Goal: Task Accomplishment & Management: Manage account settings

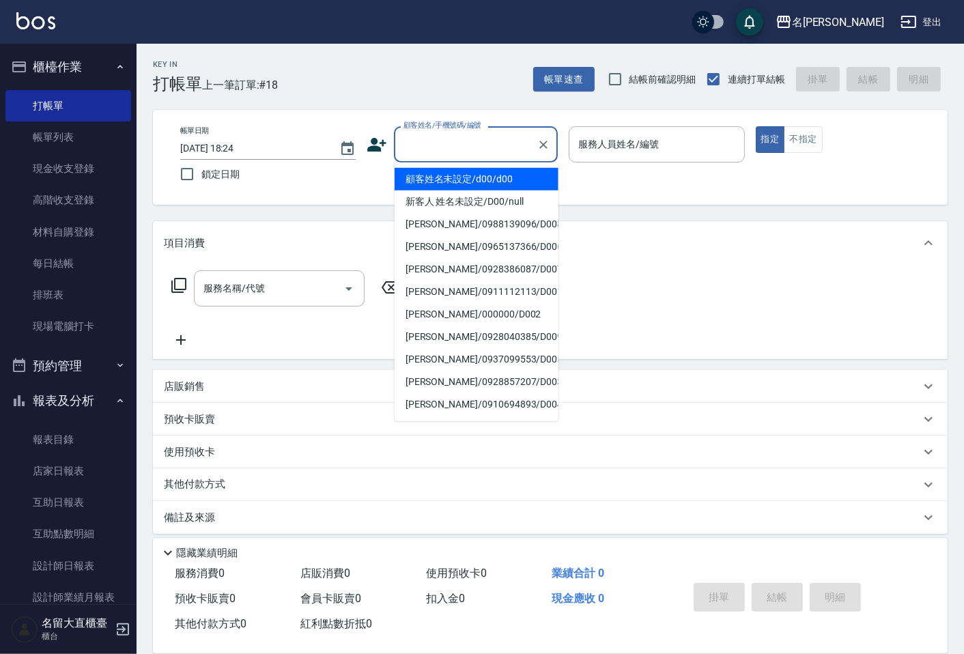
click at [439, 135] on input "顧客姓名/手機號碼/編號" at bounding box center [465, 144] width 131 height 24
click at [489, 186] on li "顧客姓名未設定/d00/d00" at bounding box center [476, 179] width 164 height 23
type input "顧客姓名未設定/d00/d00"
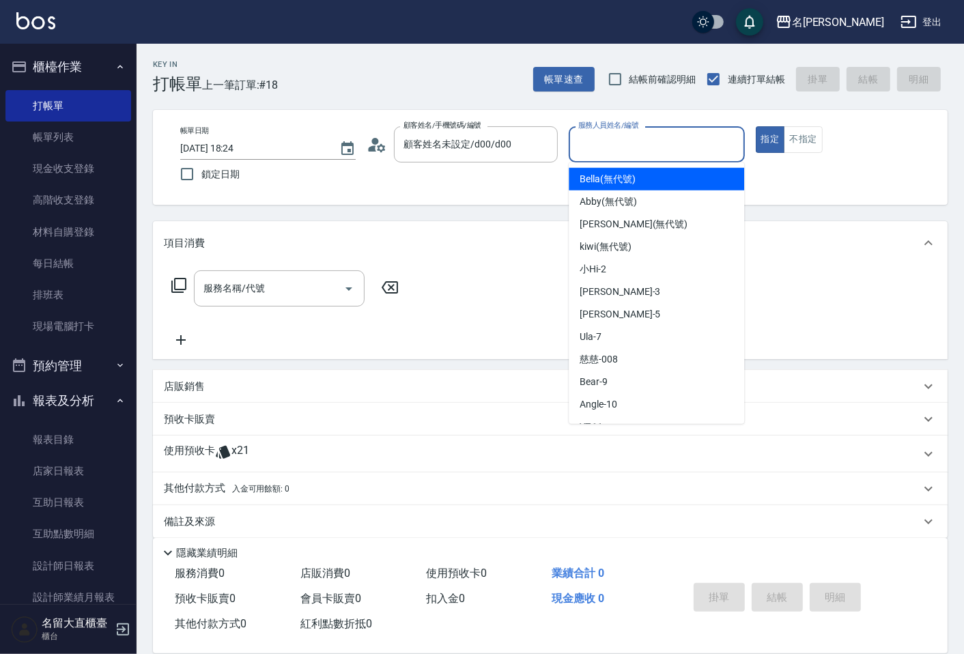
click at [622, 138] on input "服務人員姓名/編號" at bounding box center [656, 144] width 163 height 24
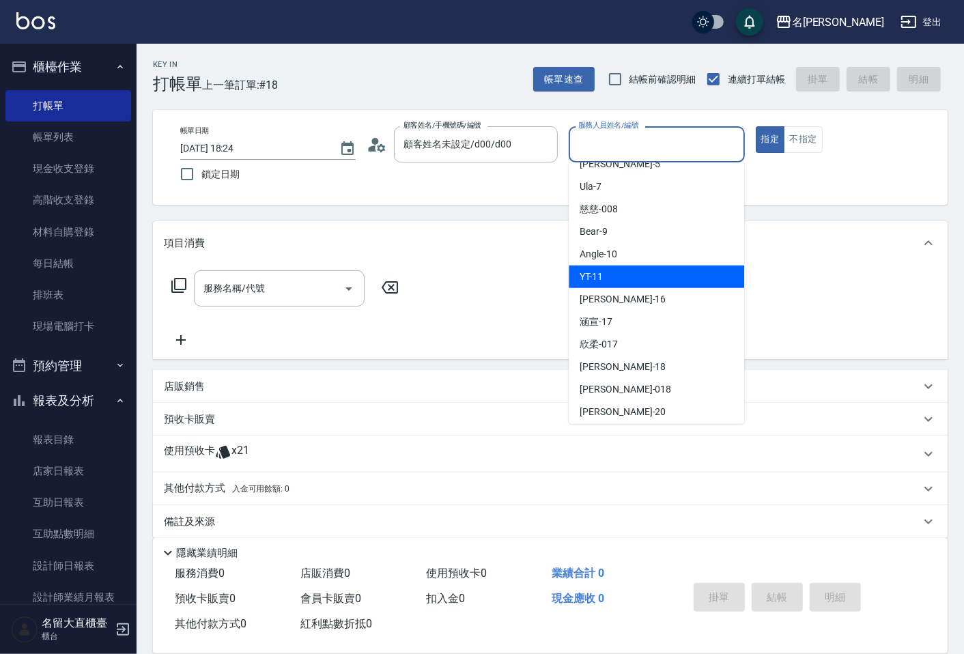
scroll to position [151, 0]
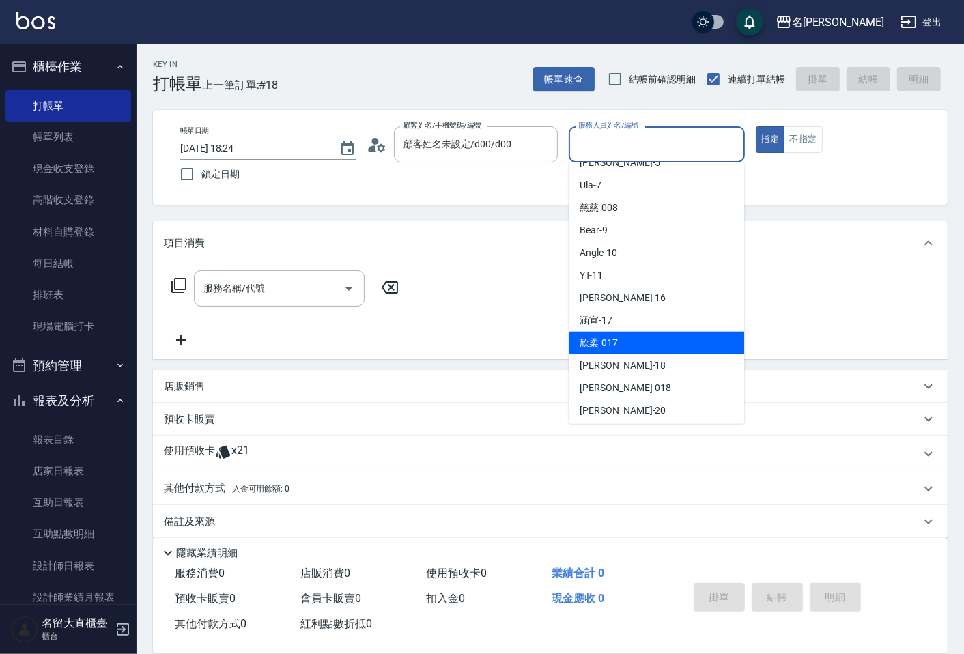
click at [605, 349] on span "欣柔 -017" at bounding box center [598, 343] width 38 height 14
type input "欣柔-017"
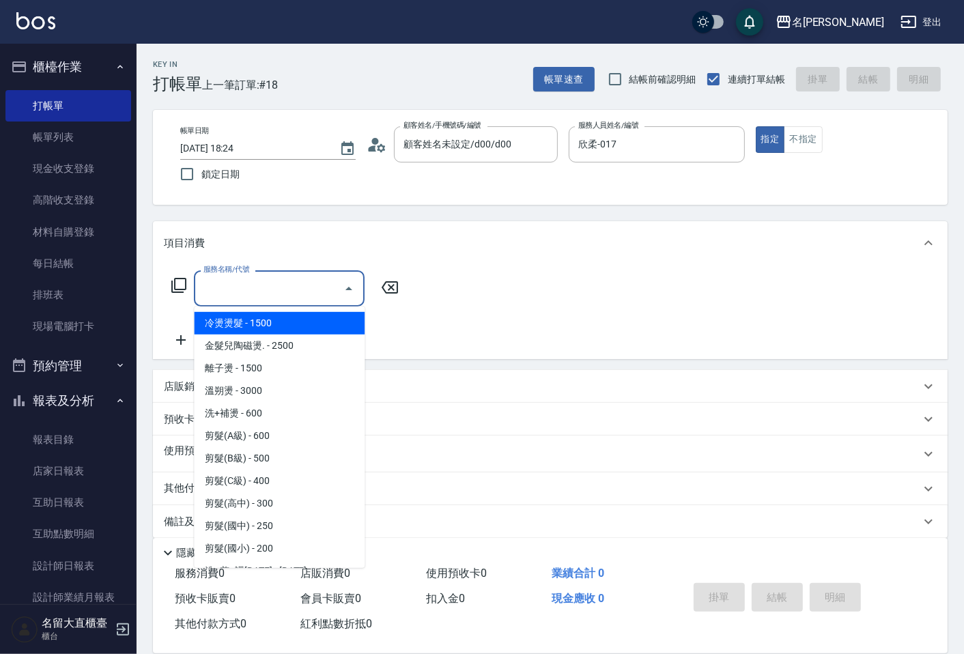
click at [293, 291] on input "服務名稱/代號" at bounding box center [269, 288] width 138 height 24
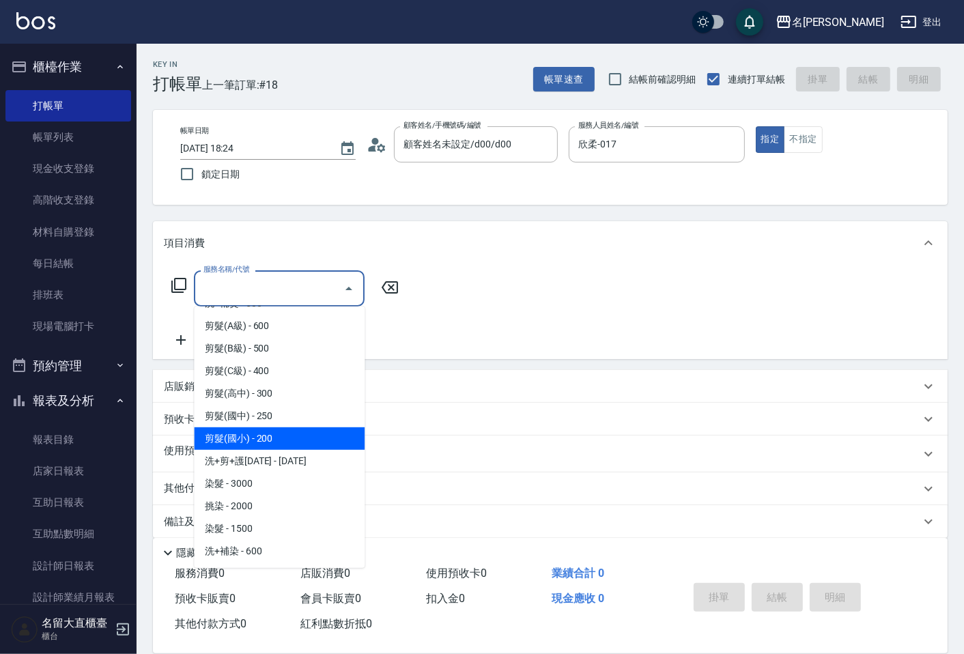
scroll to position [76, 0]
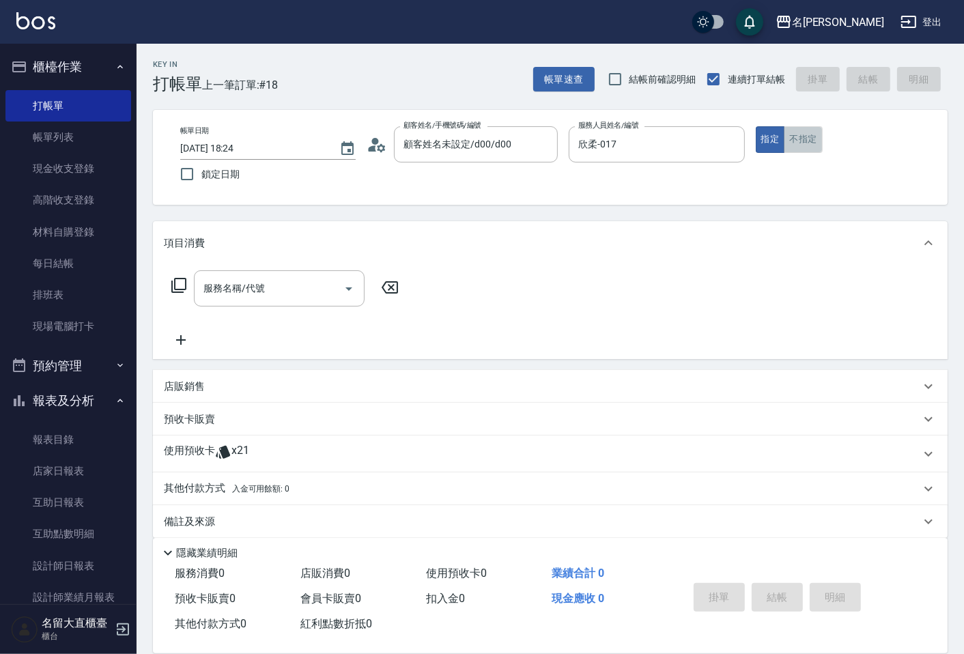
click at [801, 138] on button "不指定" at bounding box center [802, 139] width 38 height 27
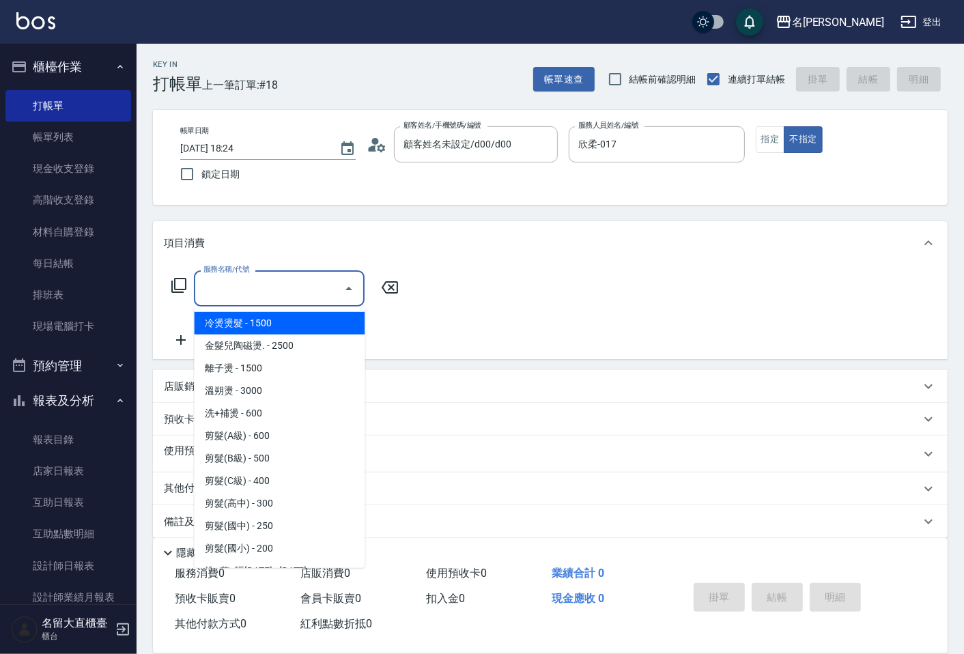
click at [336, 288] on input "服務名稱/代號" at bounding box center [269, 288] width 138 height 24
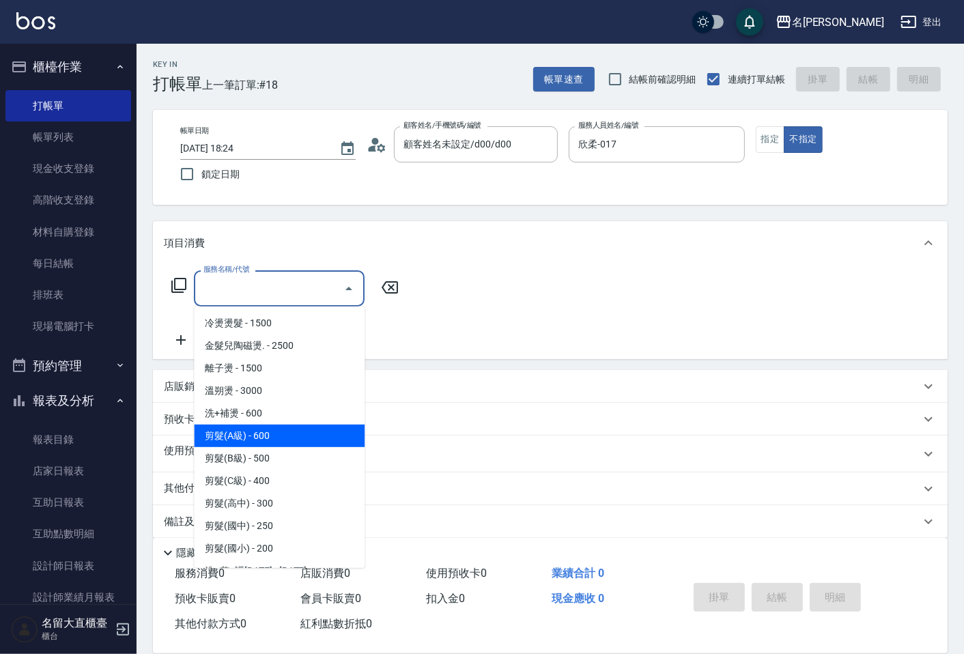
click at [273, 442] on span "剪髮(A級) - 600" at bounding box center [279, 435] width 171 height 23
type input "剪髮(A級)(301)"
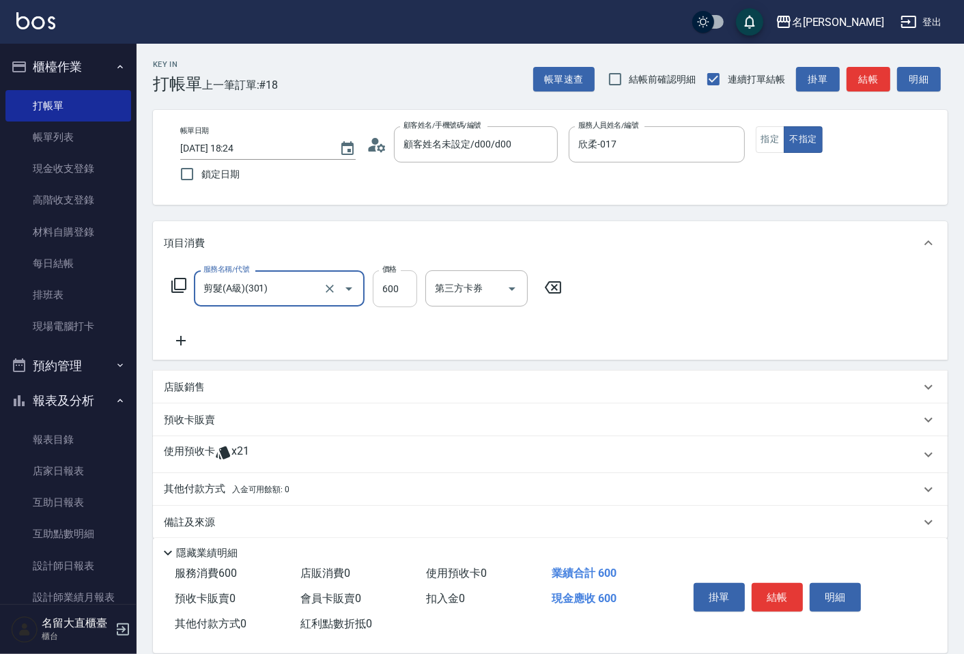
click at [404, 296] on input "600" at bounding box center [395, 288] width 44 height 37
type input "150"
click at [179, 341] on icon at bounding box center [181, 341] width 10 height 10
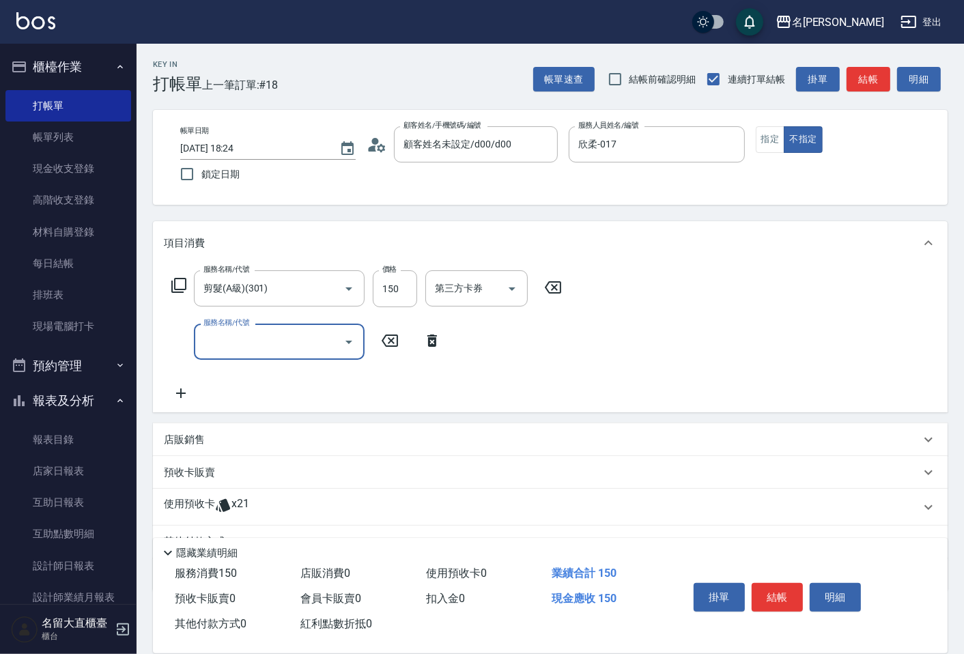
click at [255, 349] on input "服務名稱/代號" at bounding box center [269, 342] width 138 height 24
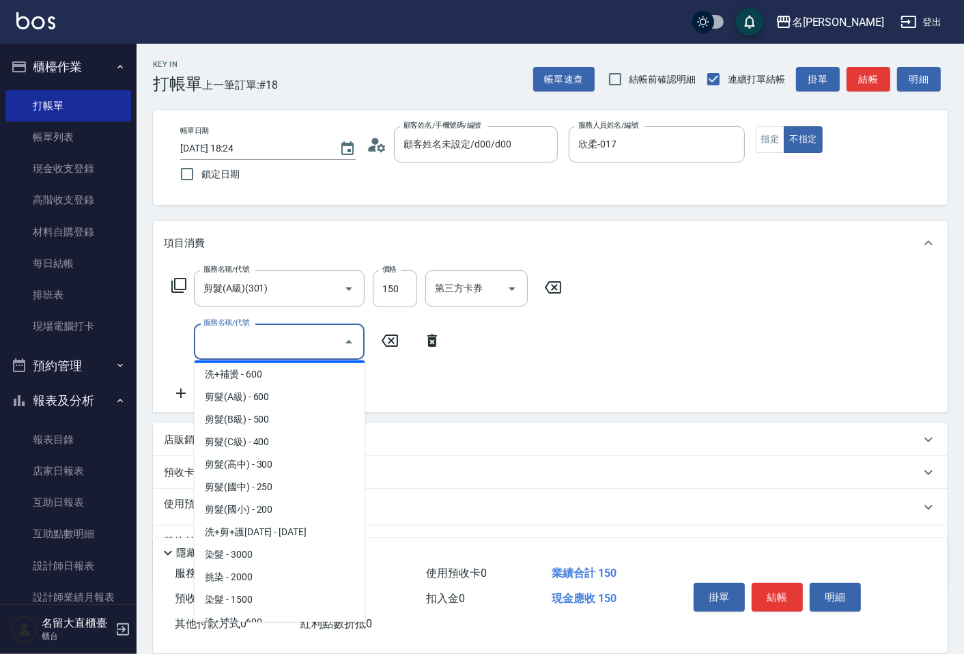
scroll to position [227, 0]
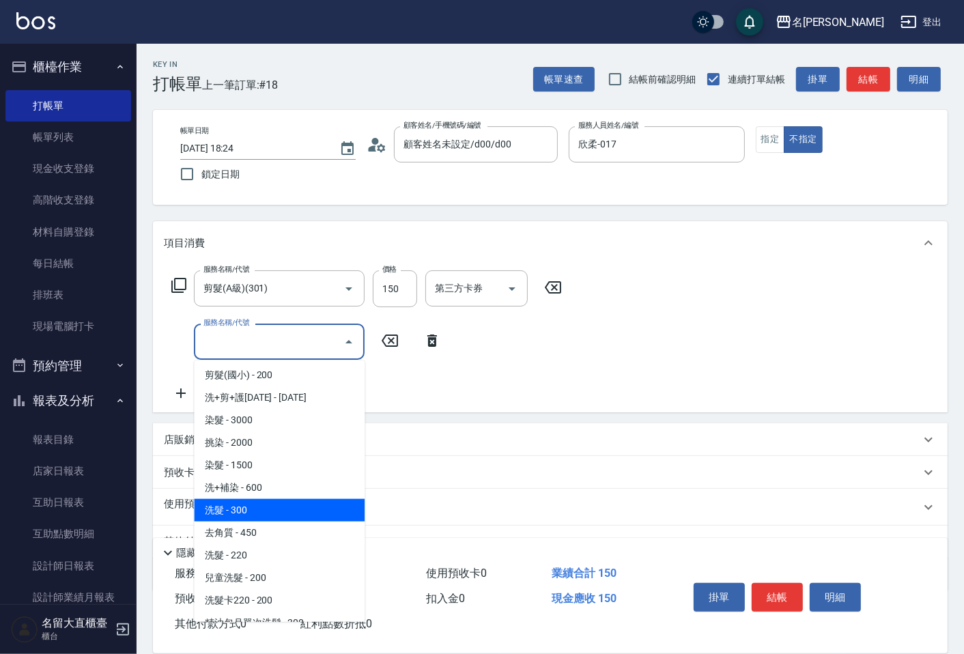
click at [259, 501] on span "洗髮 - 300" at bounding box center [279, 510] width 171 height 23
type input "洗髮(500)"
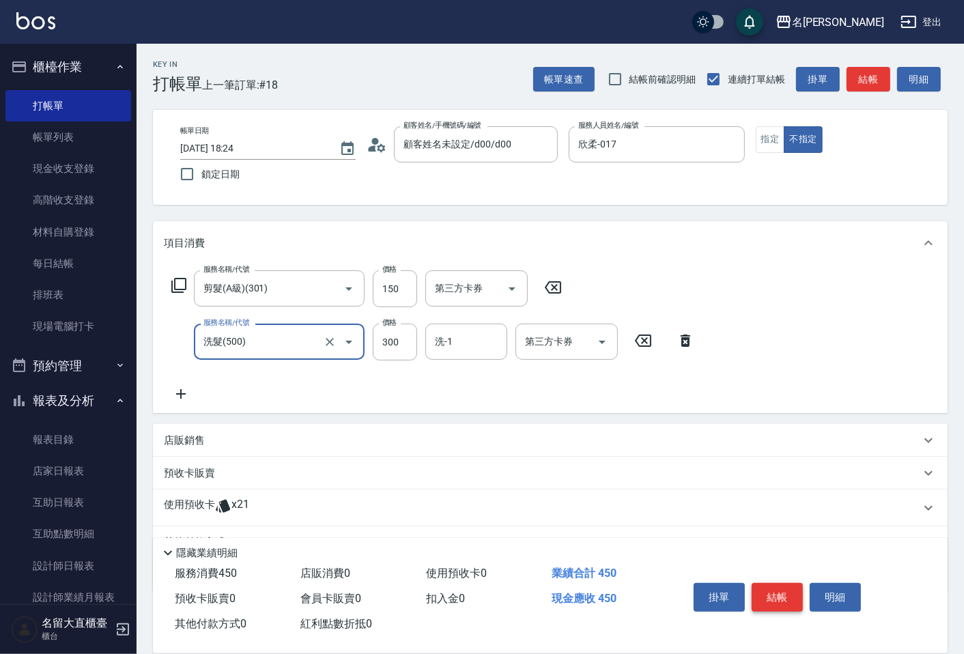
click at [785, 586] on button "結帳" at bounding box center [776, 597] width 51 height 29
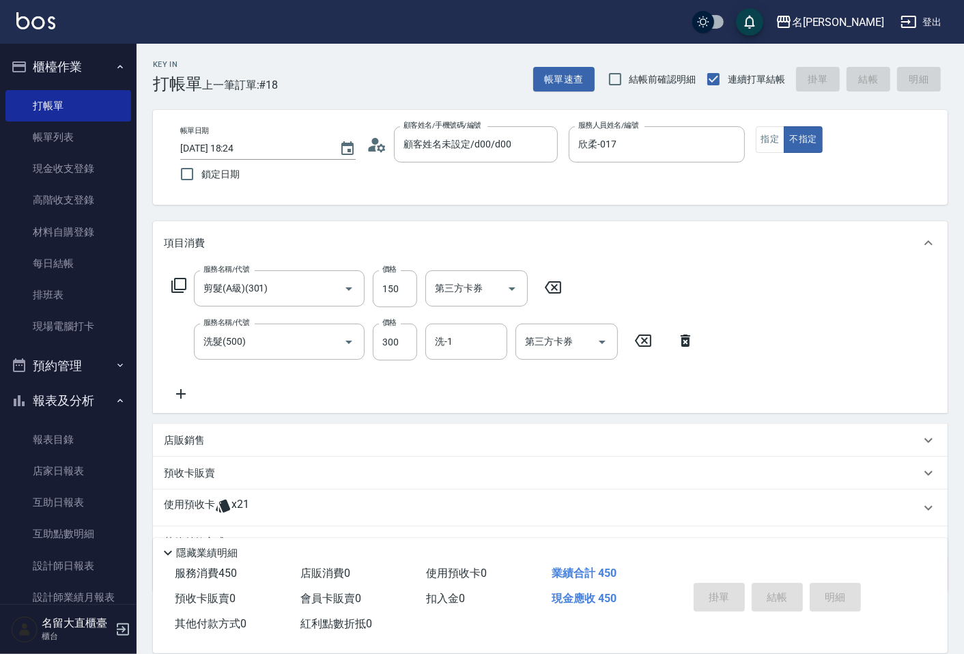
type input "[DATE] 19:03"
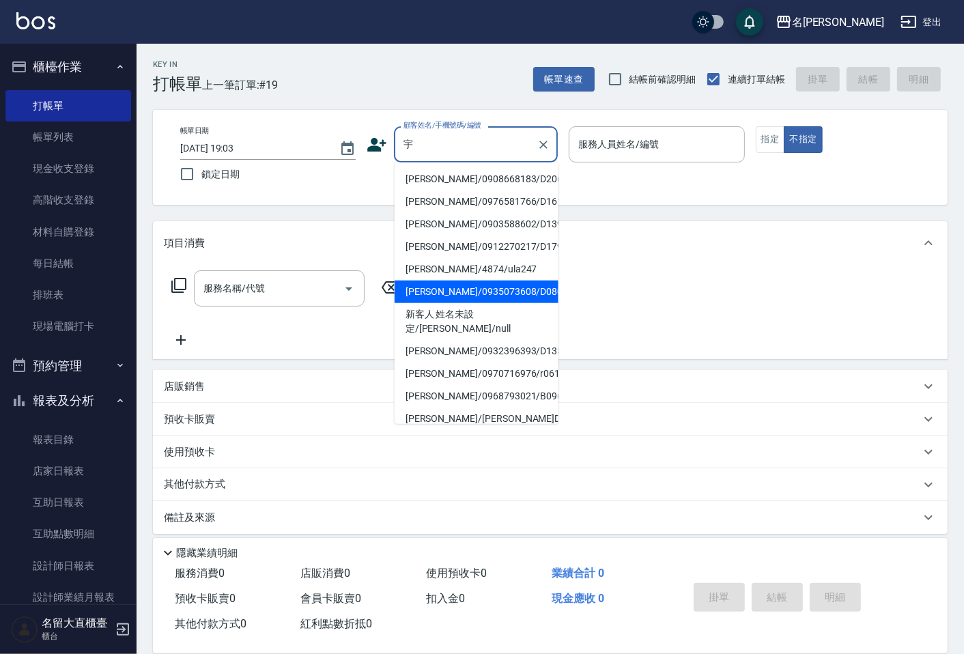
type input "[PERSON_NAME]/0935073608/D080"
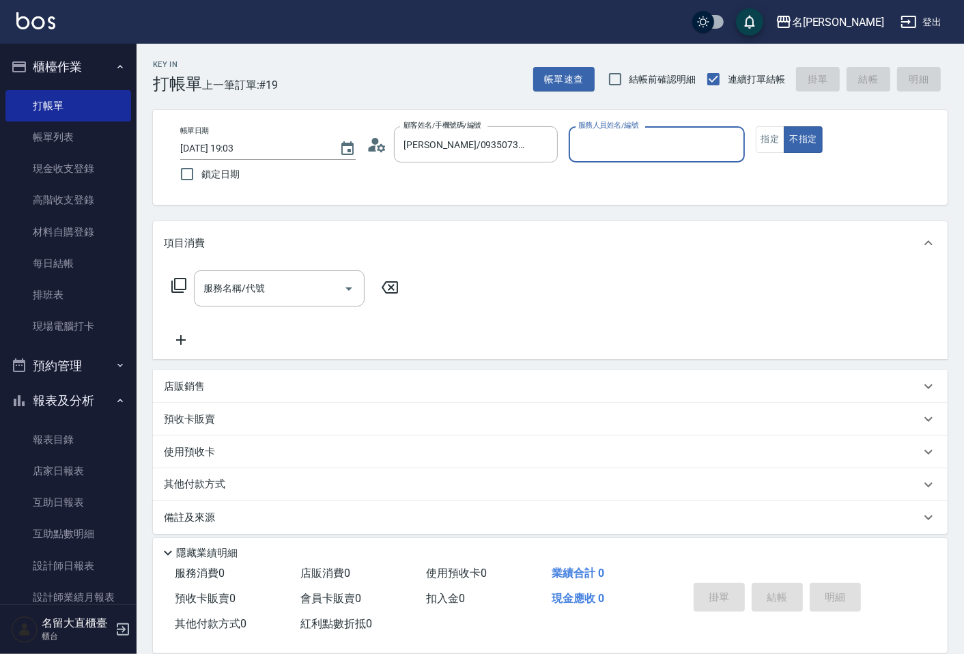
type input "[PERSON_NAME]3"
click at [783, 126] on button "不指定" at bounding box center [802, 139] width 38 height 27
type button "false"
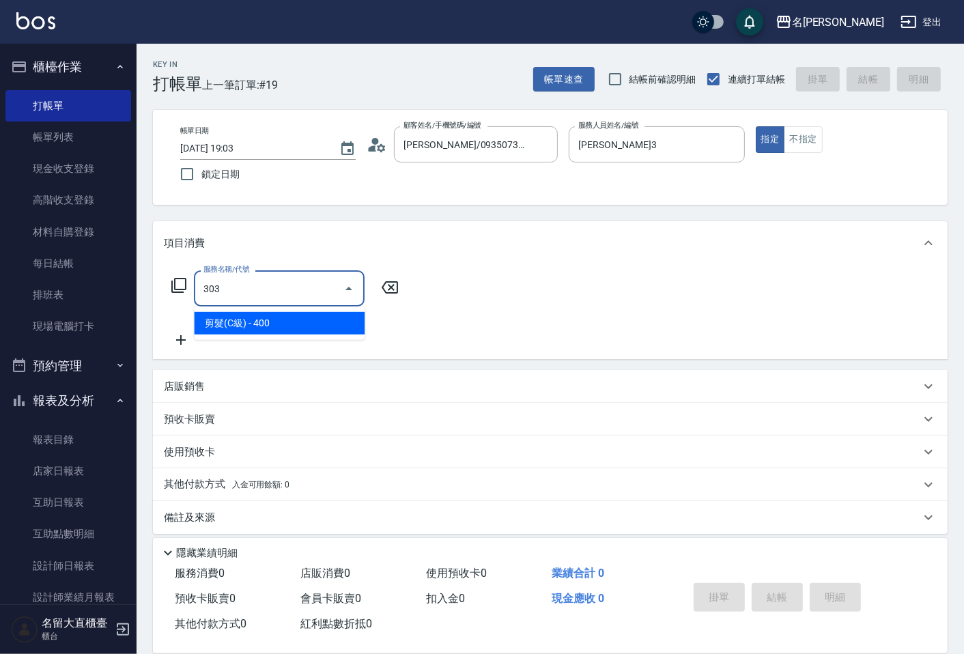
type input "剪髮(C級)(303)"
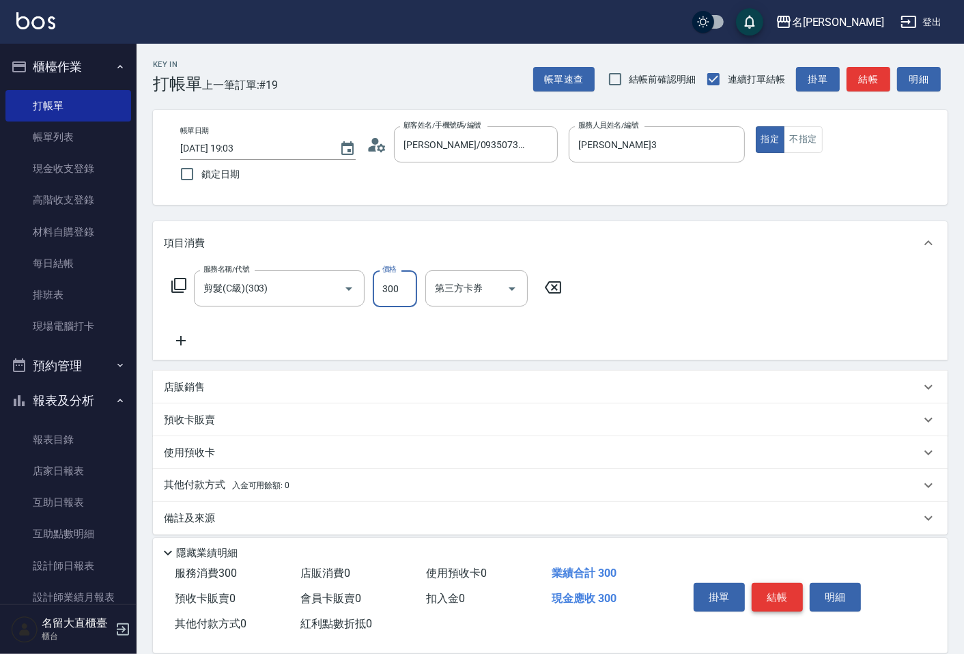
type input "300"
drag, startPoint x: 950, startPoint y: 631, endPoint x: 856, endPoint y: 76, distance: 562.0
click at [856, 76] on button "結帳" at bounding box center [868, 79] width 44 height 25
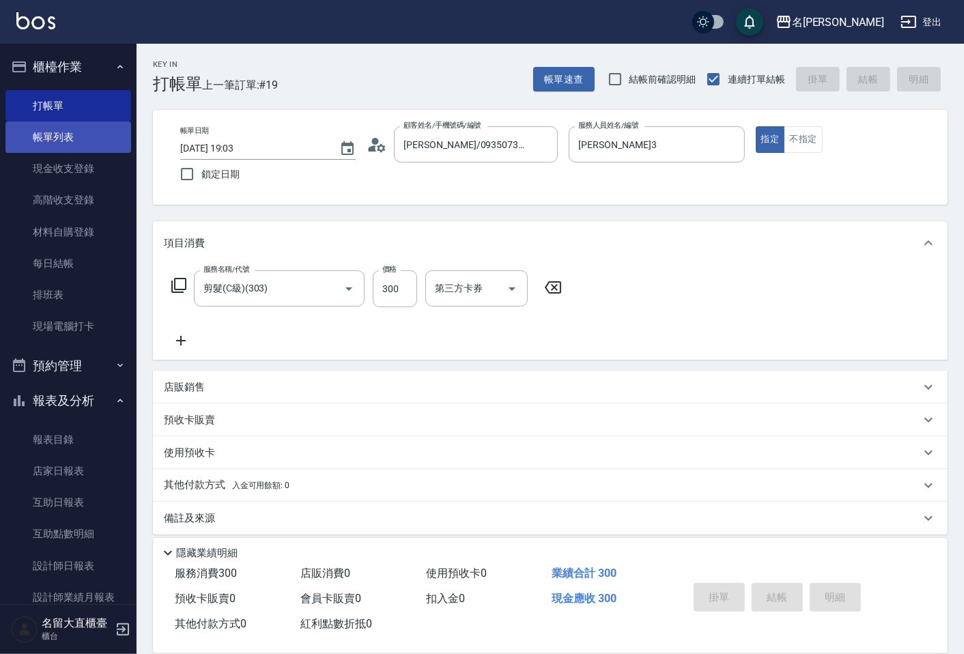
click at [89, 138] on link "帳單列表" at bounding box center [68, 136] width 126 height 31
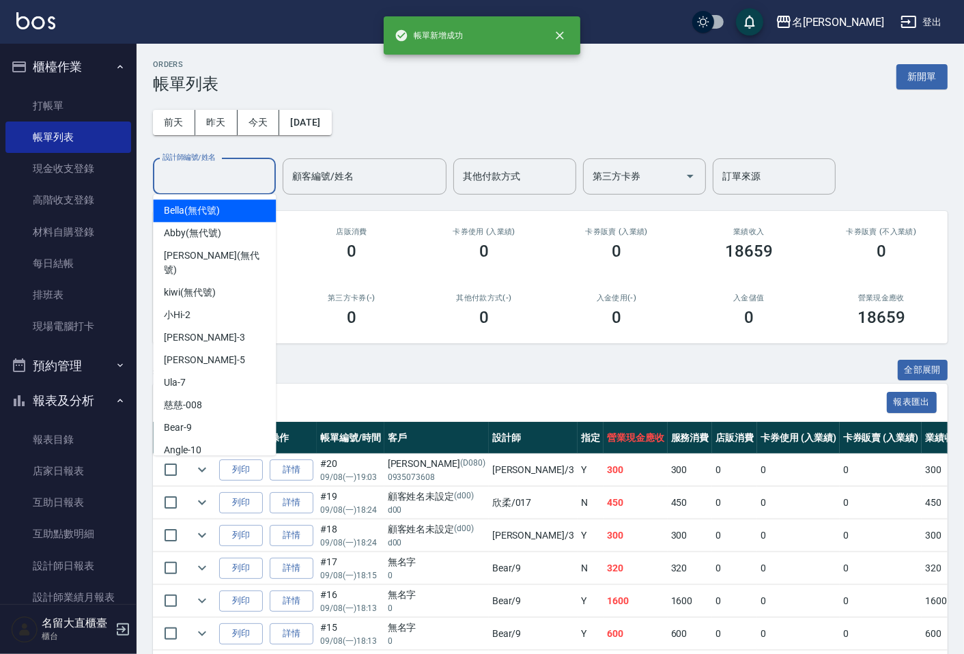
click at [214, 181] on input "設計師編號/姓名" at bounding box center [214, 176] width 111 height 24
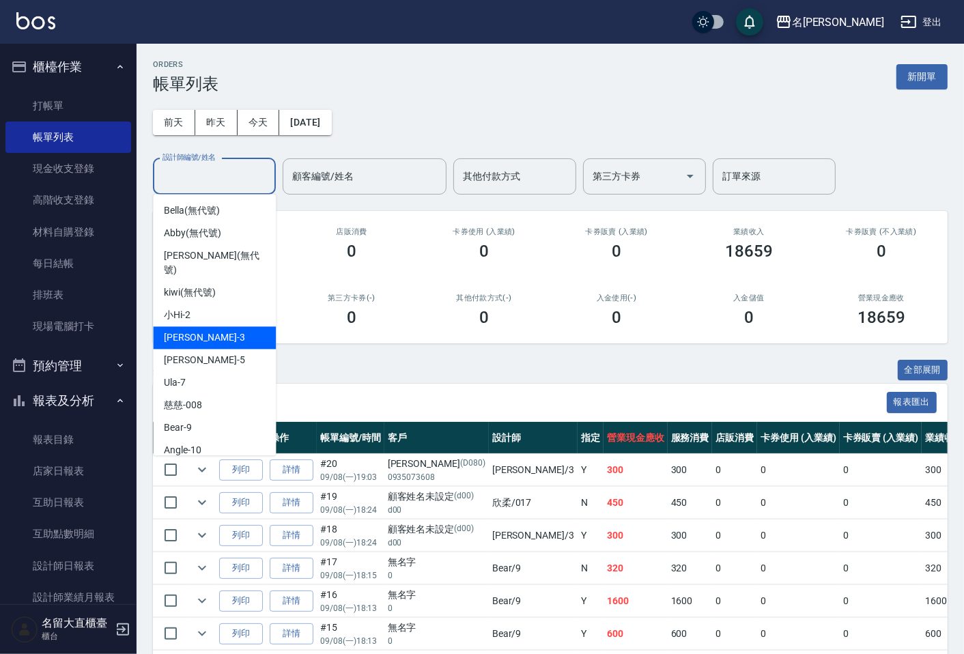
click at [201, 326] on div "[PERSON_NAME]3" at bounding box center [214, 337] width 123 height 23
type input "[PERSON_NAME]3"
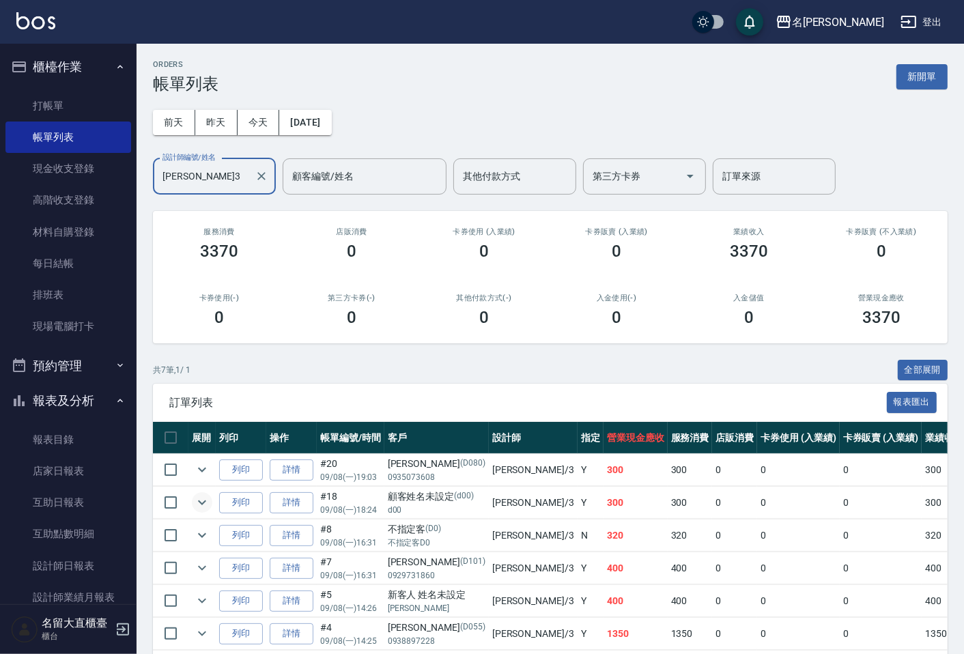
click at [200, 507] on icon "expand row" at bounding box center [202, 502] width 16 height 16
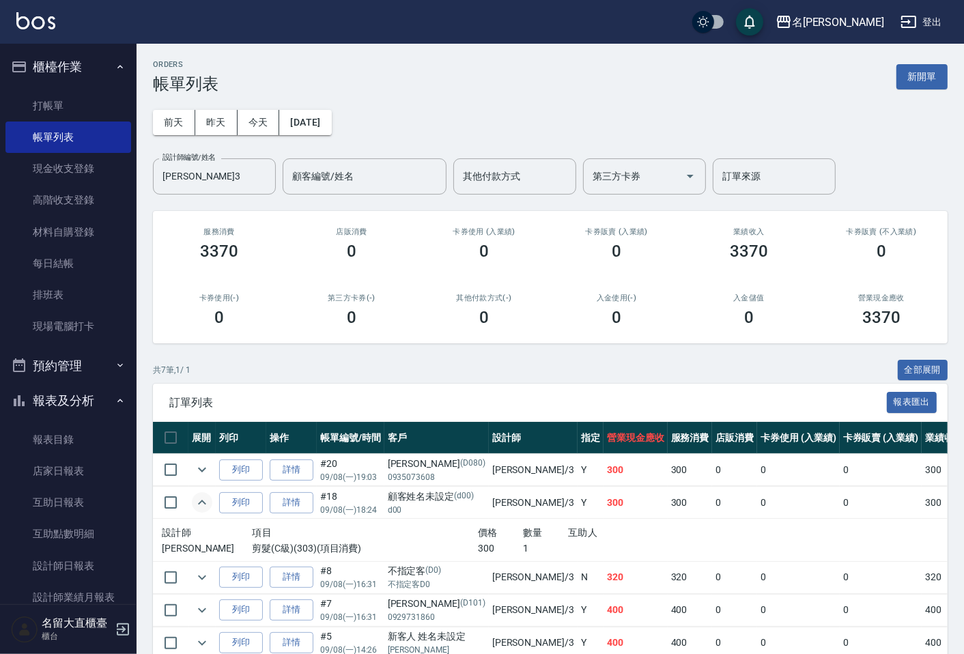
click at [200, 507] on icon "expand row" at bounding box center [202, 502] width 16 height 16
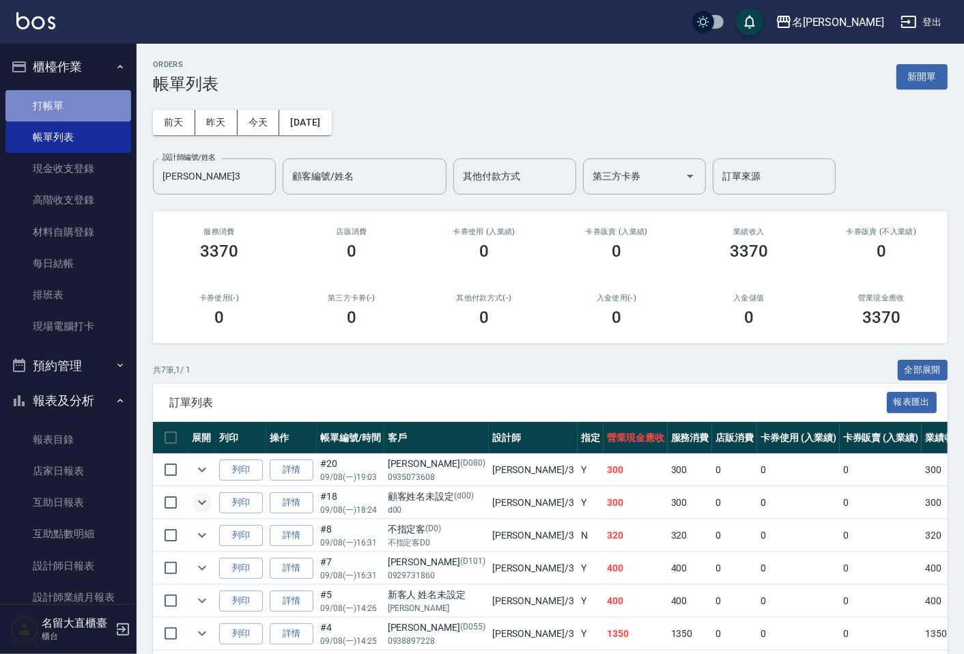
click at [68, 90] on link "打帳單" at bounding box center [68, 105] width 126 height 31
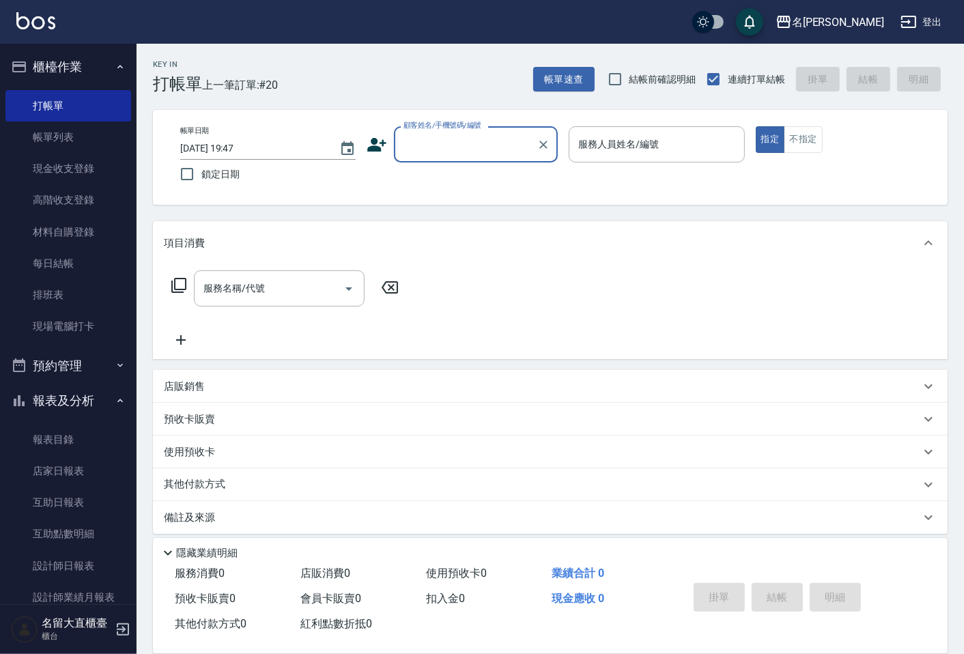
click at [474, 145] on input "顧客姓名/手機號碼/編號" at bounding box center [465, 144] width 131 height 24
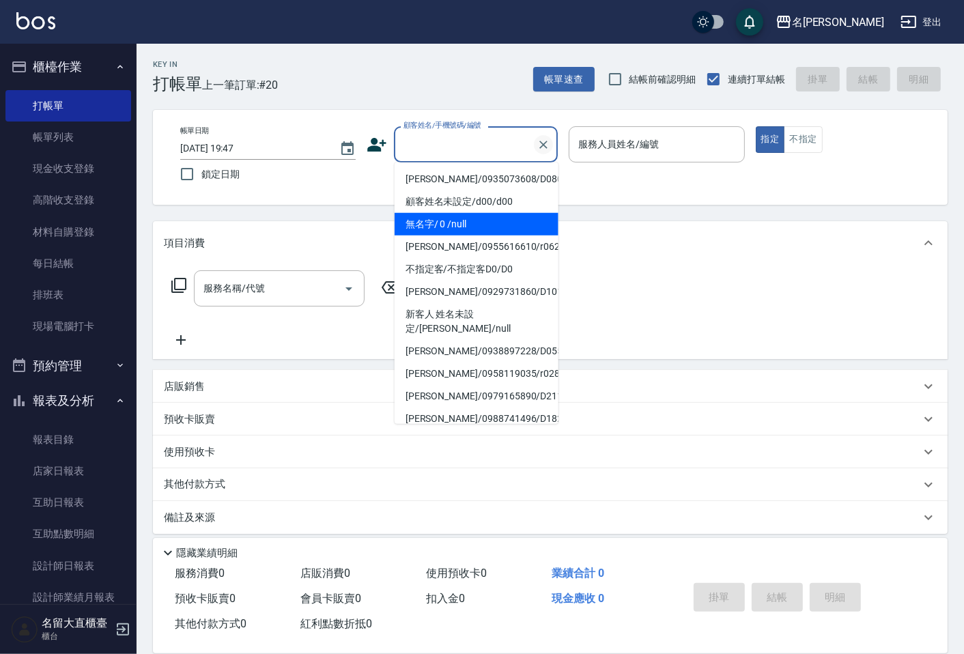
drag, startPoint x: 473, startPoint y: 227, endPoint x: 549, endPoint y: 145, distance: 112.1
click at [474, 224] on li "無名字/ 0 /null" at bounding box center [476, 224] width 164 height 23
type input "無名字/ 0 /null"
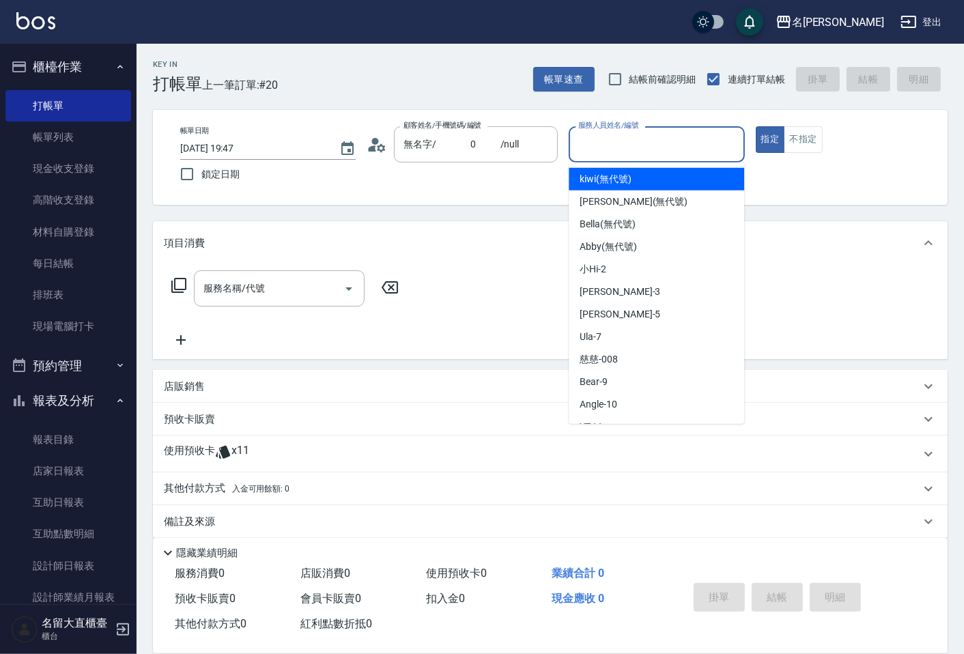
click at [638, 154] on input "服務人員姓名/編號" at bounding box center [656, 144] width 163 height 24
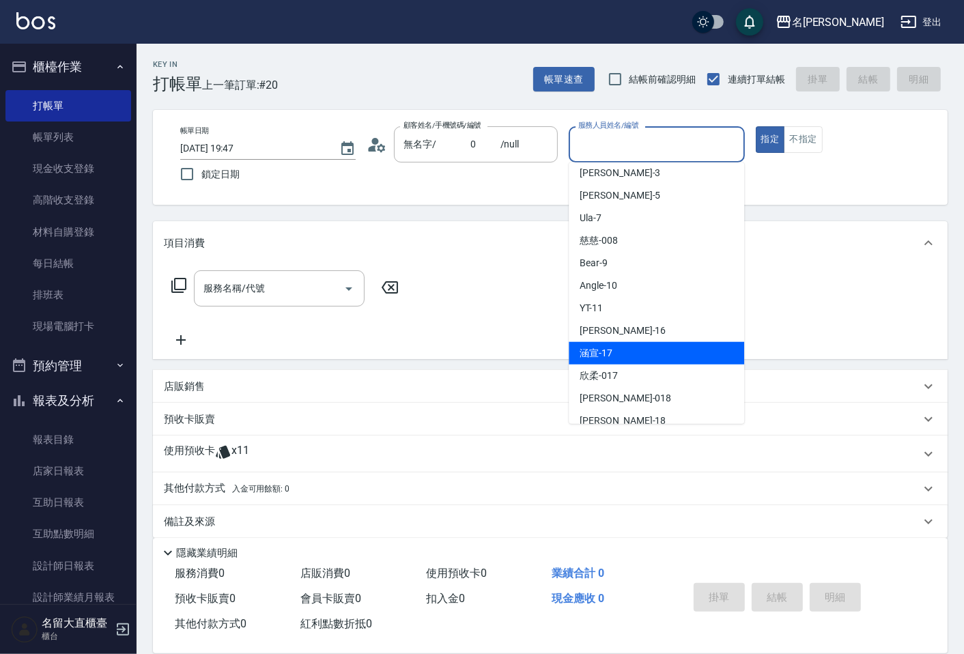
scroll to position [199, 0]
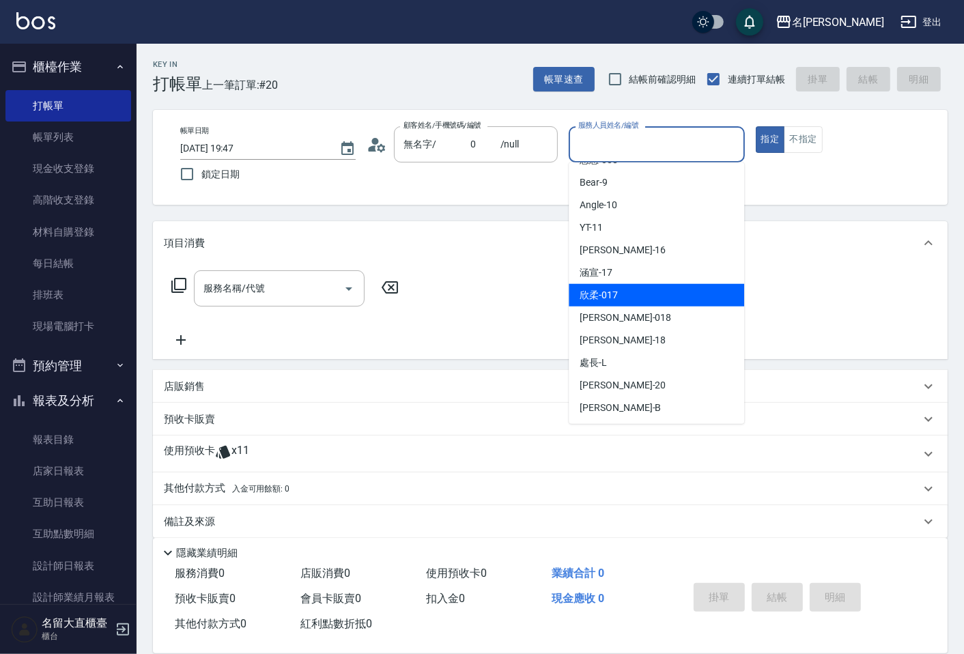
click at [638, 294] on div "欣柔 -017" at bounding box center [655, 295] width 175 height 23
type input "欣柔-017"
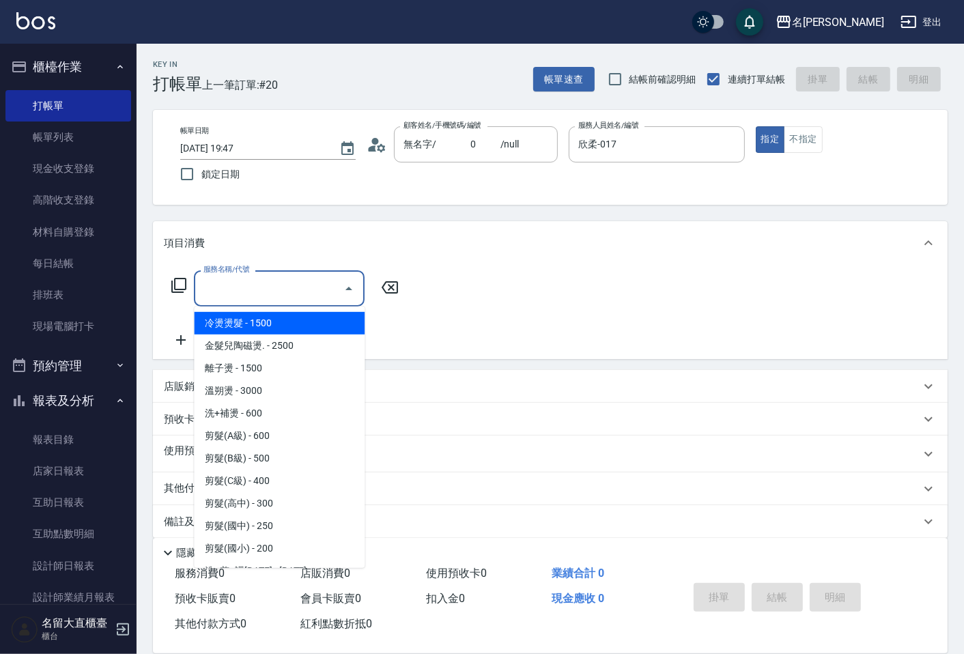
click at [319, 292] on input "服務名稱/代號" at bounding box center [269, 288] width 138 height 24
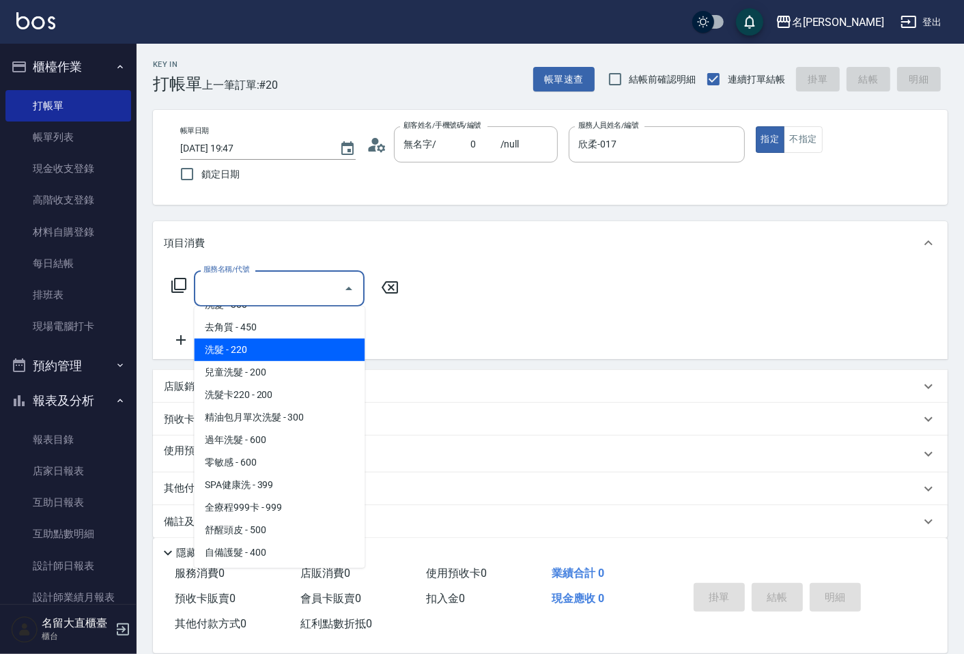
scroll to position [454, 0]
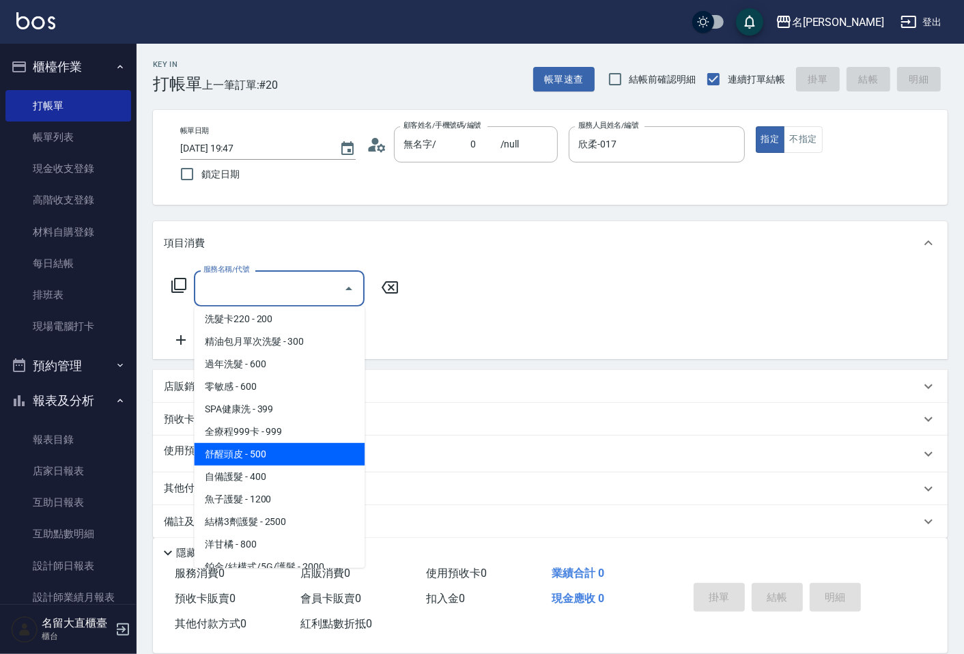
click at [258, 460] on span "舒醒頭皮 - 500" at bounding box center [279, 454] width 171 height 23
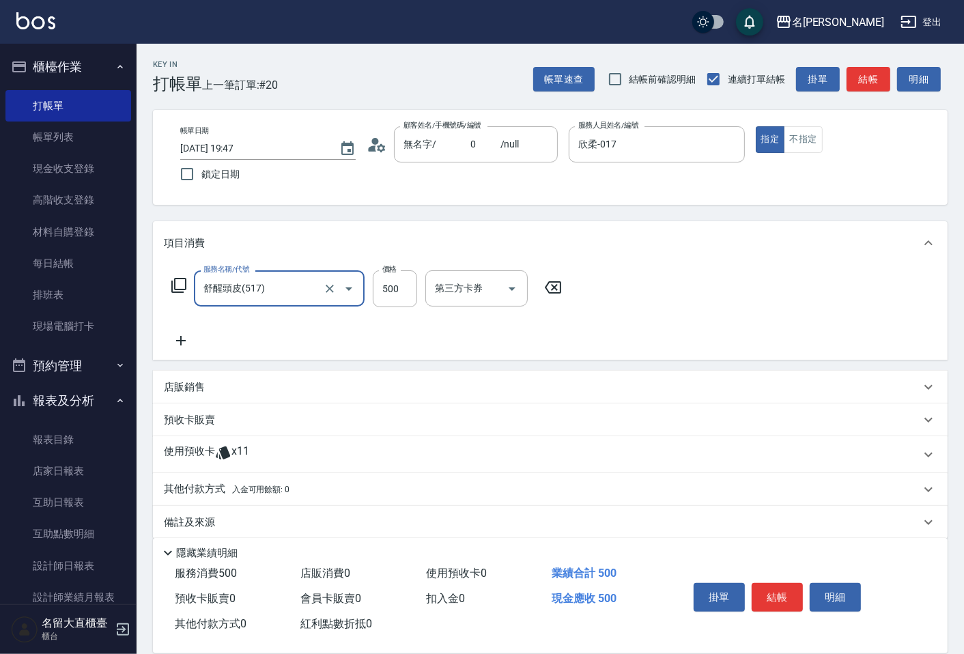
type input "舒醒頭皮(517)"
click at [398, 289] on input "500" at bounding box center [395, 288] width 44 height 37
type input "600"
click at [175, 345] on icon at bounding box center [181, 340] width 34 height 16
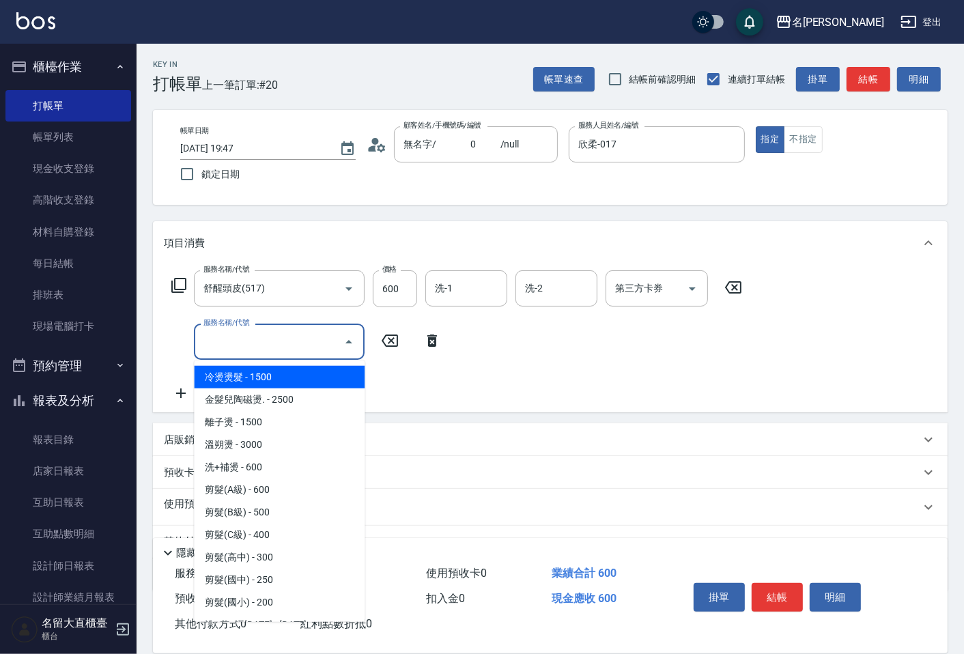
click at [210, 345] on input "服務名稱/代號" at bounding box center [269, 342] width 138 height 24
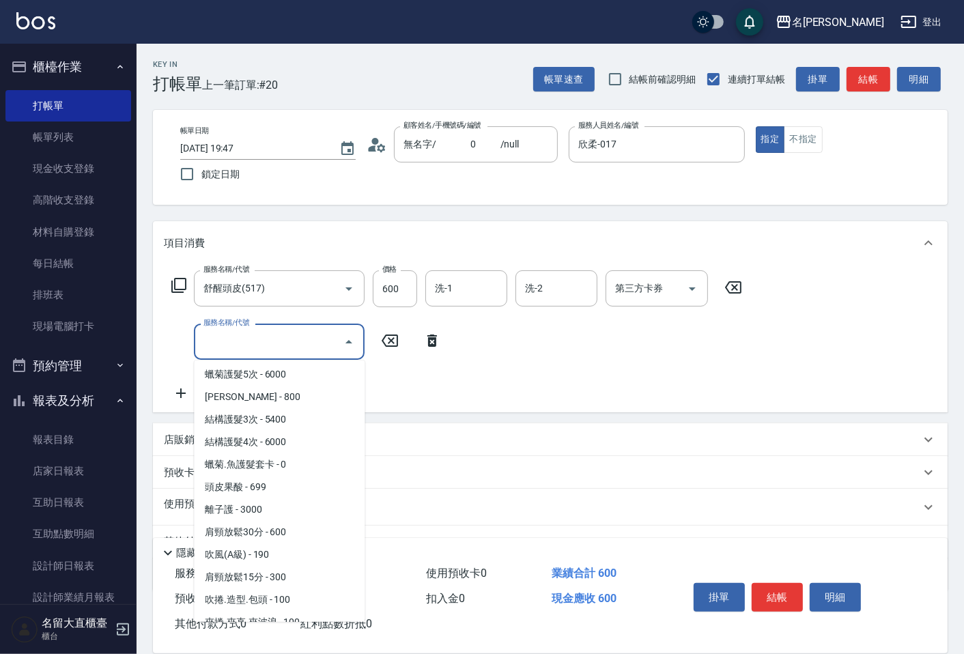
scroll to position [1213, 0]
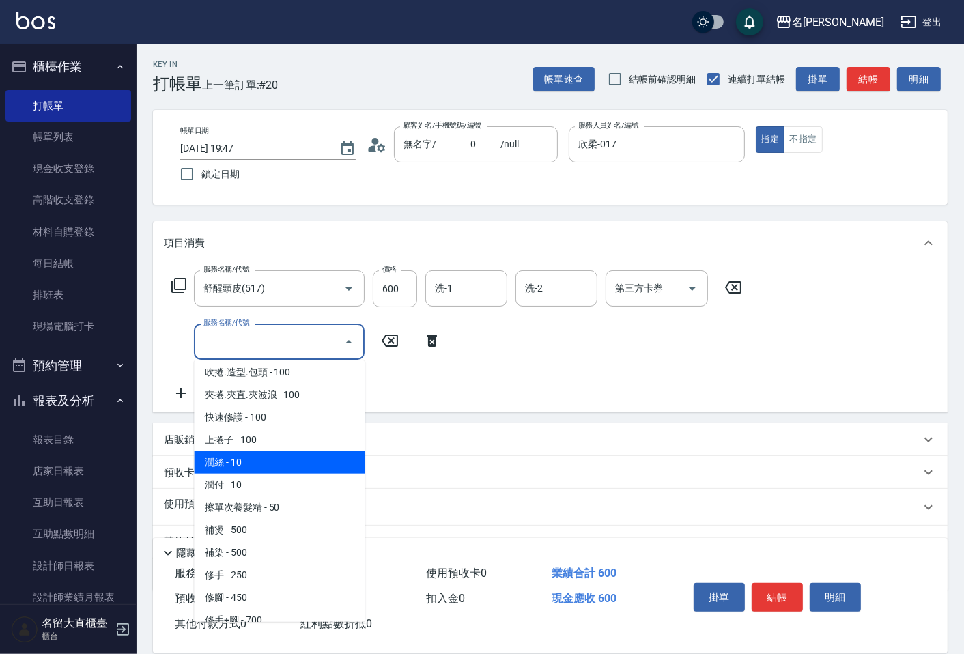
click at [254, 451] on span "潤絲 - 10" at bounding box center [279, 462] width 171 height 23
type input "潤絲(802)"
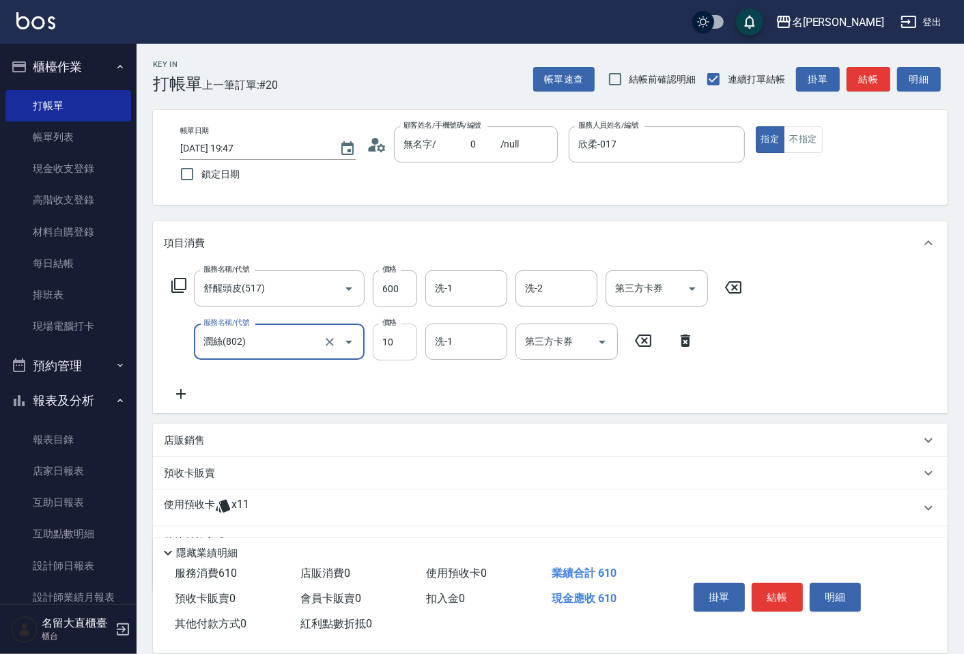
click at [388, 343] on input "10" at bounding box center [395, 341] width 44 height 37
type input "20"
click at [764, 590] on button "結帳" at bounding box center [776, 597] width 51 height 29
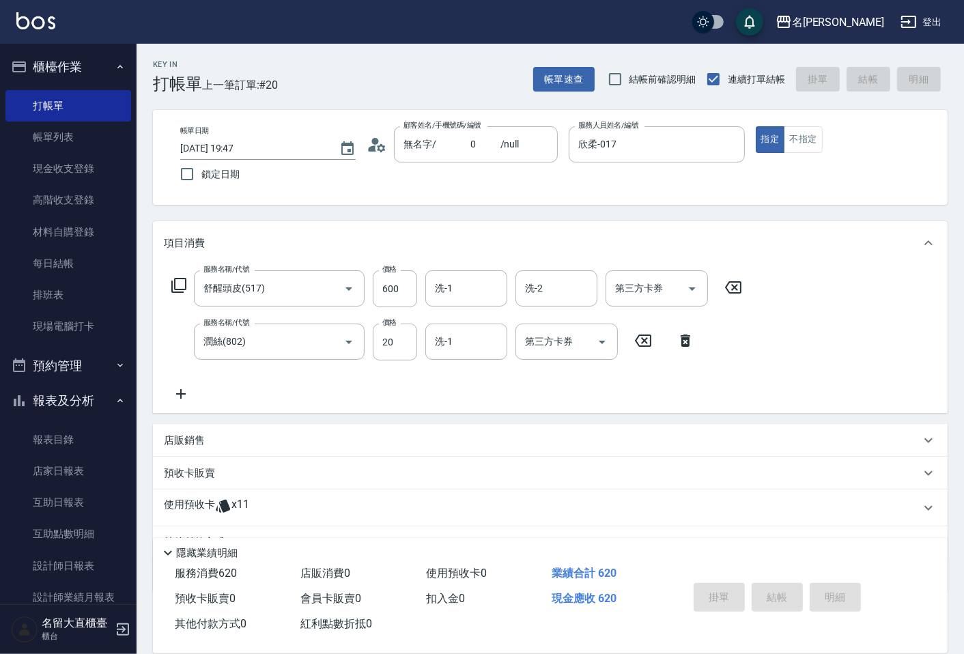
type input "[DATE] 19:48"
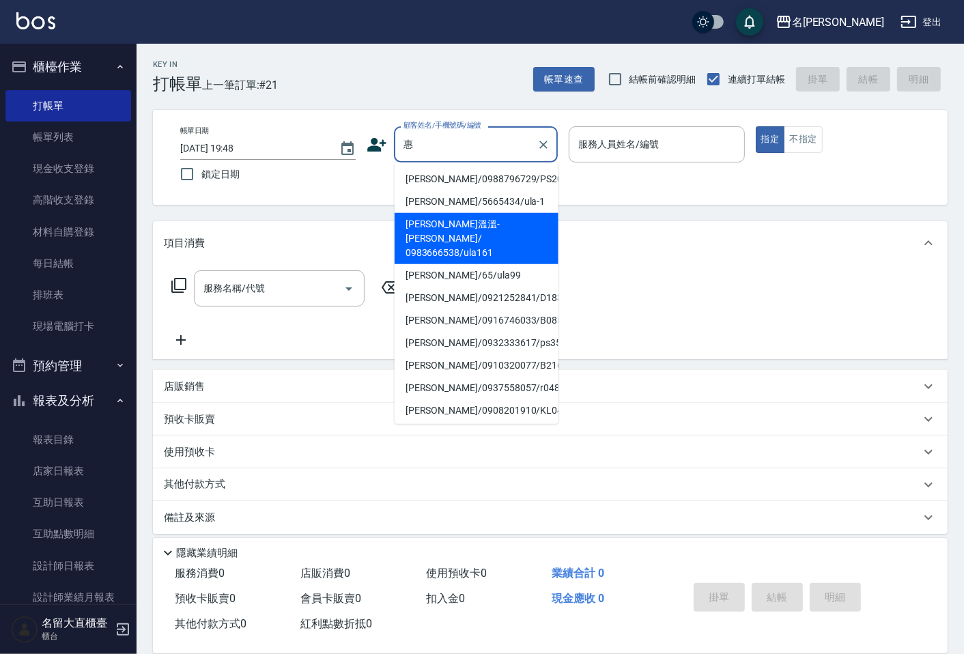
click at [456, 241] on li "[PERSON_NAME]溫溫-[PERSON_NAME]/ 0983666538/ula161" at bounding box center [476, 238] width 164 height 51
type input "[PERSON_NAME]溫溫-[PERSON_NAME]/ 0983666538/ula161"
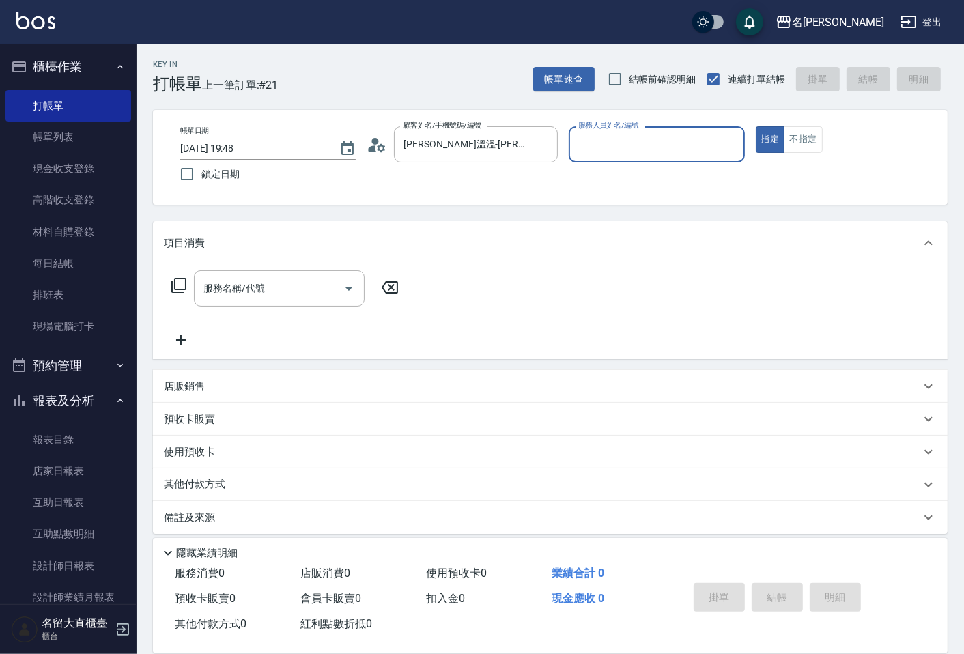
type input "Ula-7"
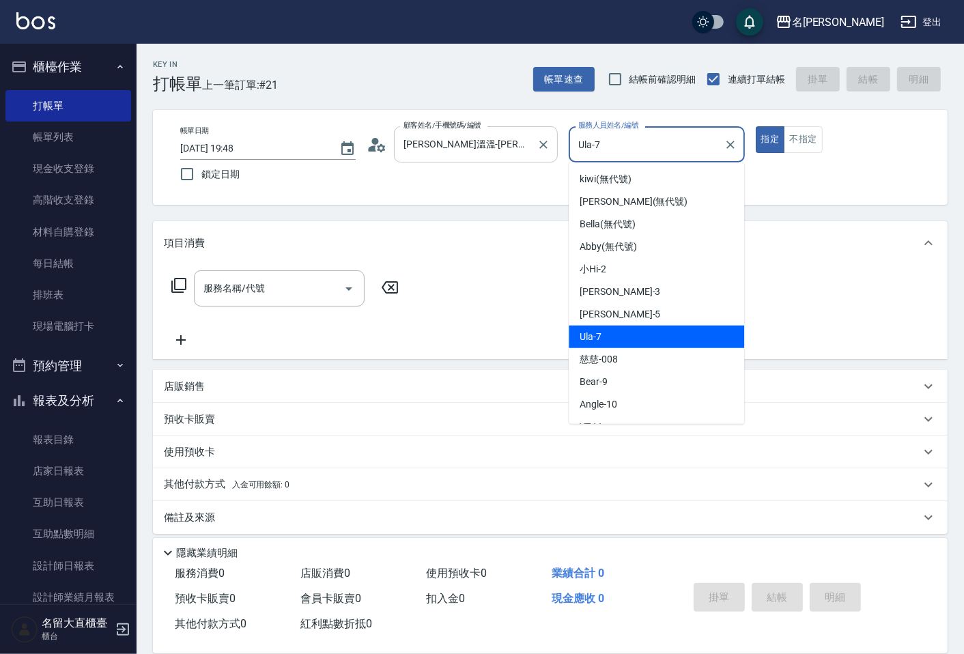
drag, startPoint x: 619, startPoint y: 154, endPoint x: 542, endPoint y: 158, distance: 77.3
click at [542, 158] on div "帳單日期 [DATE] 19:48 鎖定日期 顧客姓名/手機號碼/編號 [PERSON_NAME]溫溫-[PERSON_NAME]/ 0983666538/u…" at bounding box center [550, 157] width 762 height 62
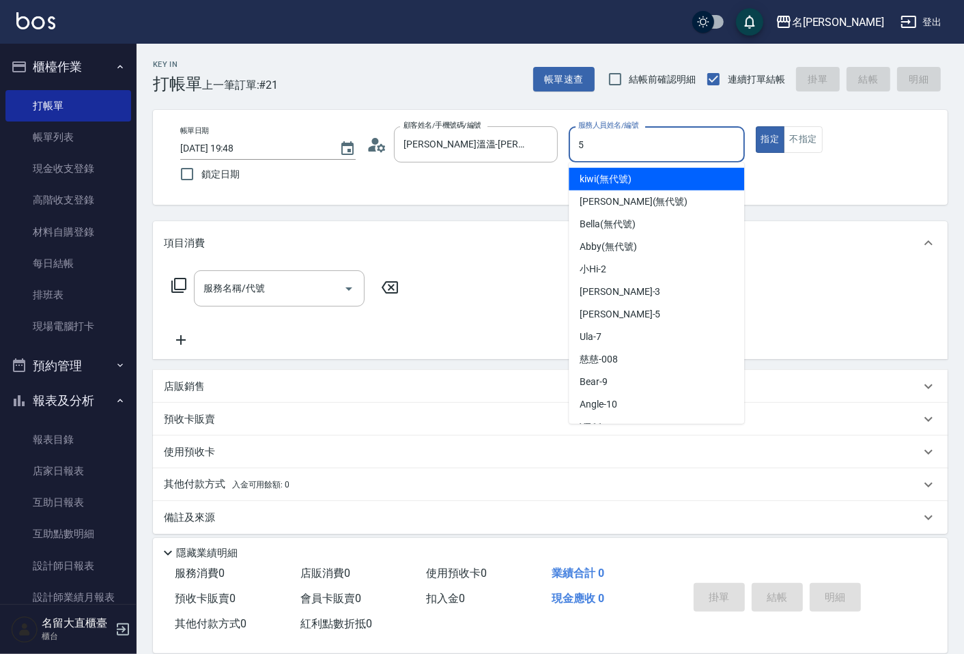
type input "[PERSON_NAME]-5"
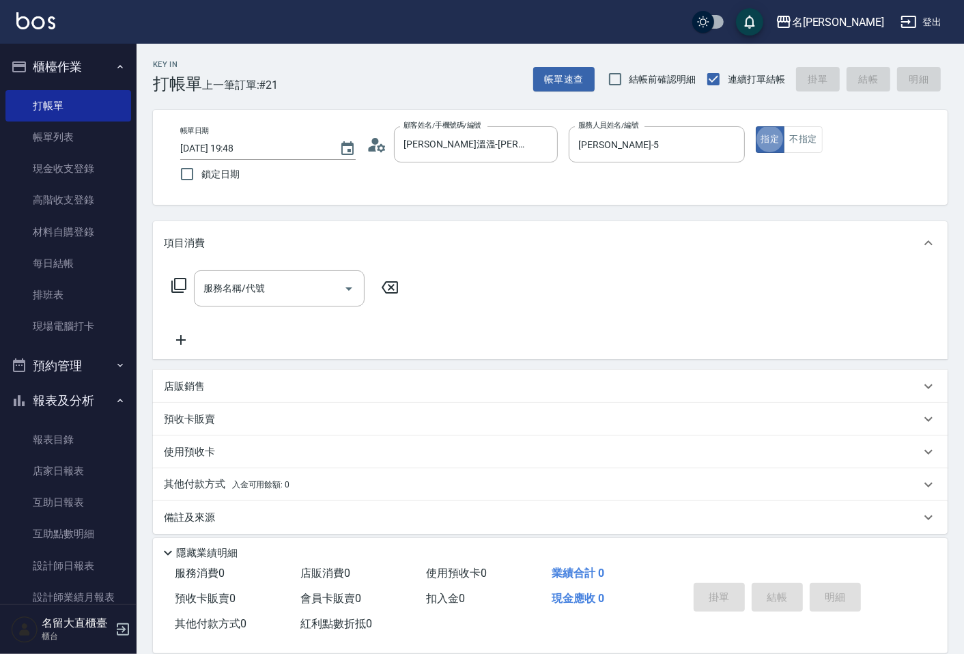
type button "true"
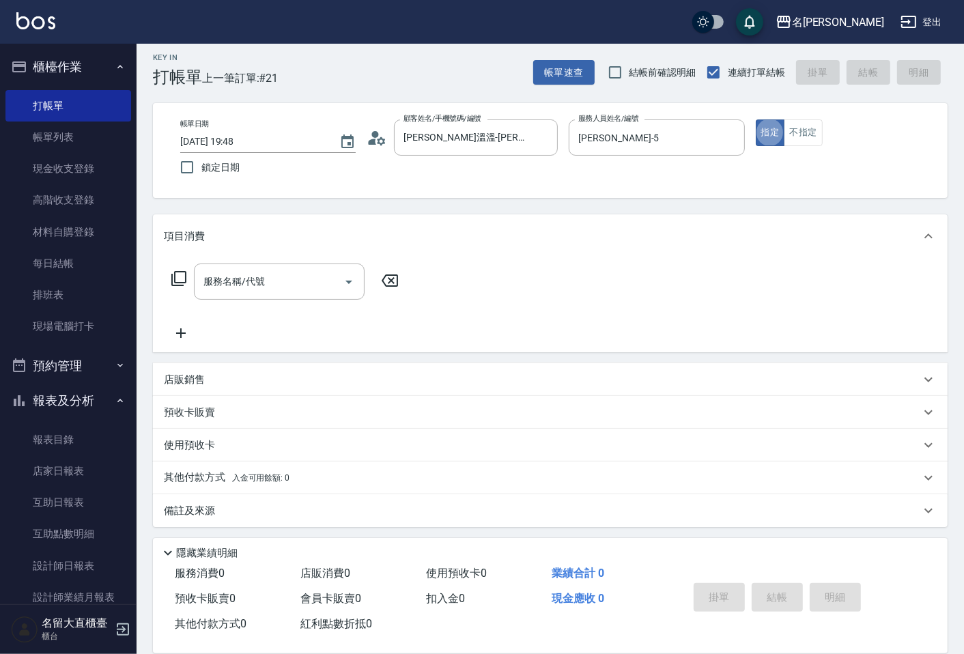
scroll to position [9, 0]
click at [197, 381] on p "店販銷售" at bounding box center [184, 378] width 41 height 14
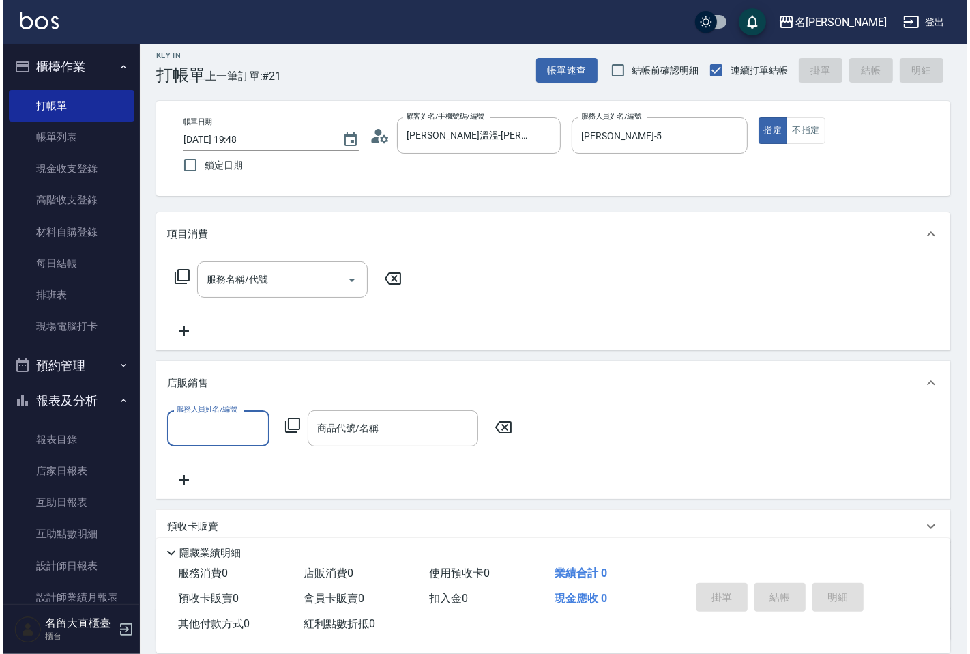
scroll to position [0, 0]
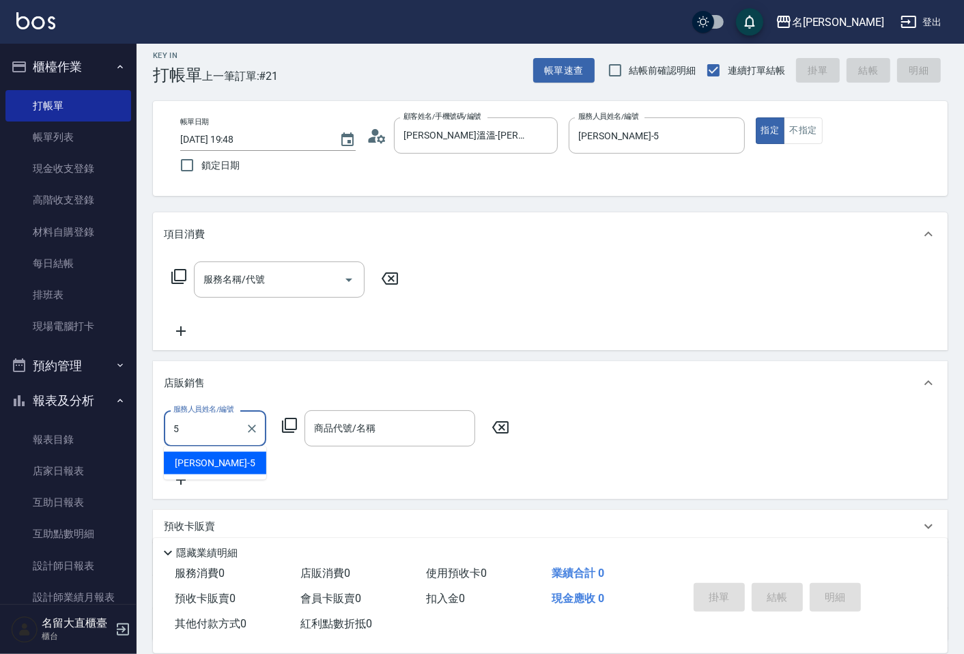
type input "[PERSON_NAME]-5"
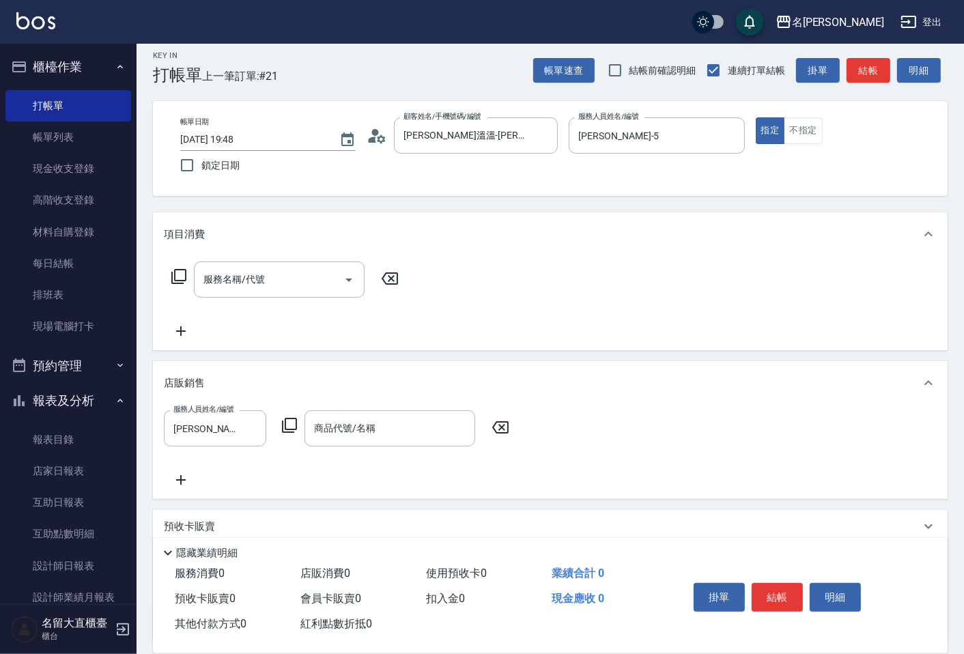
click at [293, 420] on icon at bounding box center [289, 425] width 16 height 16
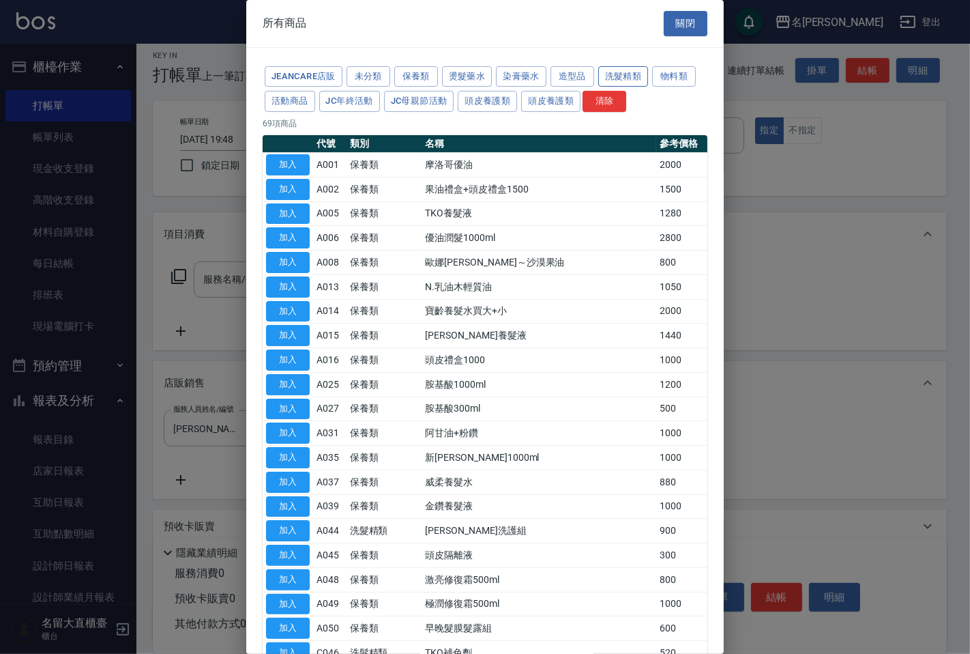
click at [636, 78] on button "洗髮精類" at bounding box center [623, 76] width 50 height 21
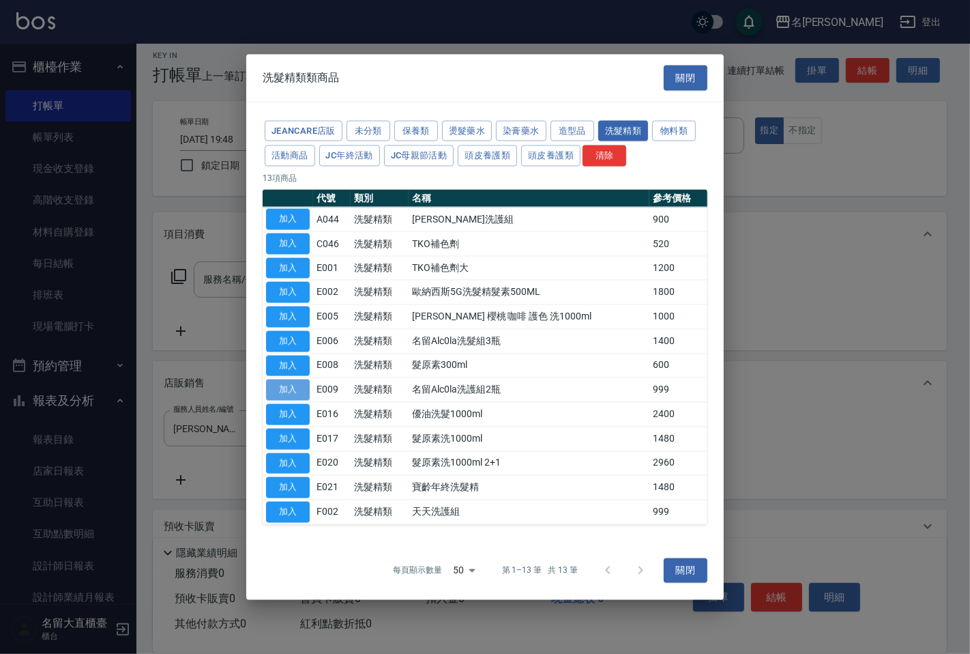
click at [297, 390] on button "加入" at bounding box center [288, 389] width 44 height 21
type input "名留Alc0la洗護組2瓶"
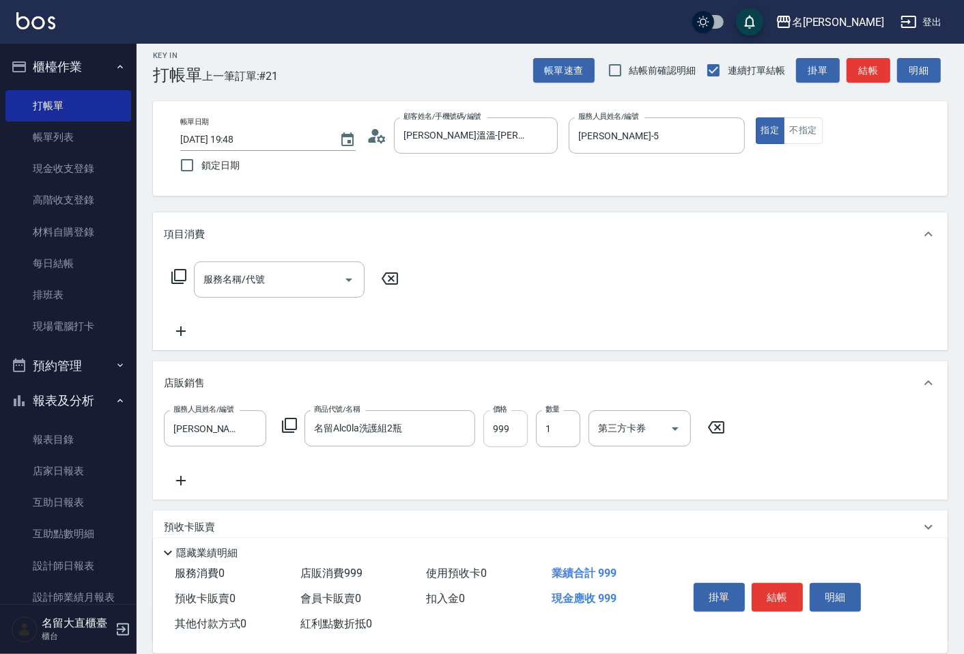
click at [503, 424] on input "999" at bounding box center [505, 428] width 44 height 37
type input "800"
click at [861, 75] on button "結帳" at bounding box center [868, 70] width 44 height 25
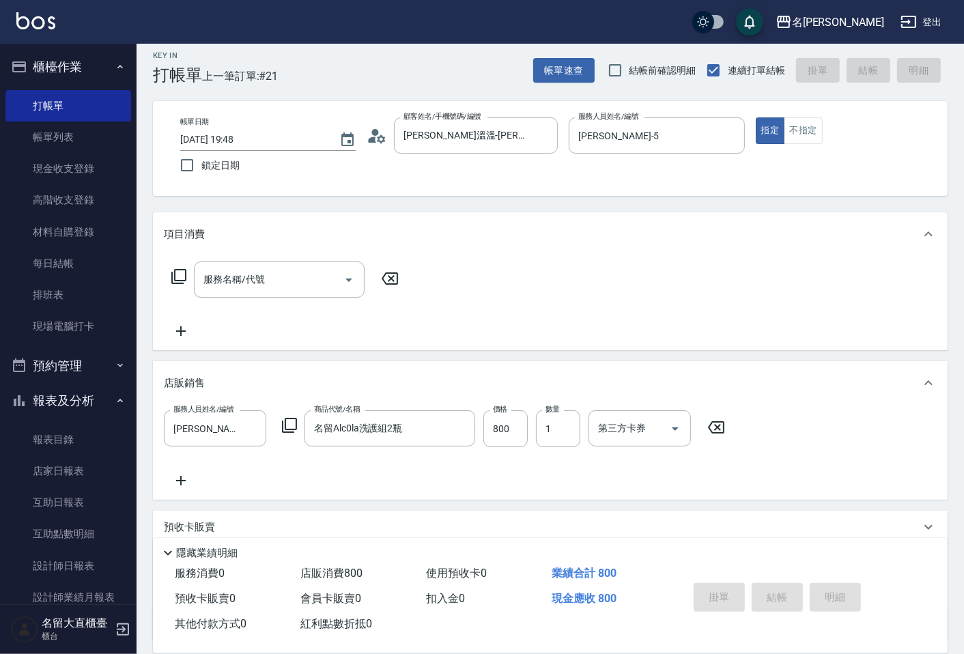
type input "[DATE] 19:49"
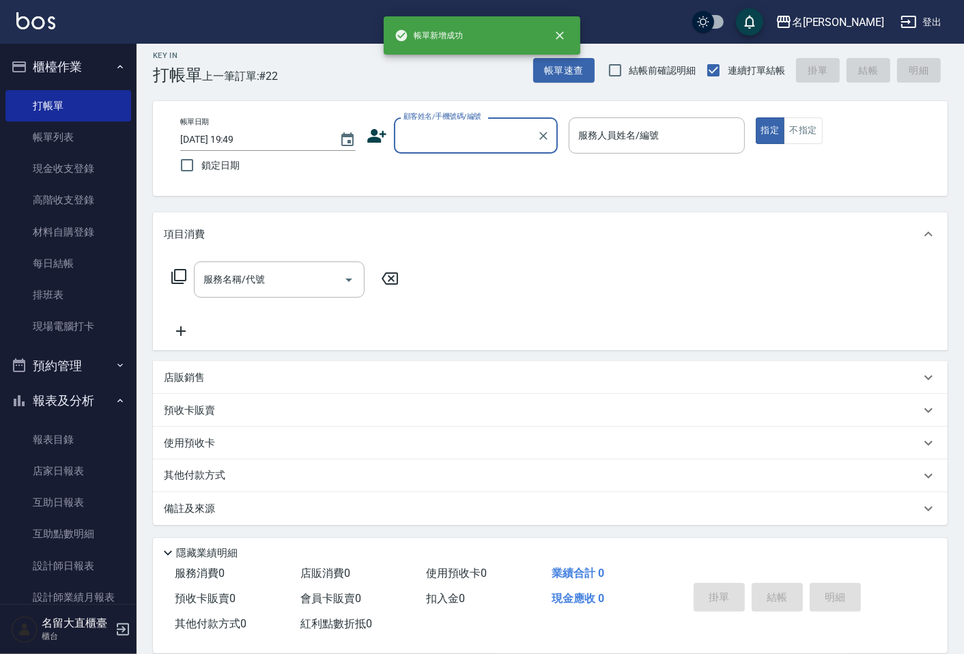
type input "ㄧ"
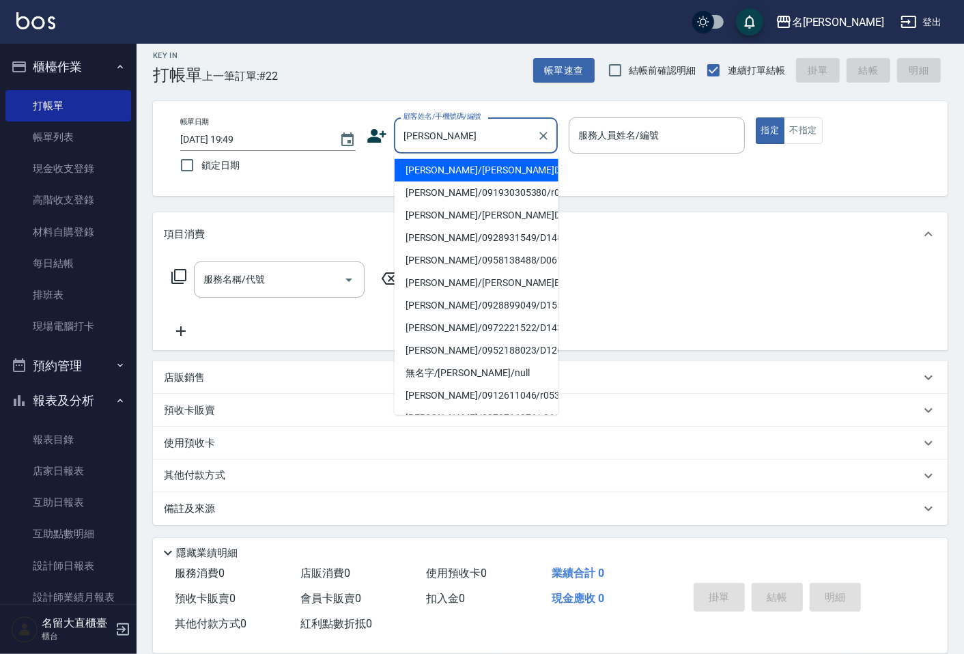
click at [468, 182] on li "[PERSON_NAME]/091930305380/r029" at bounding box center [476, 193] width 164 height 23
type input "[PERSON_NAME]/091930305380/r029"
type input "[PERSON_NAME]-5"
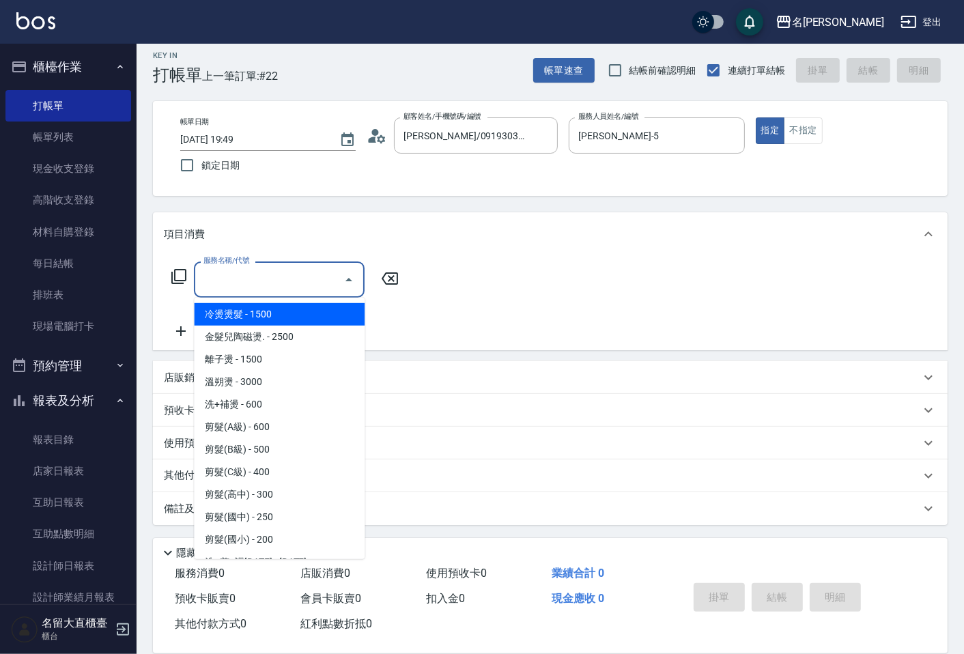
click at [318, 272] on input "服務名稱/代號" at bounding box center [269, 280] width 138 height 24
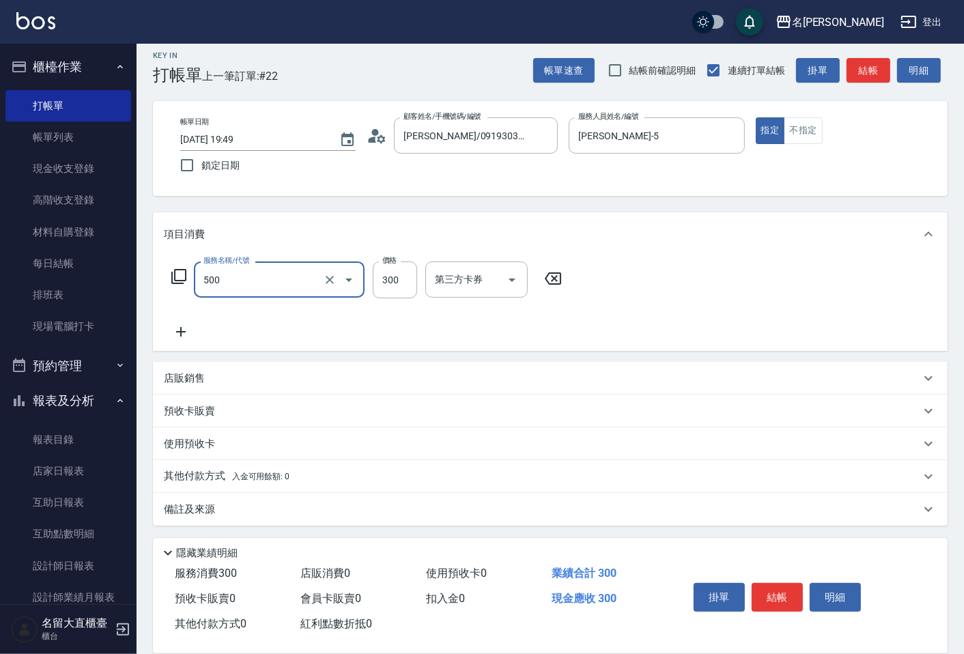
type input "洗髮(500)"
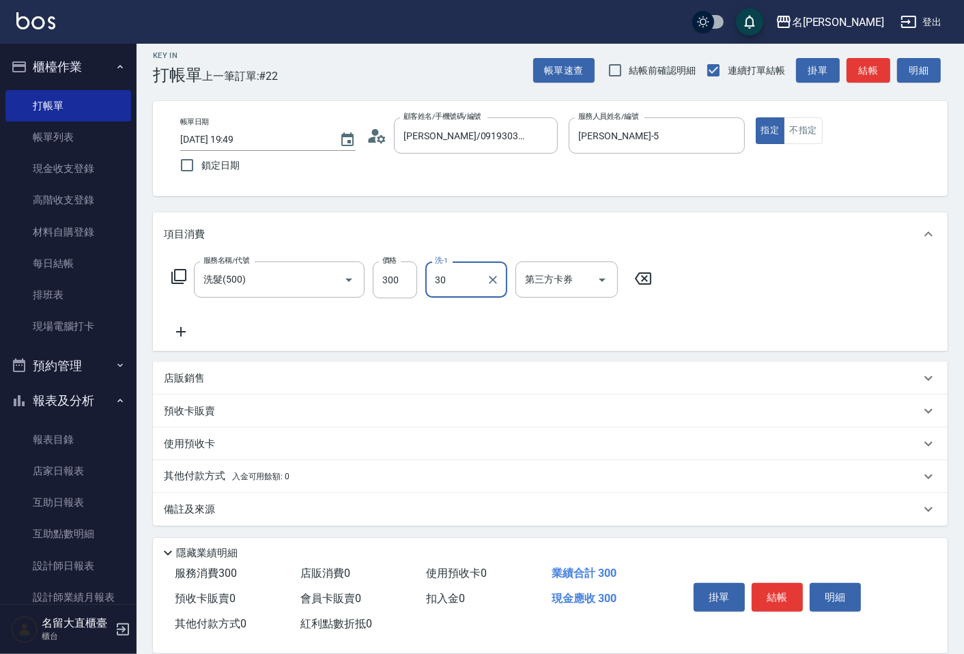
type input "3"
type input "詩雅-20"
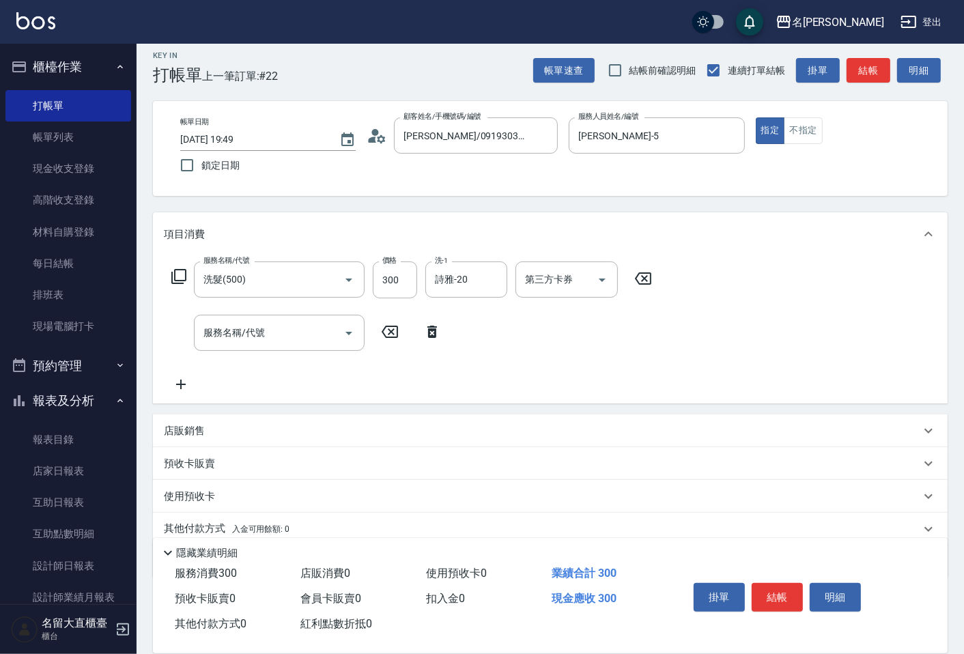
click at [209, 433] on div "店販銷售" at bounding box center [542, 431] width 756 height 14
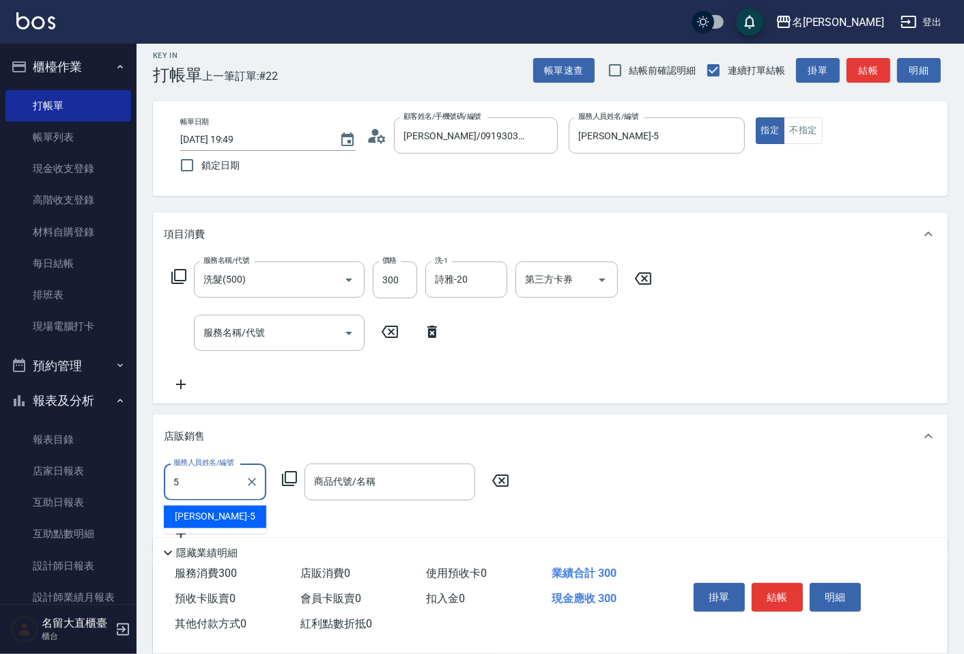
type input "[PERSON_NAME]-5"
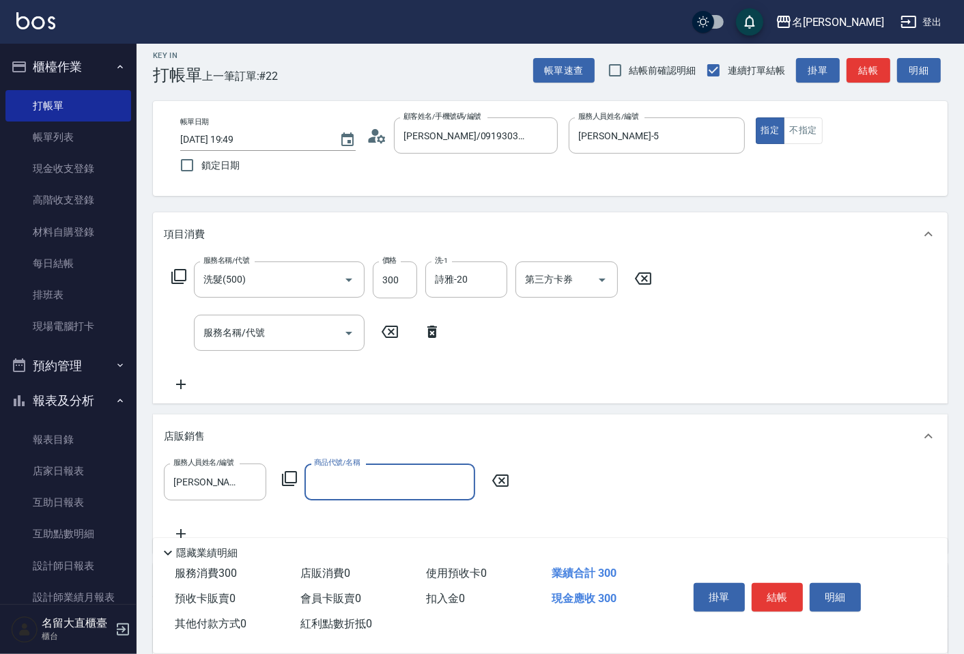
click at [294, 475] on icon at bounding box center [289, 478] width 16 height 16
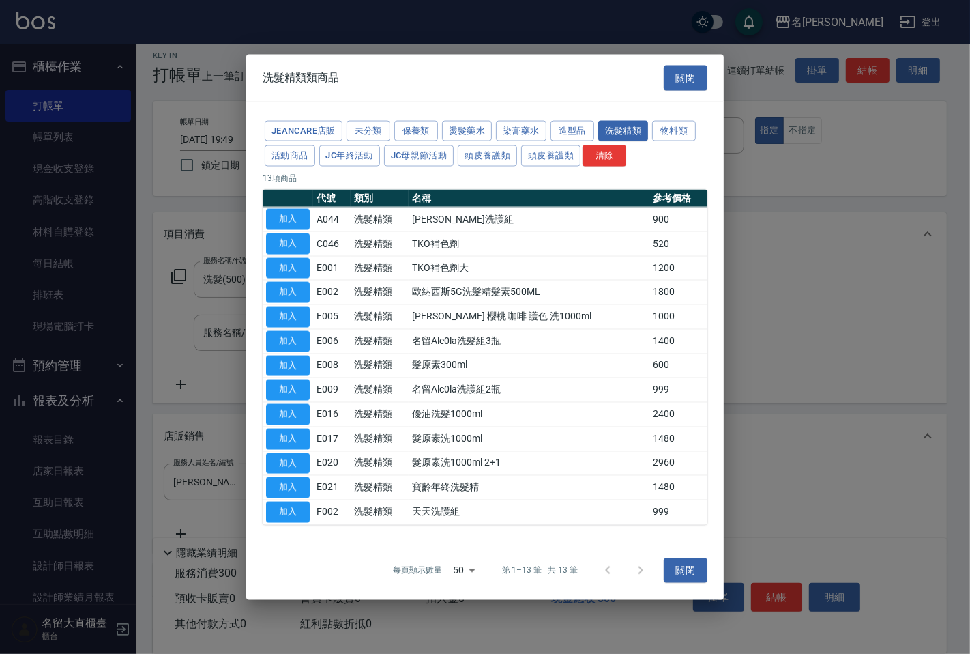
click at [310, 389] on td "加入" at bounding box center [288, 389] width 50 height 25
click at [303, 391] on button "加入" at bounding box center [288, 389] width 44 height 21
type input "名留Alc0la洗護組2瓶"
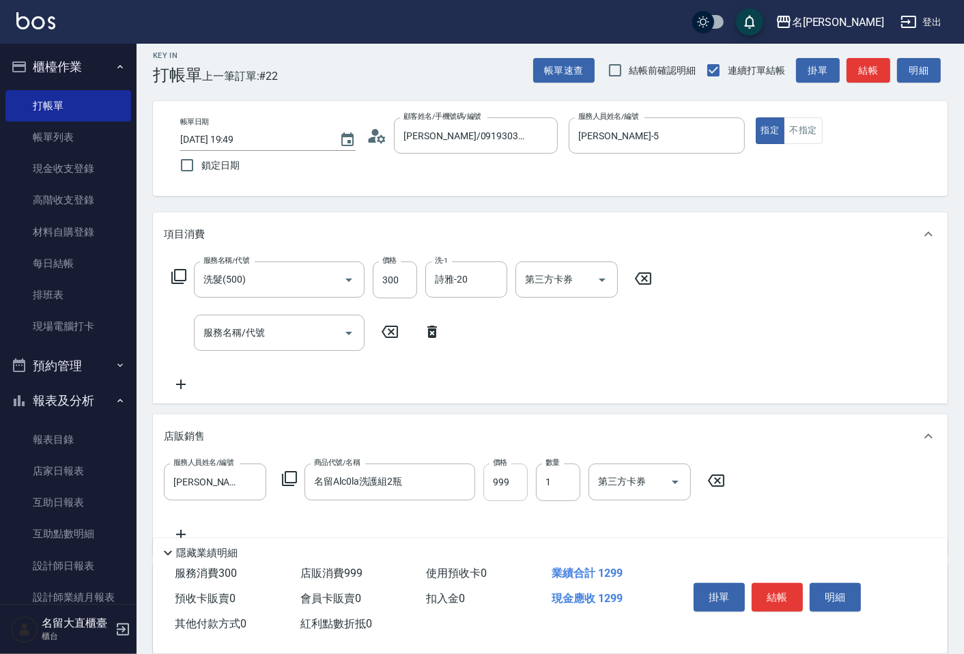
click at [485, 493] on input "999" at bounding box center [505, 481] width 44 height 37
type input "800"
click at [863, 79] on button "結帳" at bounding box center [868, 70] width 44 height 25
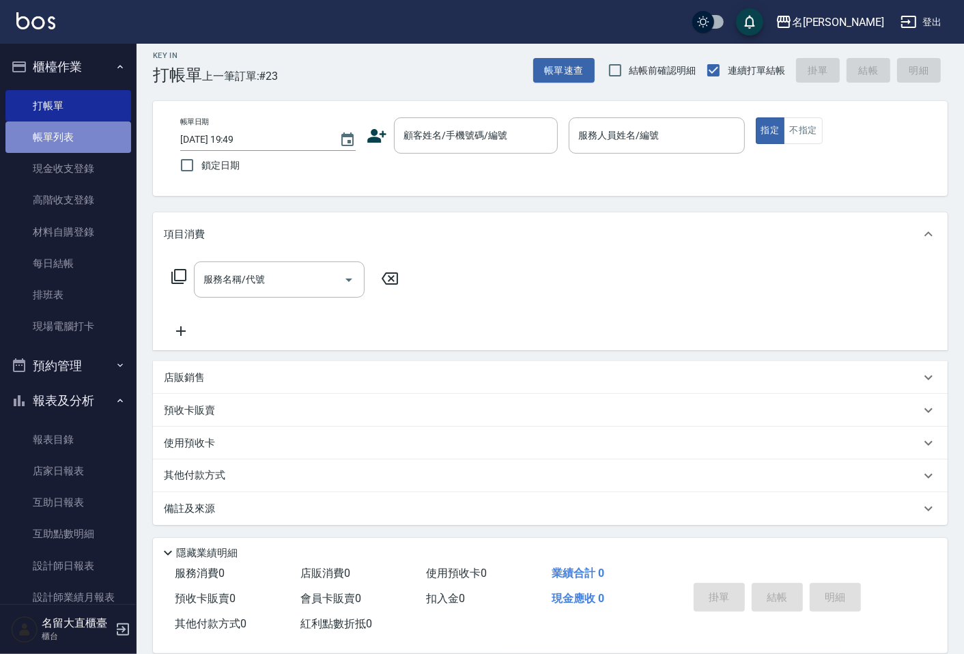
click at [78, 128] on link "帳單列表" at bounding box center [68, 136] width 126 height 31
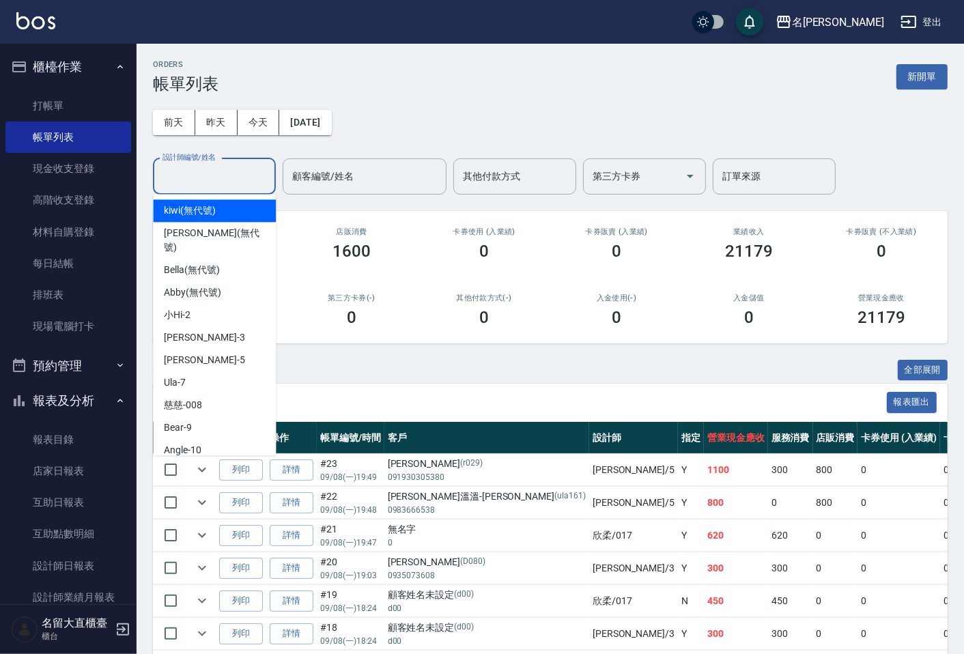
click at [196, 175] on input "設計師編號/姓名" at bounding box center [214, 176] width 111 height 24
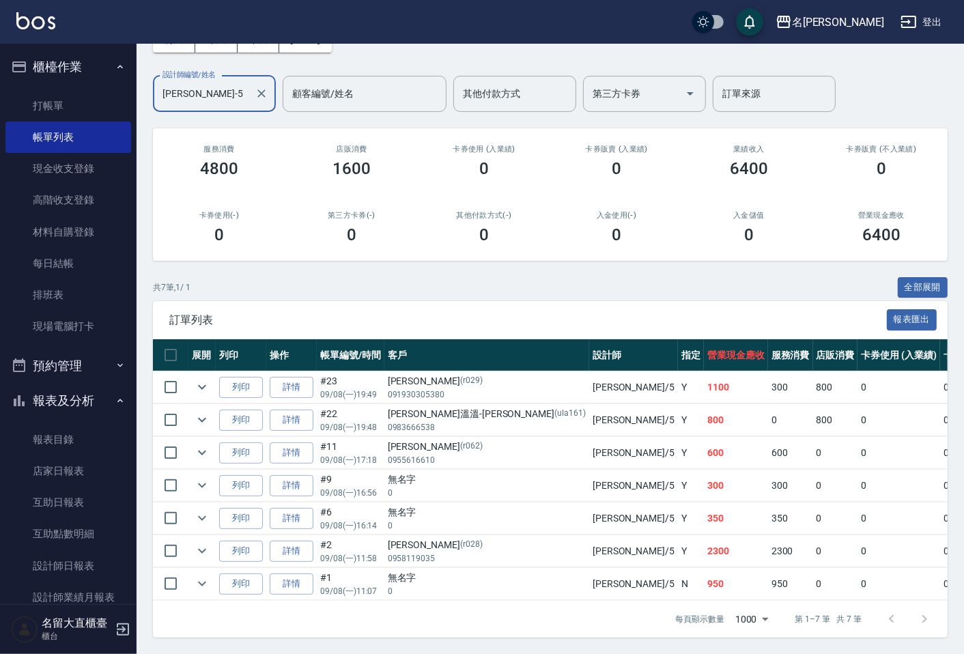
scroll to position [94, 0]
type input "[PERSON_NAME]-5"
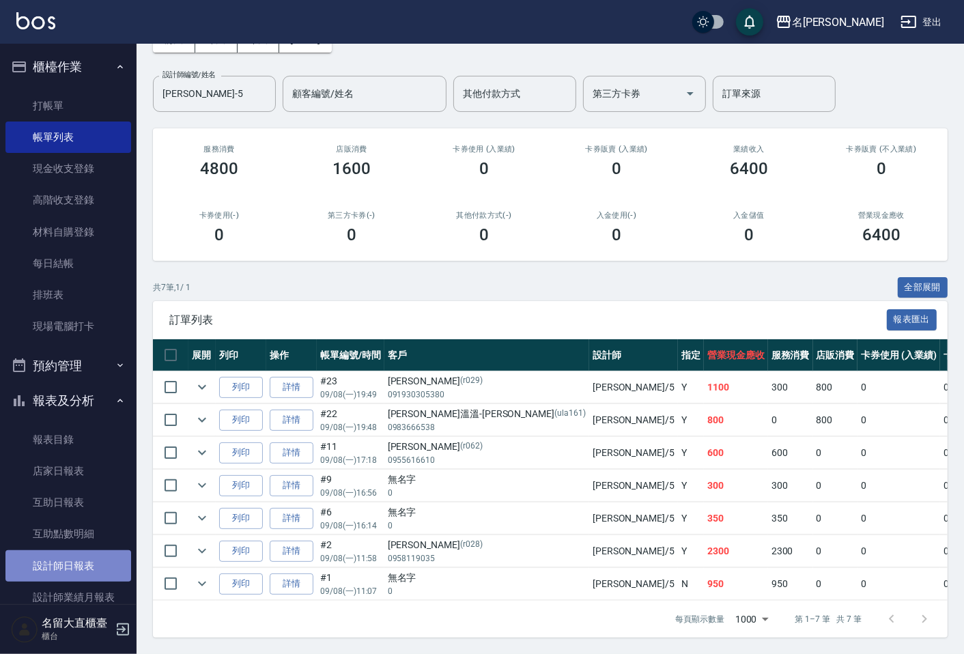
click at [70, 572] on link "設計師日報表" at bounding box center [68, 565] width 126 height 31
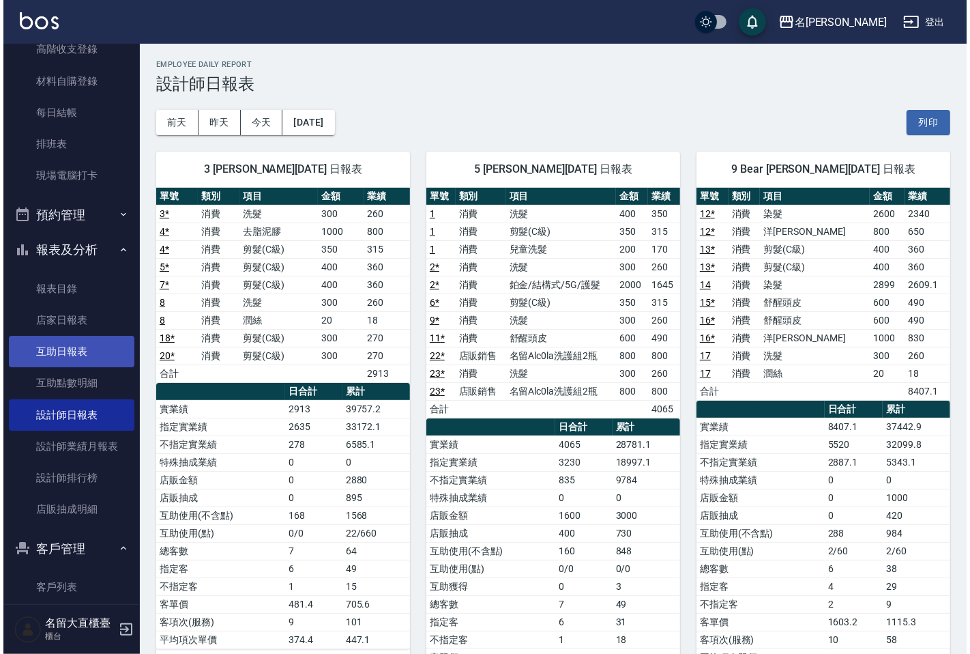
scroll to position [151, 0]
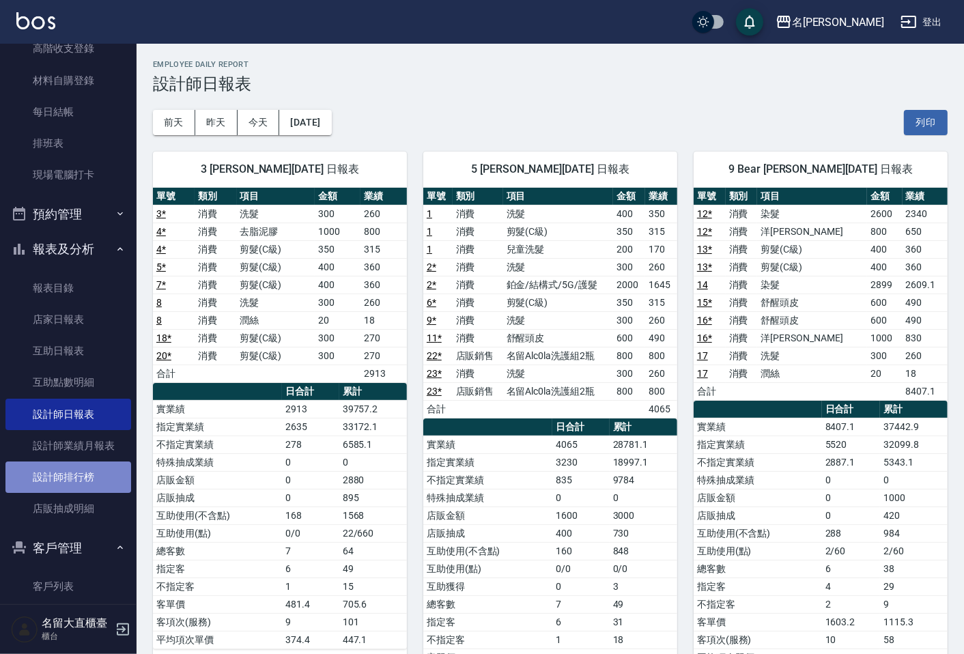
click at [106, 487] on link "設計師排行榜" at bounding box center [68, 476] width 126 height 31
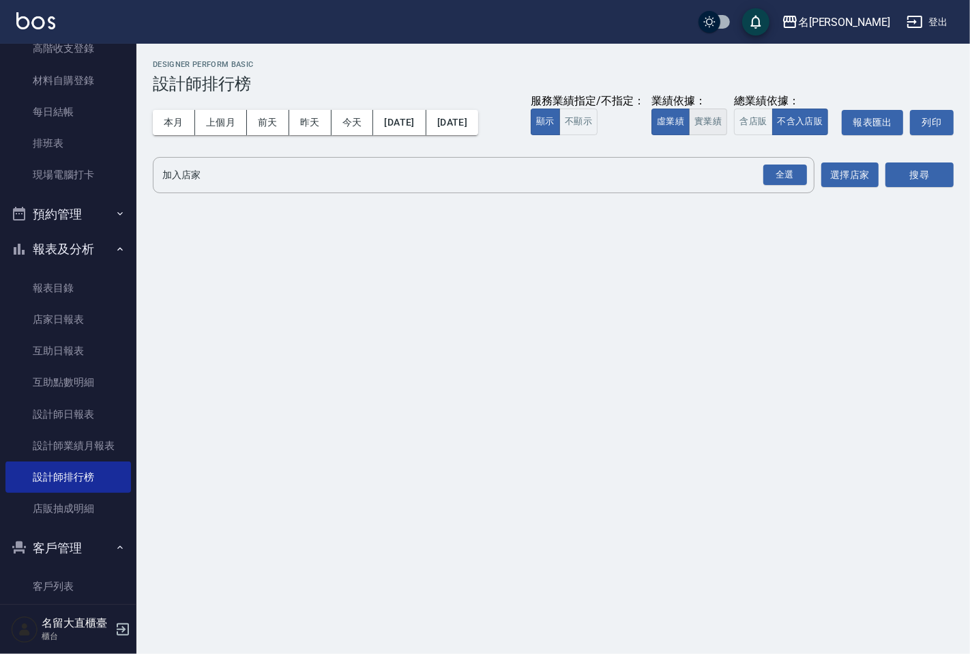
click at [711, 116] on button "實業績" at bounding box center [708, 122] width 38 height 27
click at [691, 154] on div "名留大直 [DATE] - [DATE] 設計師排行榜 列印時間： [DATE][PHONE_NUMBER]:49 Designer Perform Basi…" at bounding box center [553, 129] width 834 height 171
click at [349, 187] on div "全選 加入店家" at bounding box center [484, 175] width 662 height 36
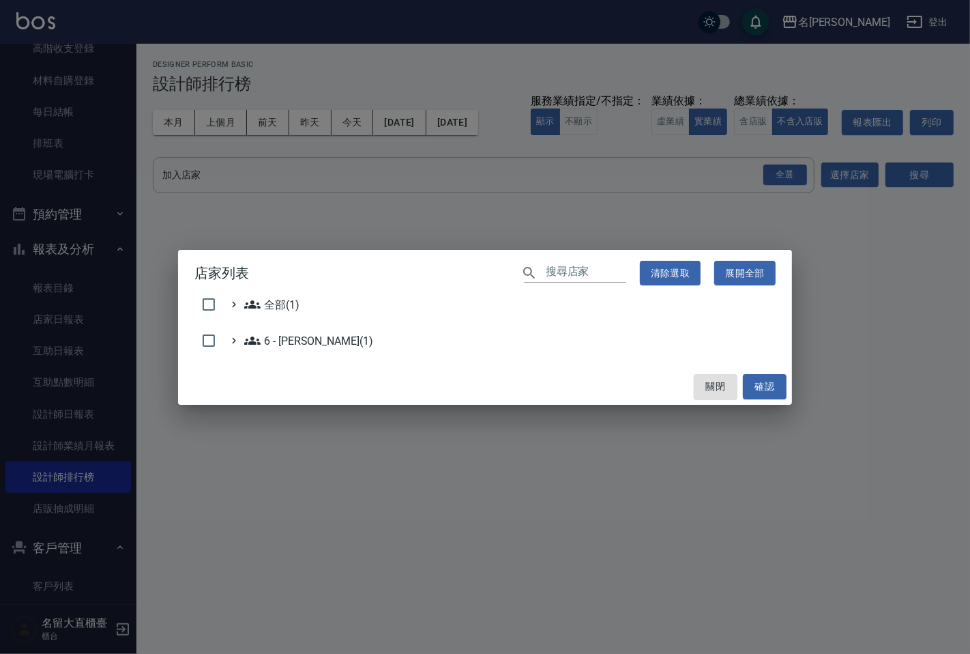
click at [205, 295] on h2 "店家列表 ​ 清除選取 展開全部" at bounding box center [485, 273] width 614 height 47
click at [206, 302] on input "checkbox" at bounding box center [208, 304] width 29 height 29
checkbox input "true"
click at [779, 392] on button "確認" at bounding box center [765, 386] width 44 height 25
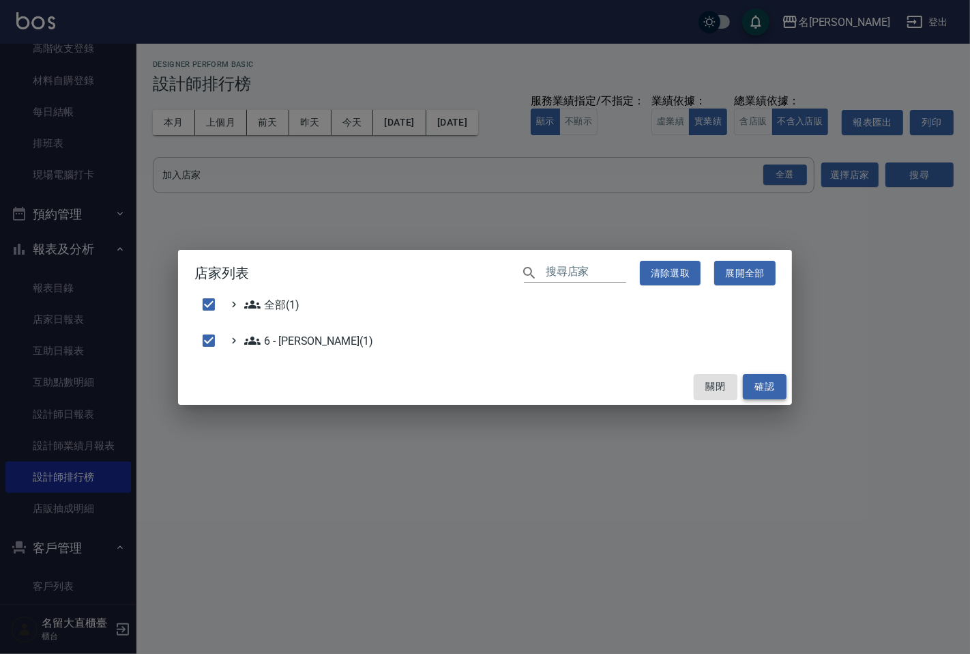
checkbox input "false"
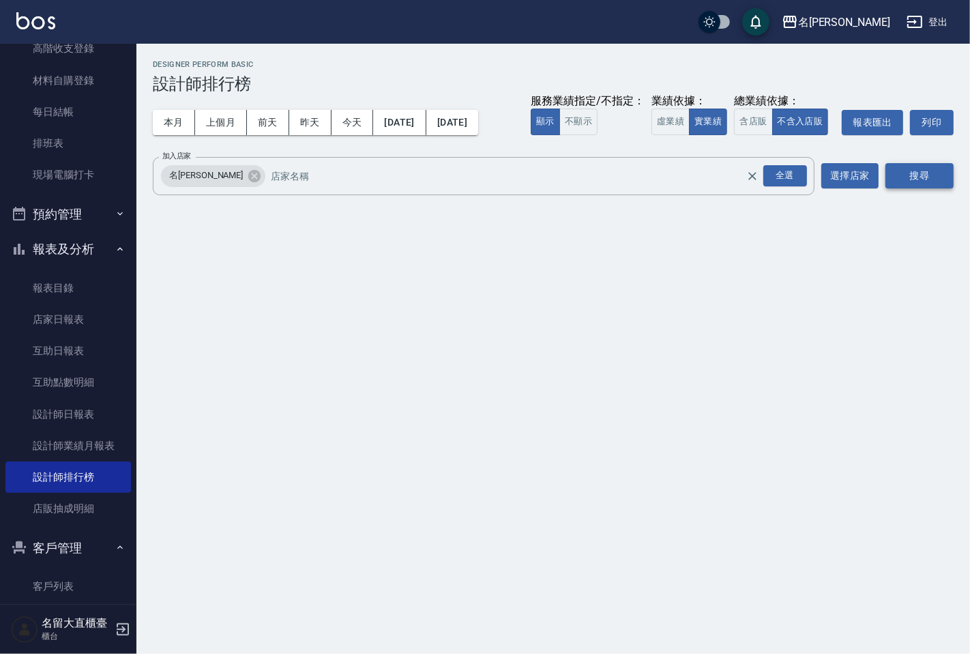
click at [905, 181] on button "搜尋" at bounding box center [920, 175] width 68 height 25
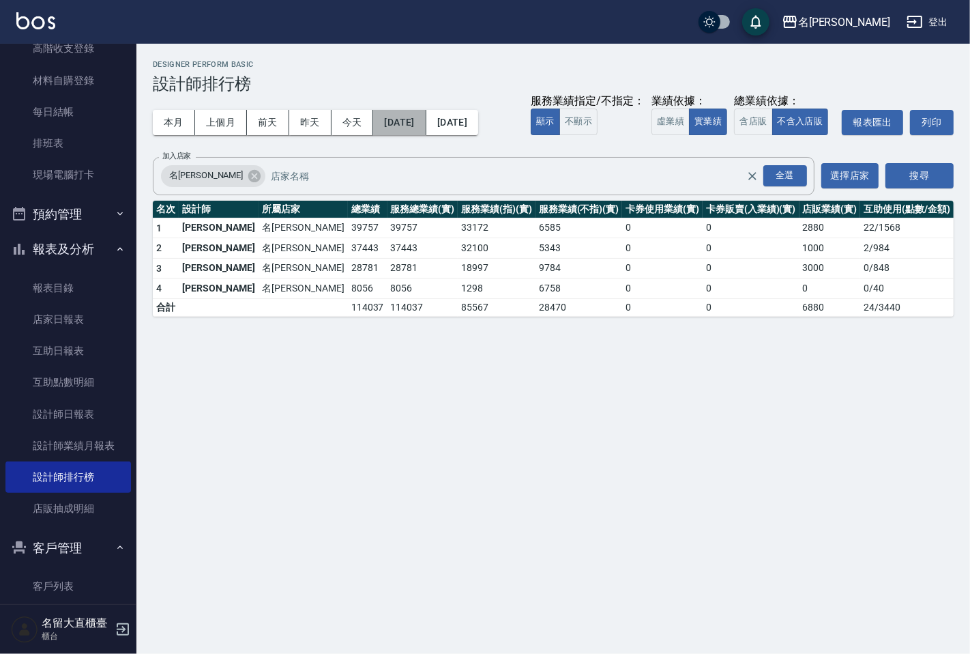
click at [420, 119] on button "[DATE]" at bounding box center [399, 122] width 53 height 25
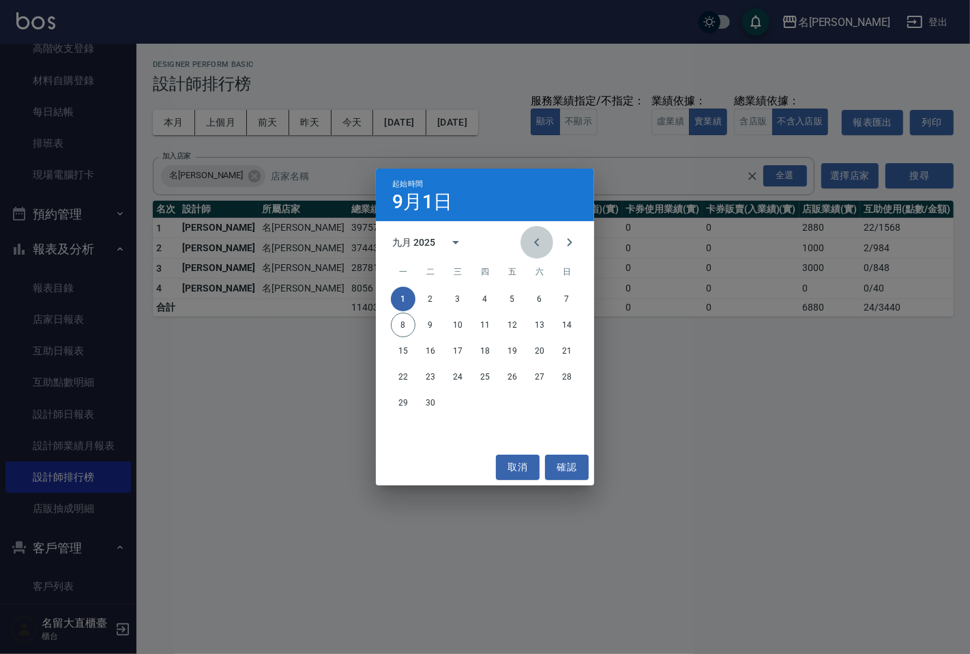
click at [538, 247] on icon "Previous month" at bounding box center [537, 242] width 16 height 16
click at [515, 297] on button "1" at bounding box center [512, 299] width 25 height 25
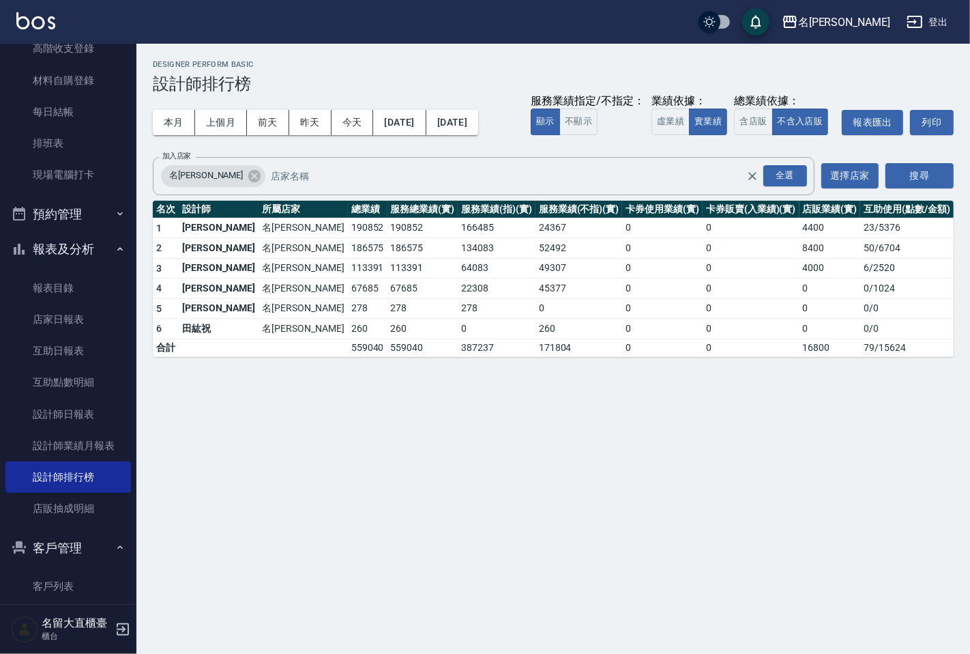
click at [478, 131] on button "[DATE]" at bounding box center [453, 122] width 52 height 25
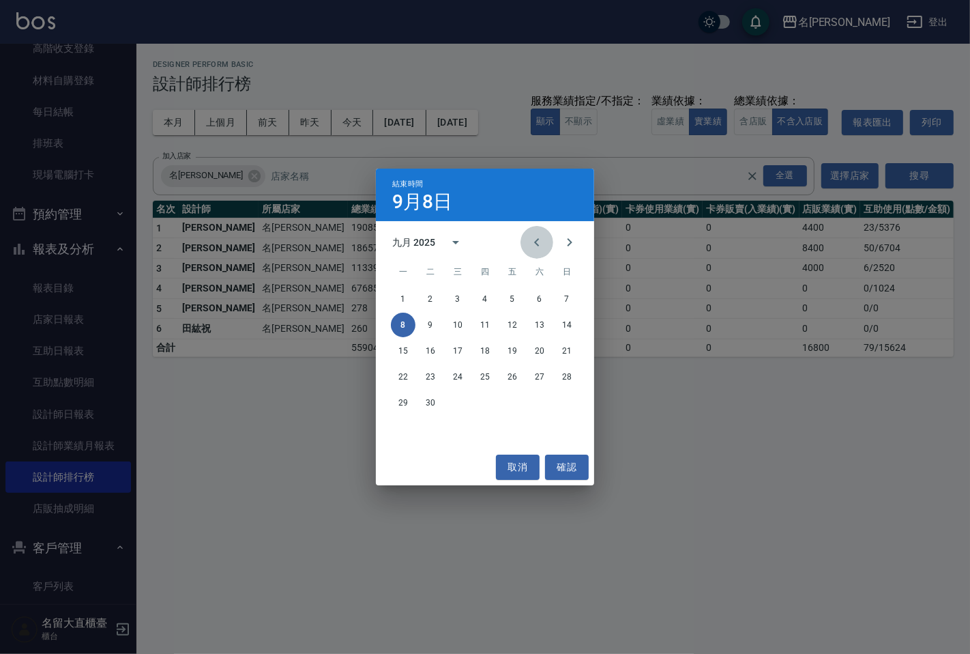
click at [536, 248] on icon "Previous month" at bounding box center [537, 242] width 16 height 16
click at [512, 328] on button "8" at bounding box center [512, 325] width 25 height 25
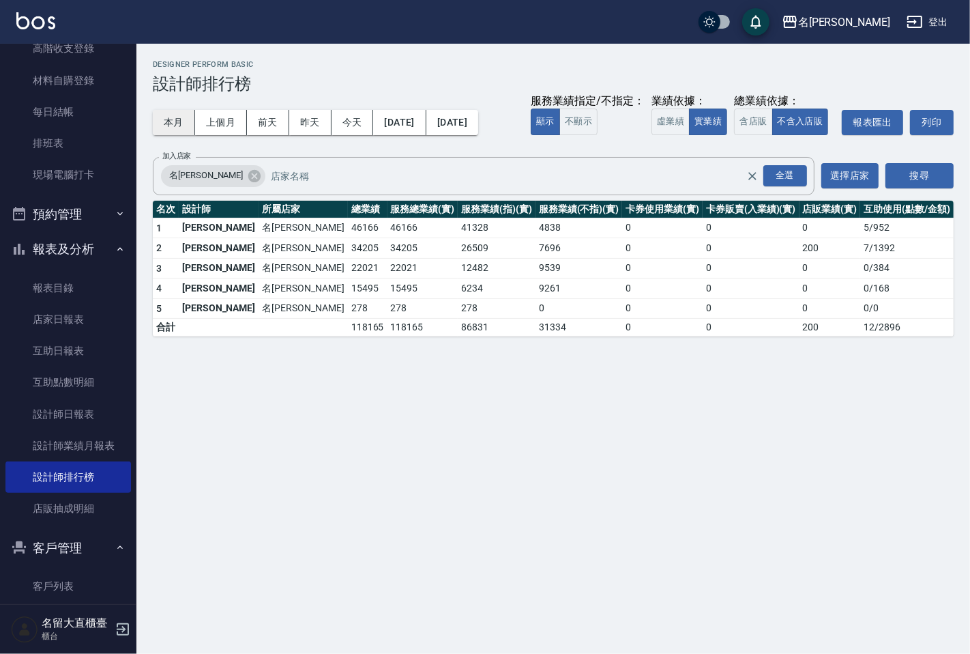
click at [179, 130] on button "本月" at bounding box center [174, 122] width 42 height 25
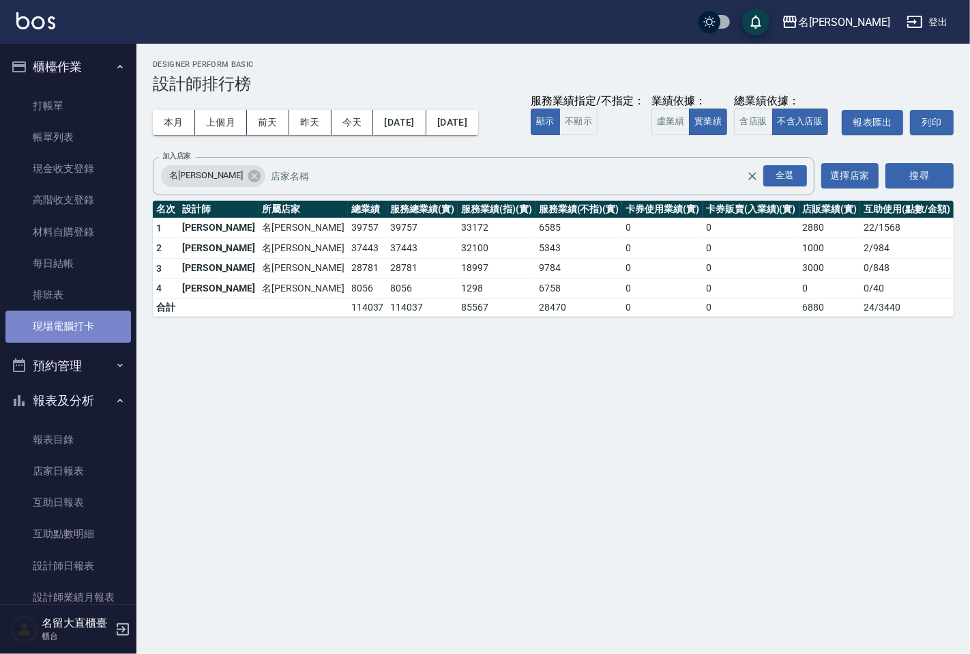
click at [76, 340] on link "現場電腦打卡" at bounding box center [68, 325] width 126 height 31
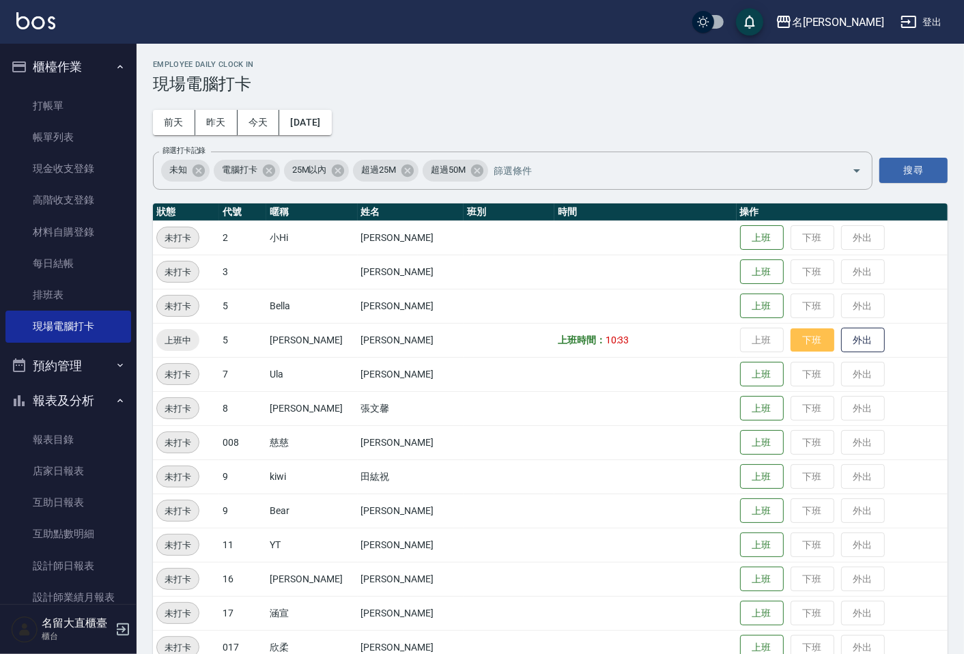
click at [794, 332] on button "下班" at bounding box center [812, 340] width 44 height 24
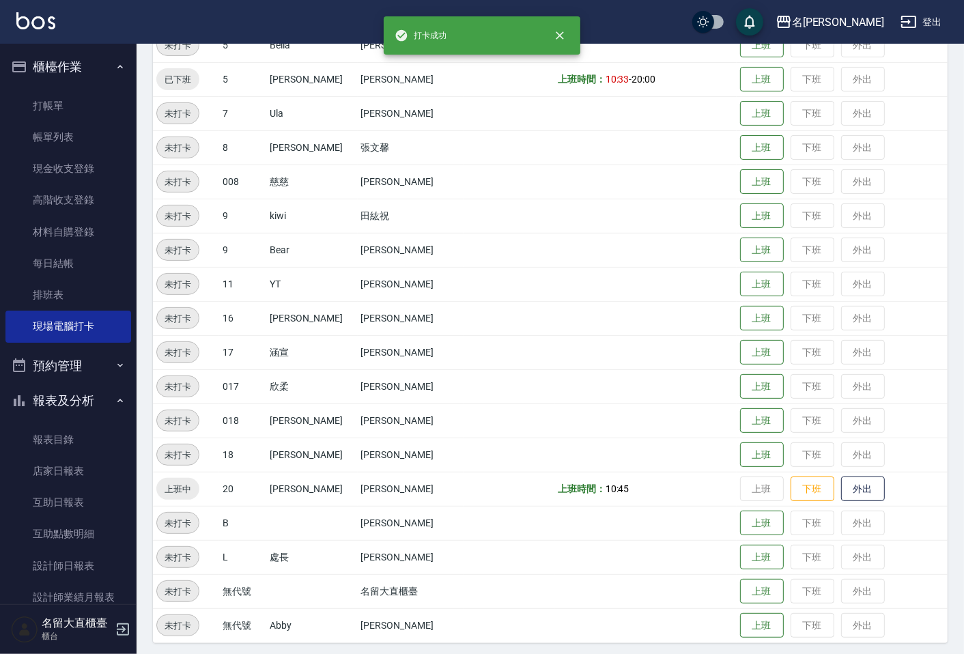
scroll to position [265, 0]
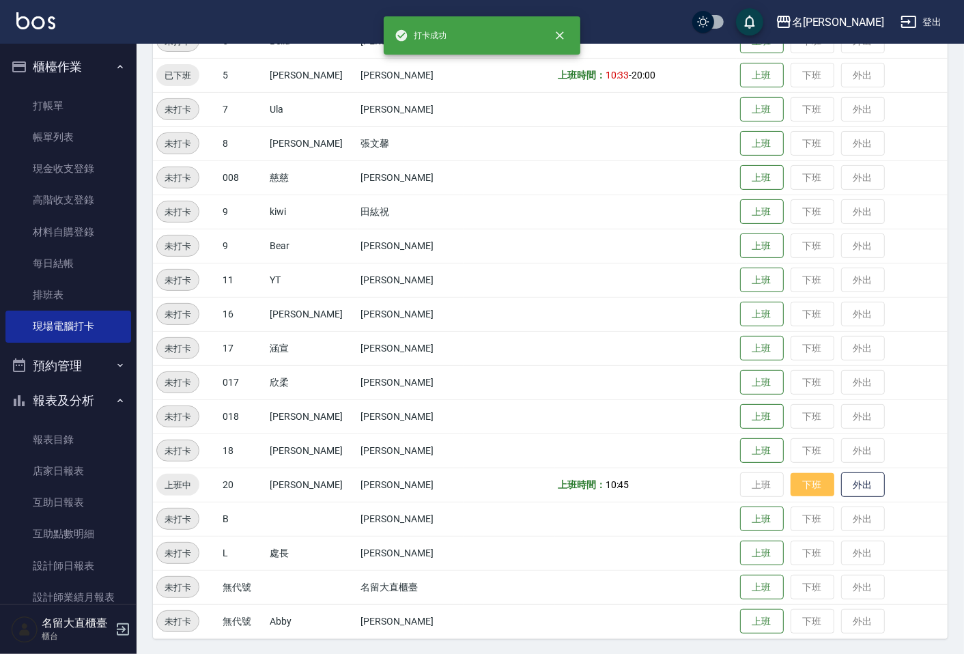
click at [790, 474] on button "下班" at bounding box center [812, 485] width 44 height 24
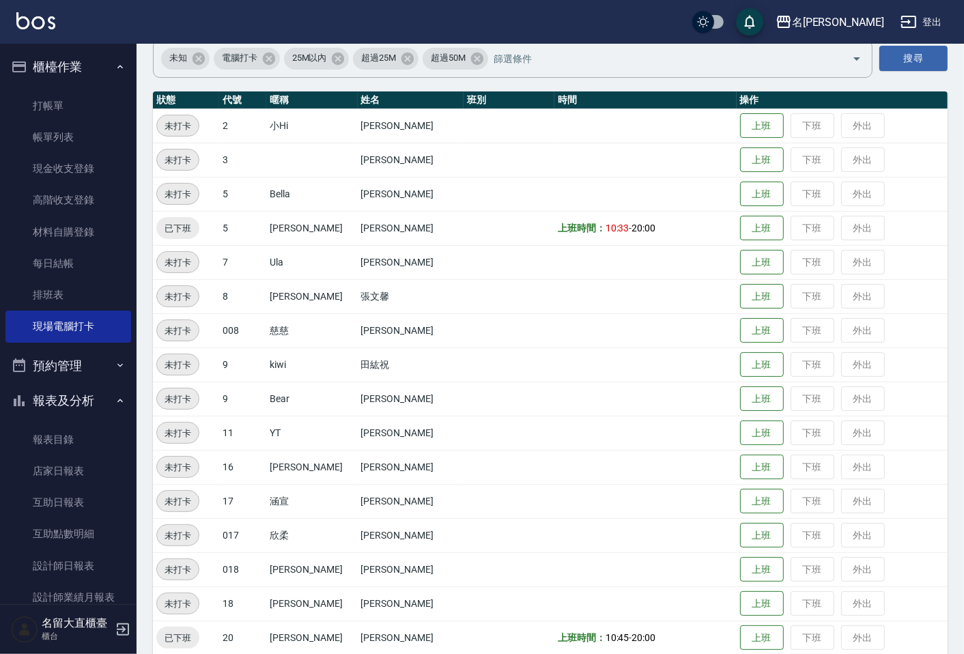
scroll to position [0, 0]
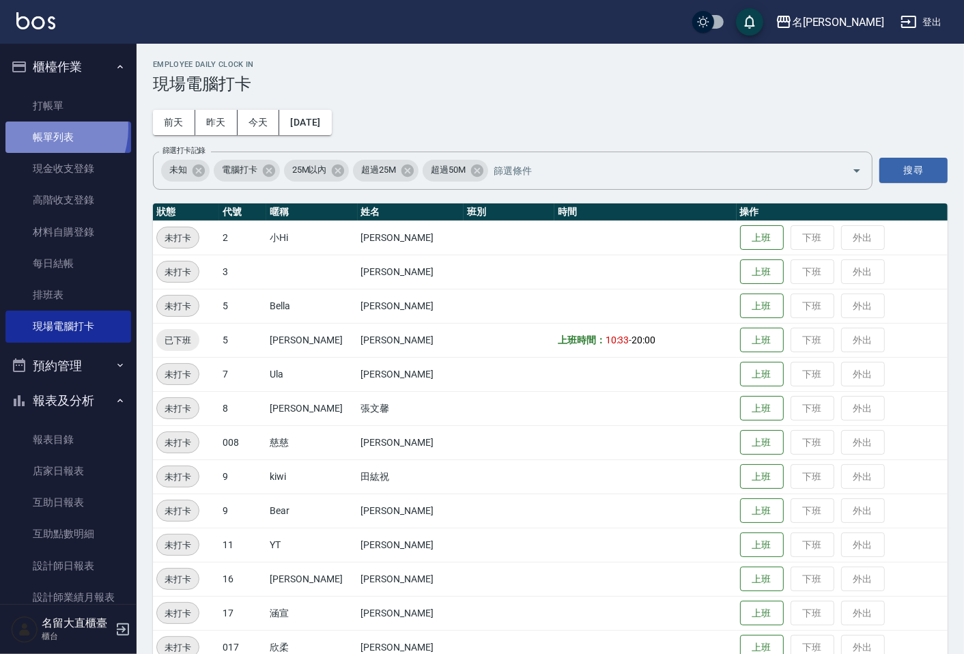
click at [41, 128] on link "帳單列表" at bounding box center [68, 136] width 126 height 31
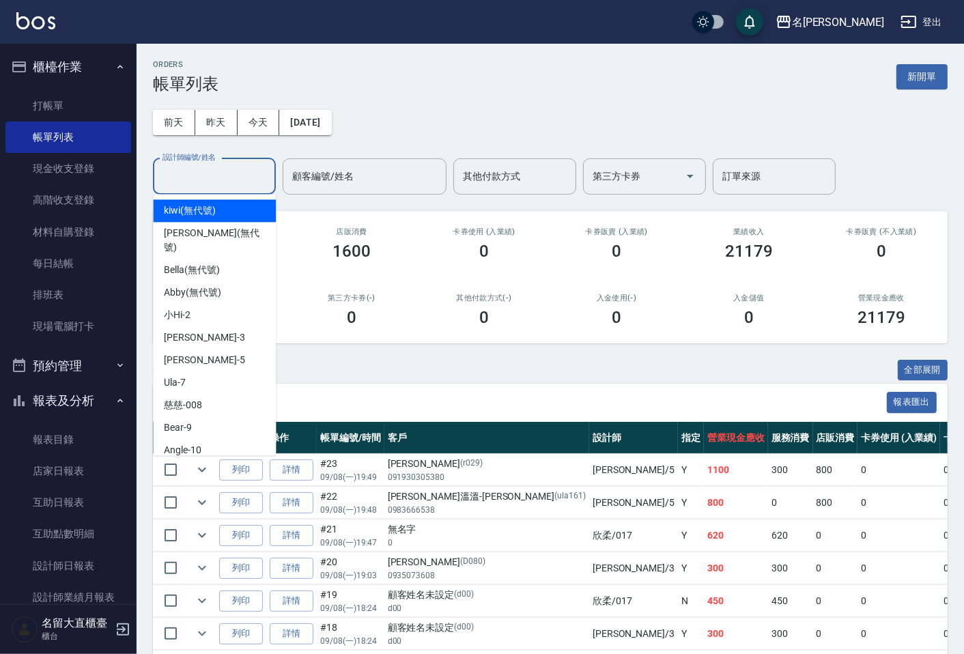
click at [244, 177] on input "設計師編號/姓名" at bounding box center [214, 176] width 111 height 24
click at [188, 330] on span "[PERSON_NAME]3" at bounding box center [204, 337] width 81 height 14
type input "[PERSON_NAME]3"
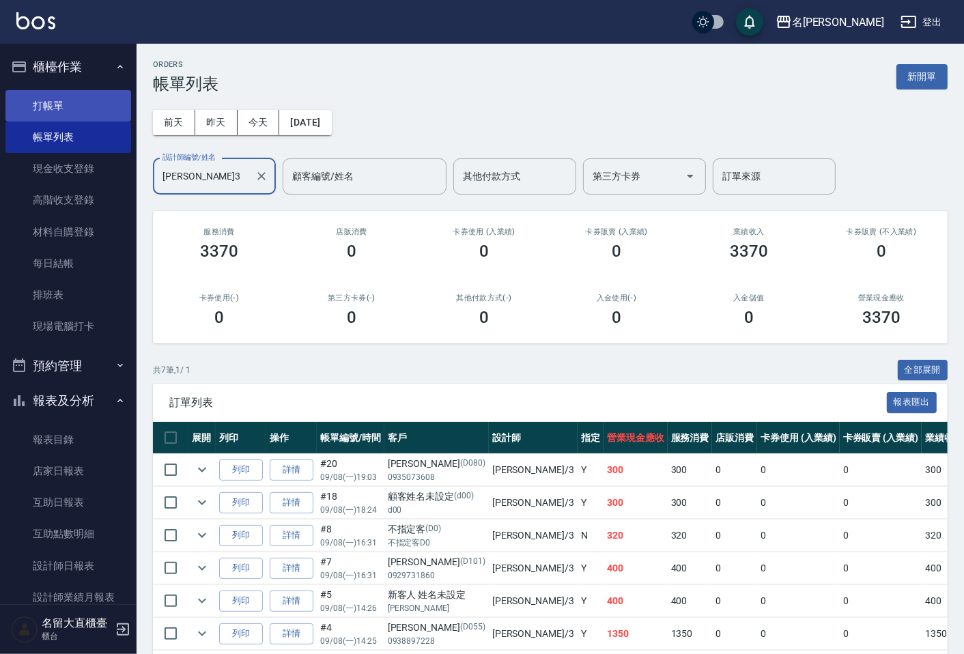
click at [38, 102] on link "打帳單" at bounding box center [68, 105] width 126 height 31
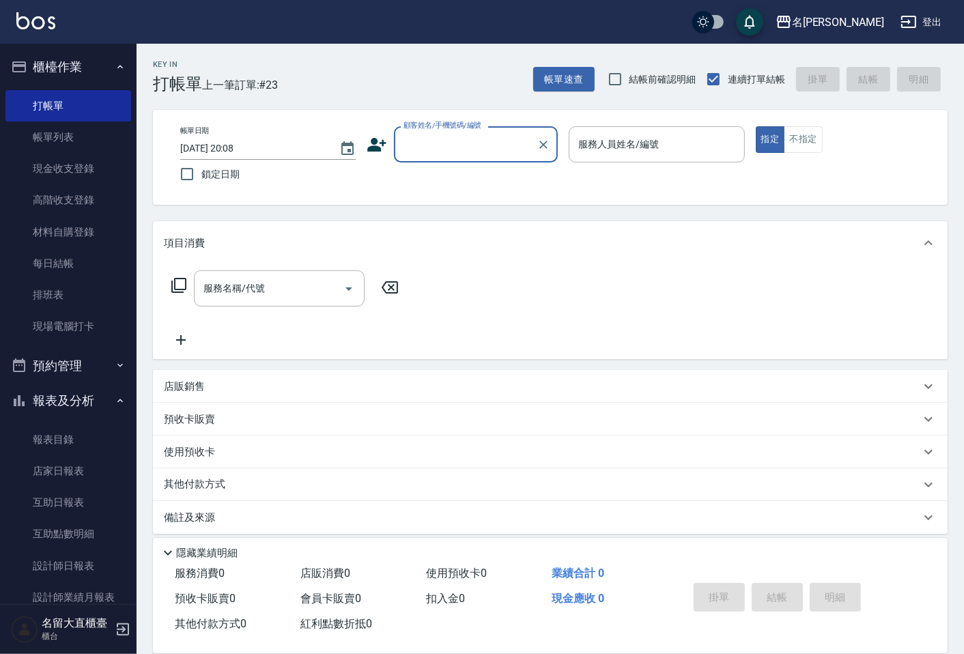
click at [426, 157] on div "顧客姓名/手機號碼/編號" at bounding box center [476, 144] width 164 height 36
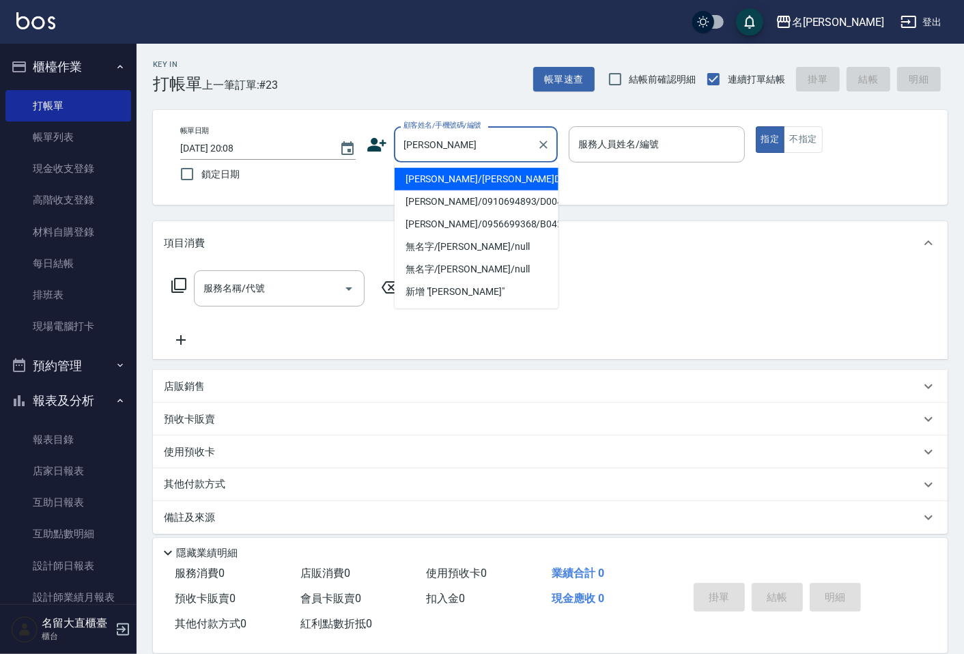
type input "[PERSON_NAME]/[PERSON_NAME]D202/D202"
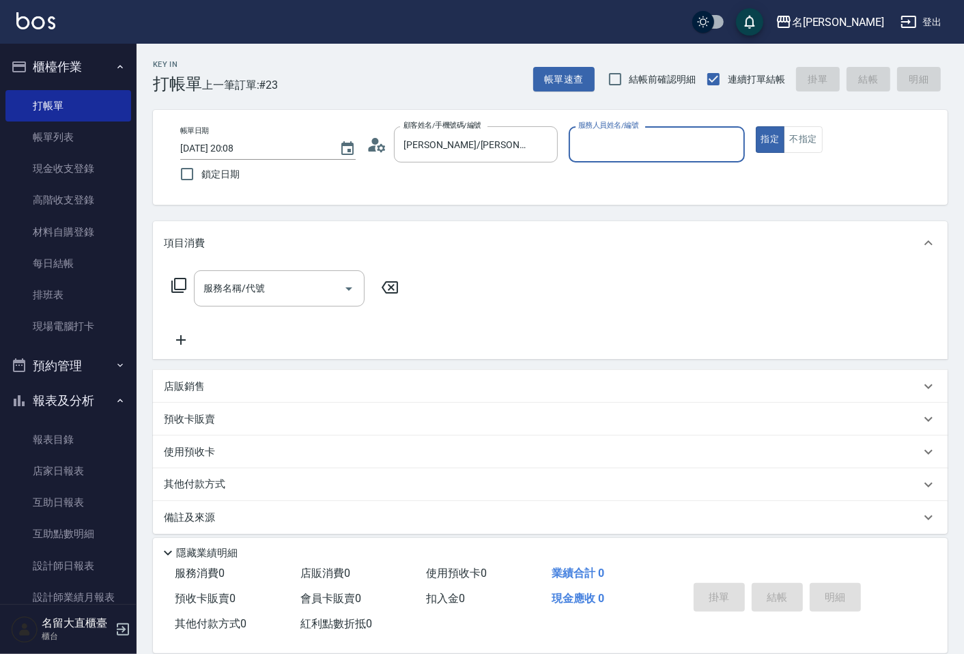
type input "[PERSON_NAME]3"
click at [755, 126] on button "指定" at bounding box center [769, 139] width 29 height 27
type button "true"
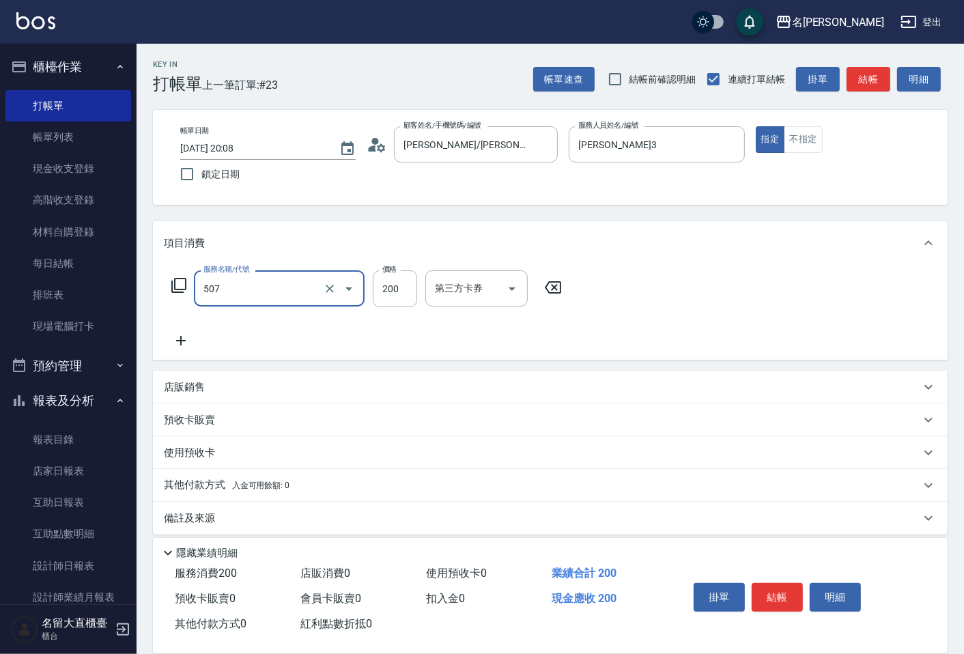
type input "兒童洗髮(507)"
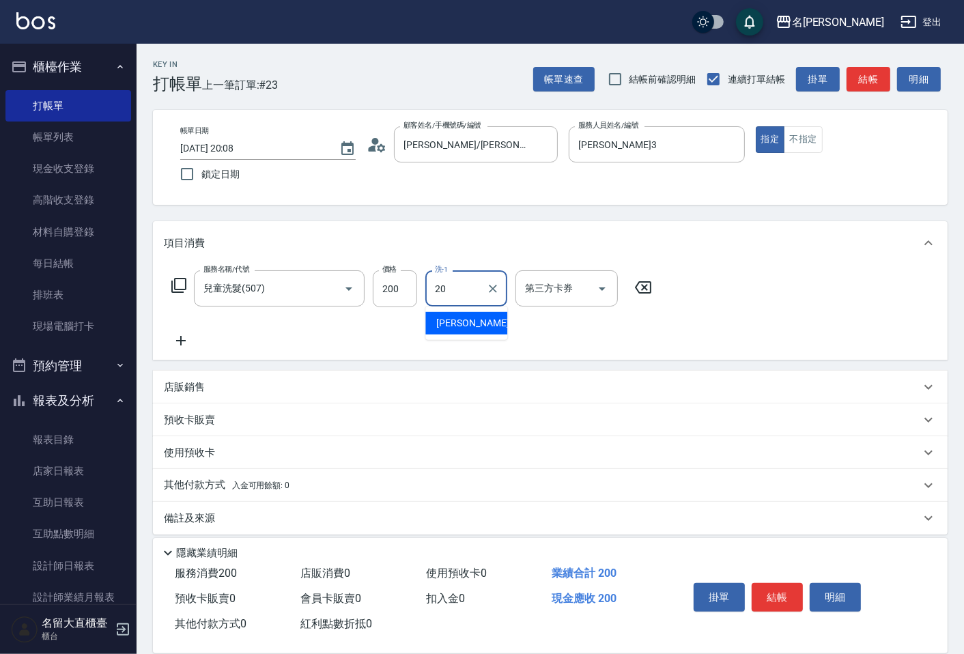
type input "詩雅-20"
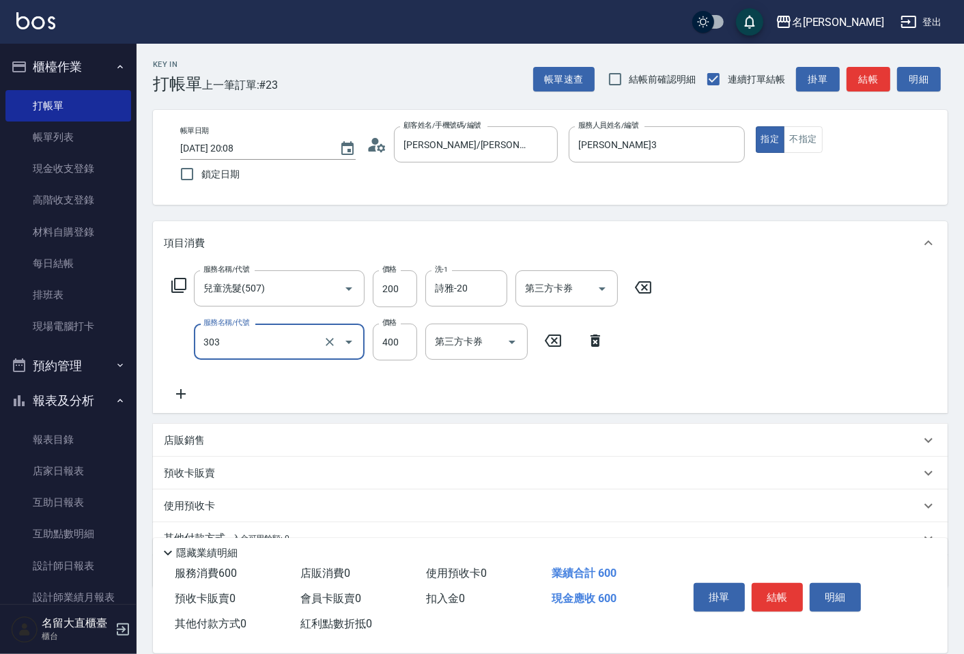
type input "剪髮(C級)(303)"
type input "350"
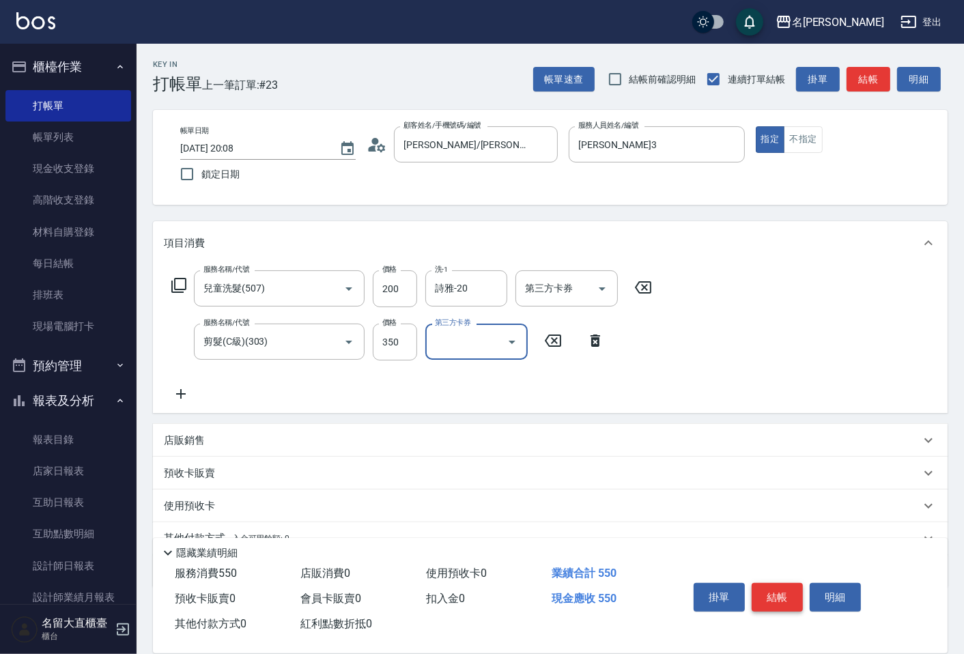
click at [759, 590] on button "結帳" at bounding box center [776, 597] width 51 height 29
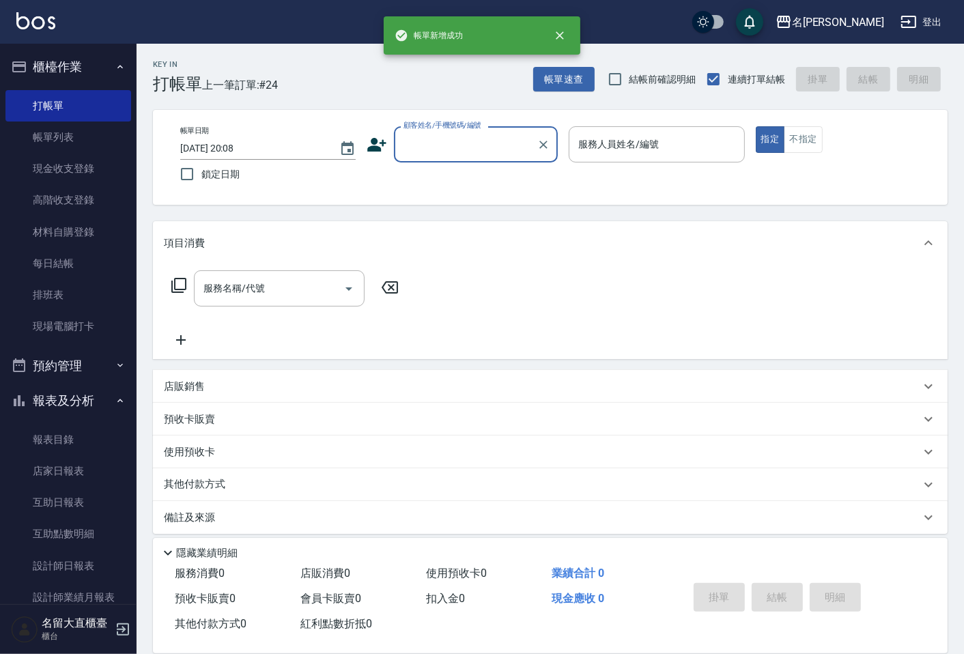
click at [430, 134] on input "顧客姓名/手機號碼/編號" at bounding box center [465, 144] width 131 height 24
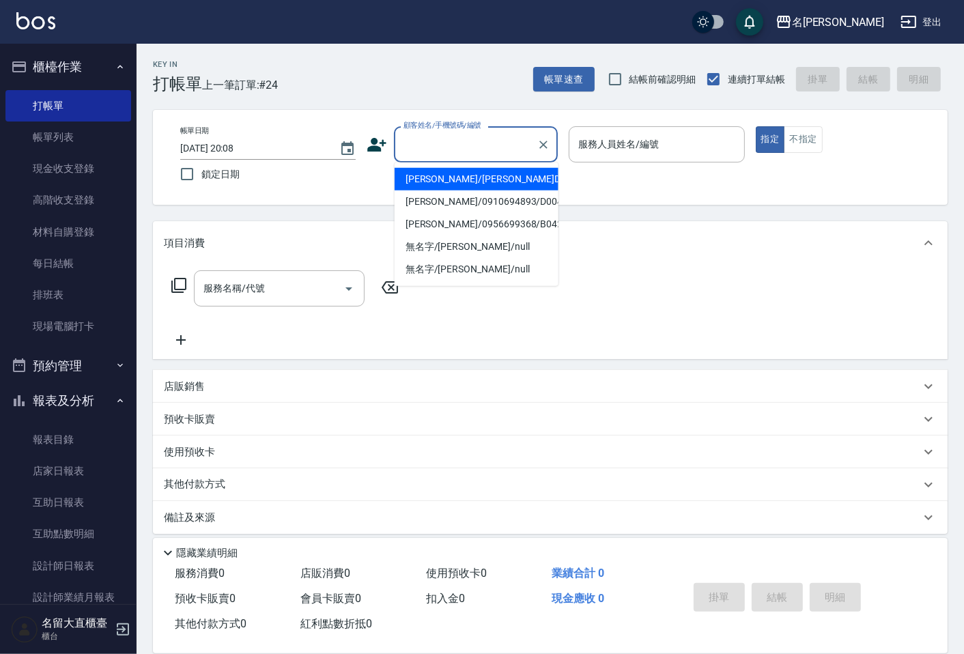
type input "ㄑ"
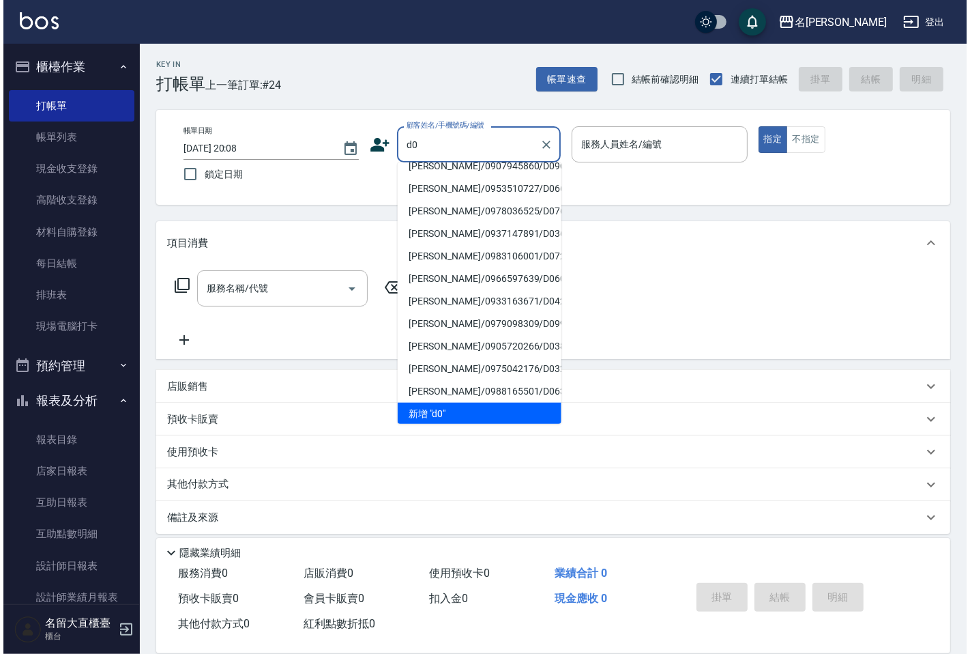
scroll to position [5, 0]
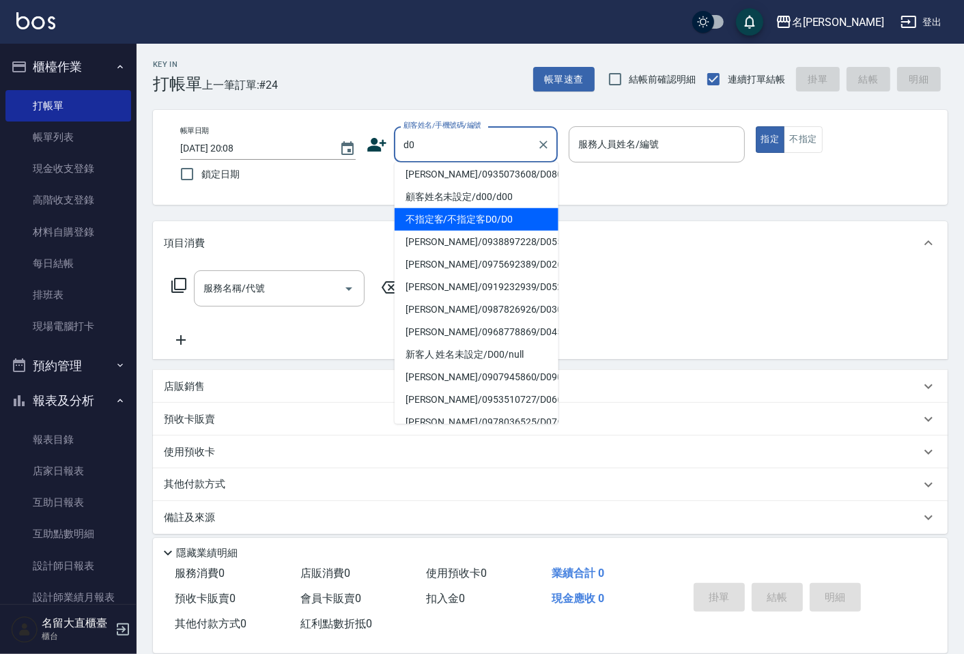
type input "不指定客/不指定客D0/D0"
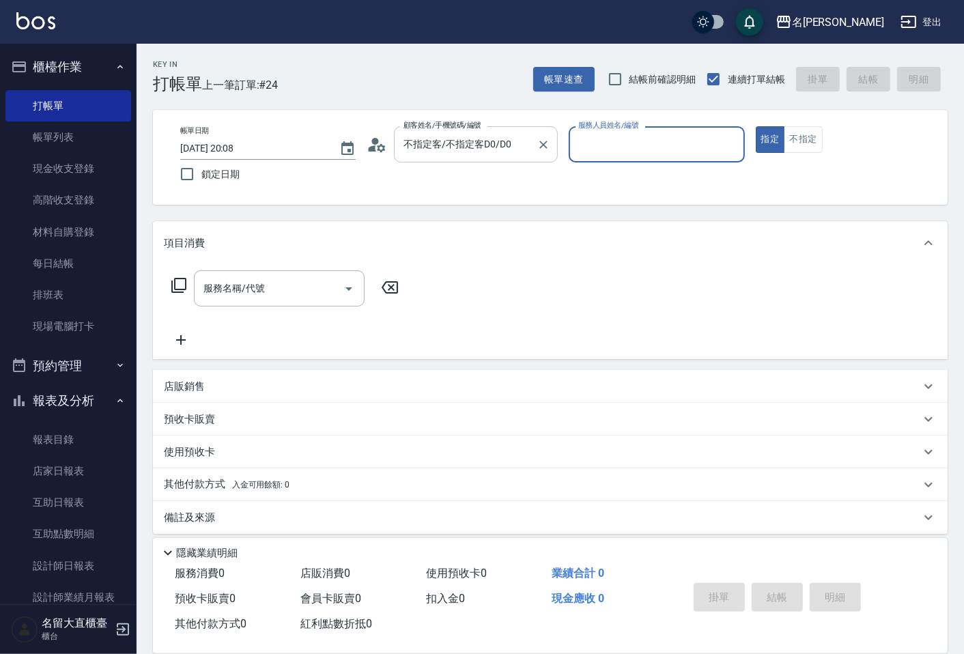
type input "[PERSON_NAME]3"
click at [755, 126] on button "指定" at bounding box center [769, 139] width 29 height 27
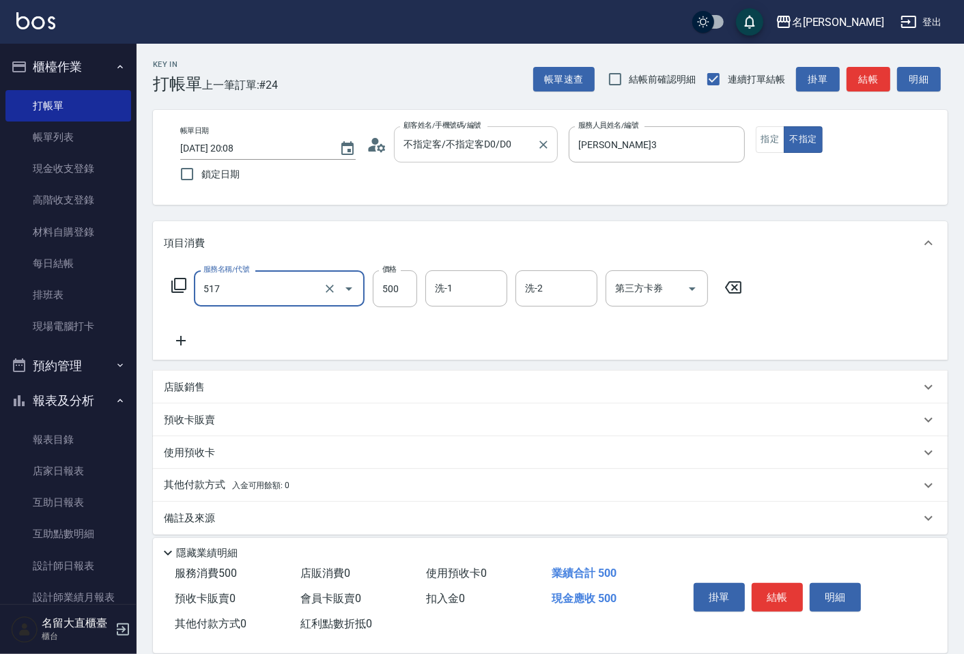
type input "舒醒頭皮(517)"
click at [396, 280] on input "500" at bounding box center [395, 288] width 44 height 37
type input "600"
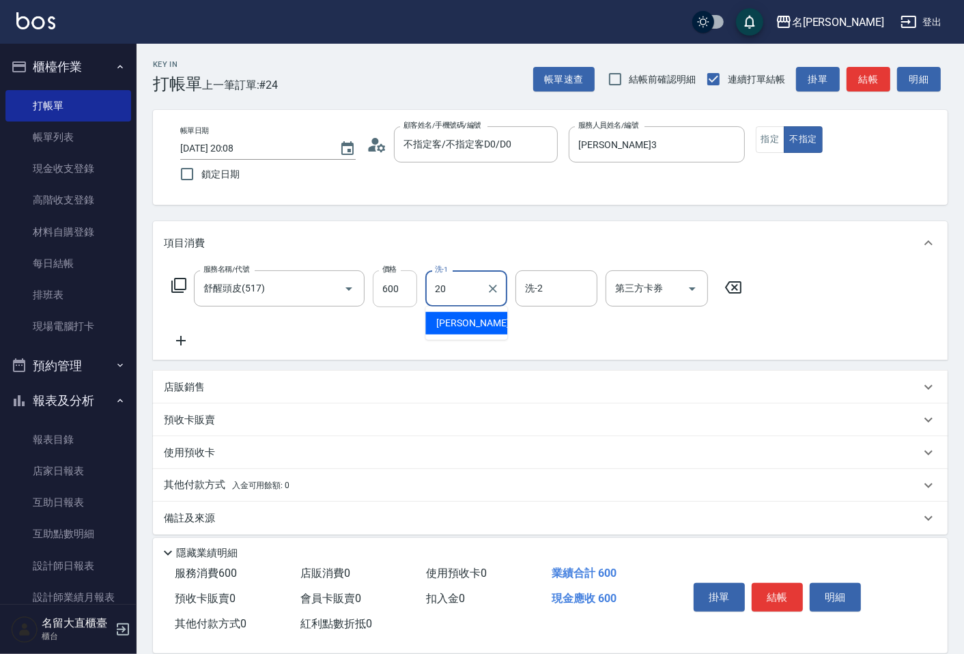
type input "詩雅-20"
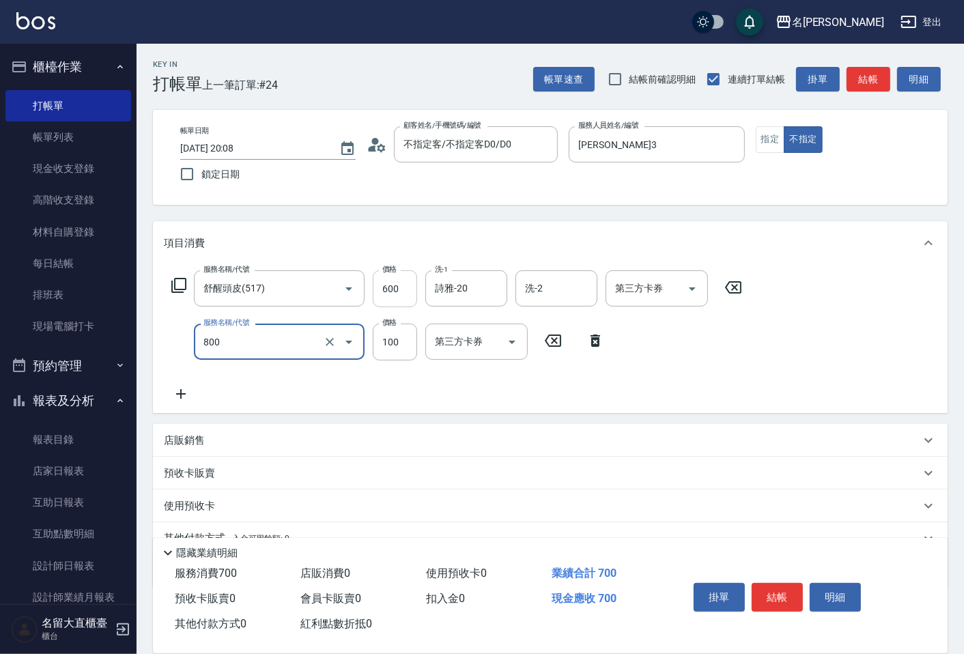
type input "快速修護(800)"
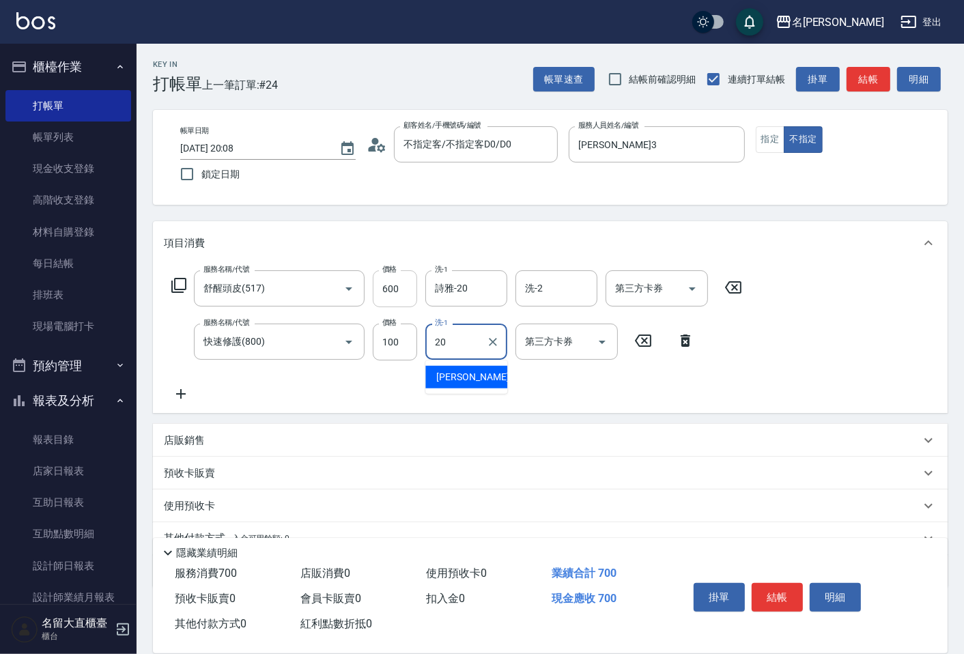
type input "詩雅-20"
click at [781, 594] on button "結帳" at bounding box center [776, 597] width 51 height 29
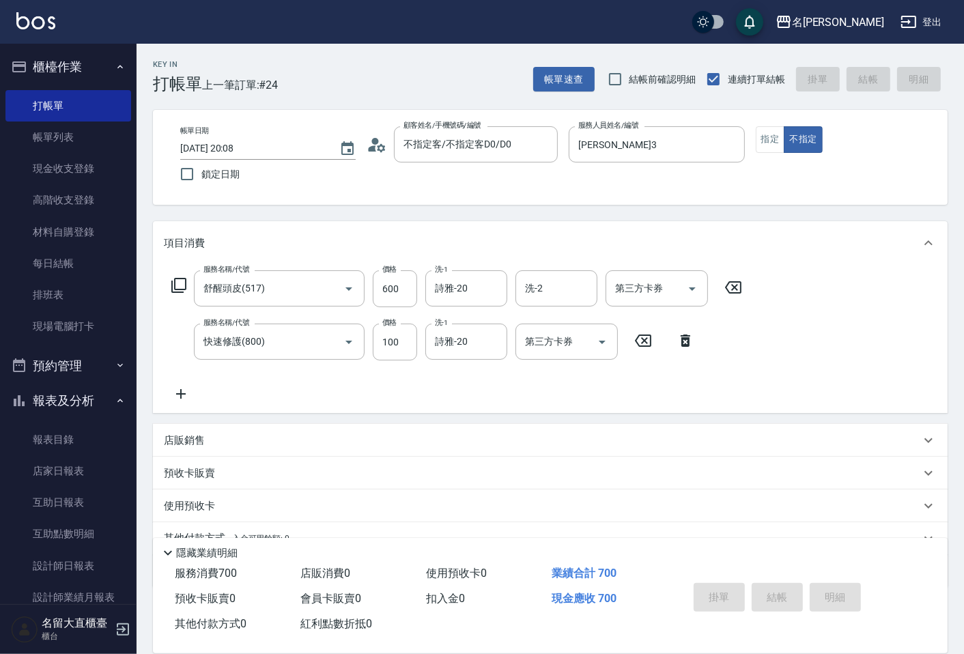
type input "[DATE] 20:09"
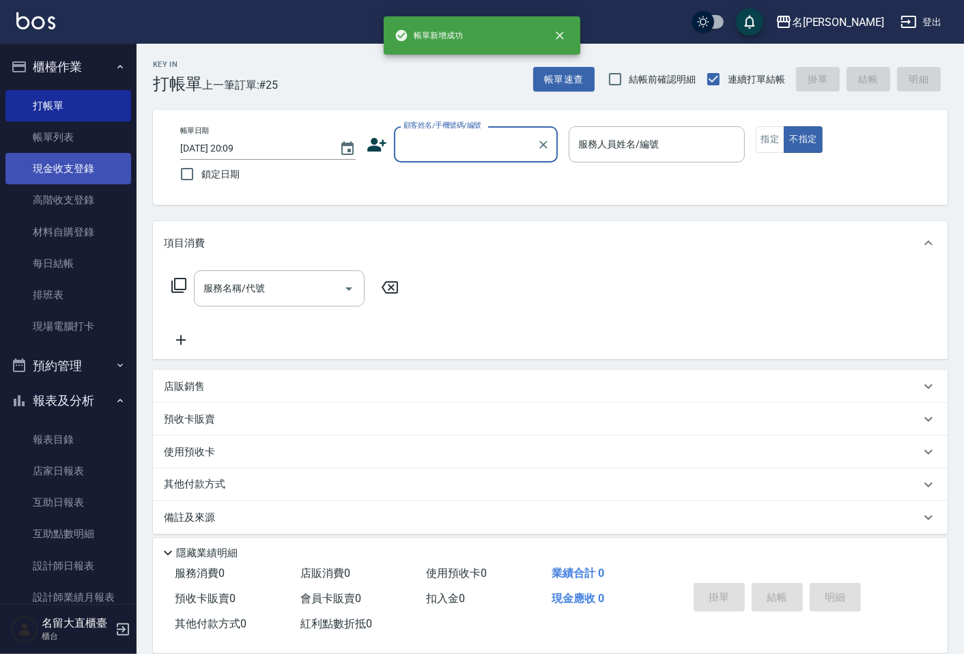
click at [48, 173] on link "現金收支登錄" at bounding box center [68, 168] width 126 height 31
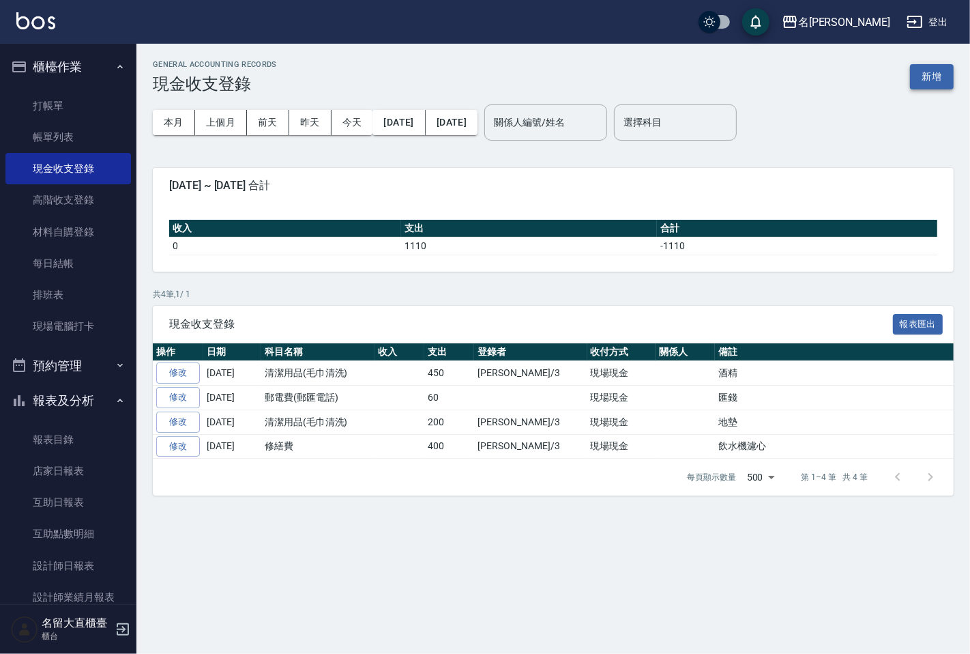
click at [917, 80] on button "新增" at bounding box center [932, 76] width 44 height 25
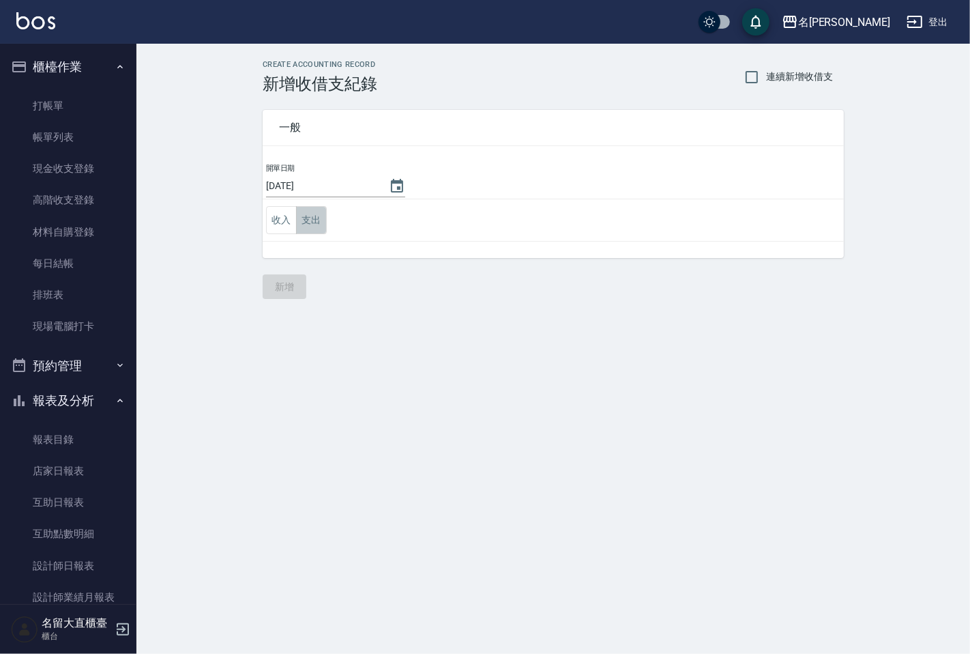
click at [321, 220] on button "支出" at bounding box center [311, 220] width 31 height 28
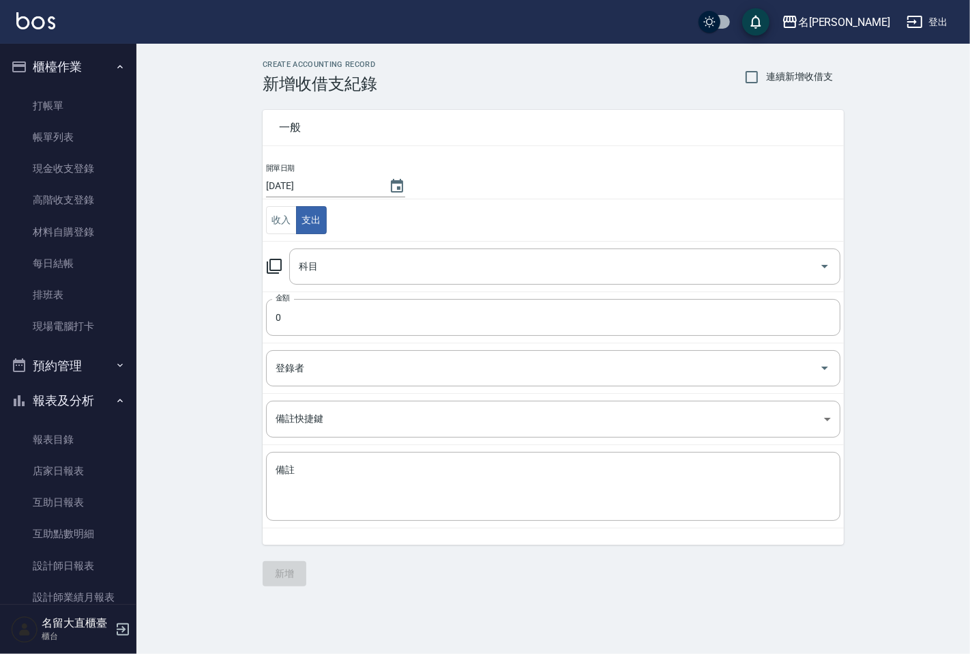
click at [278, 273] on icon at bounding box center [274, 266] width 15 height 15
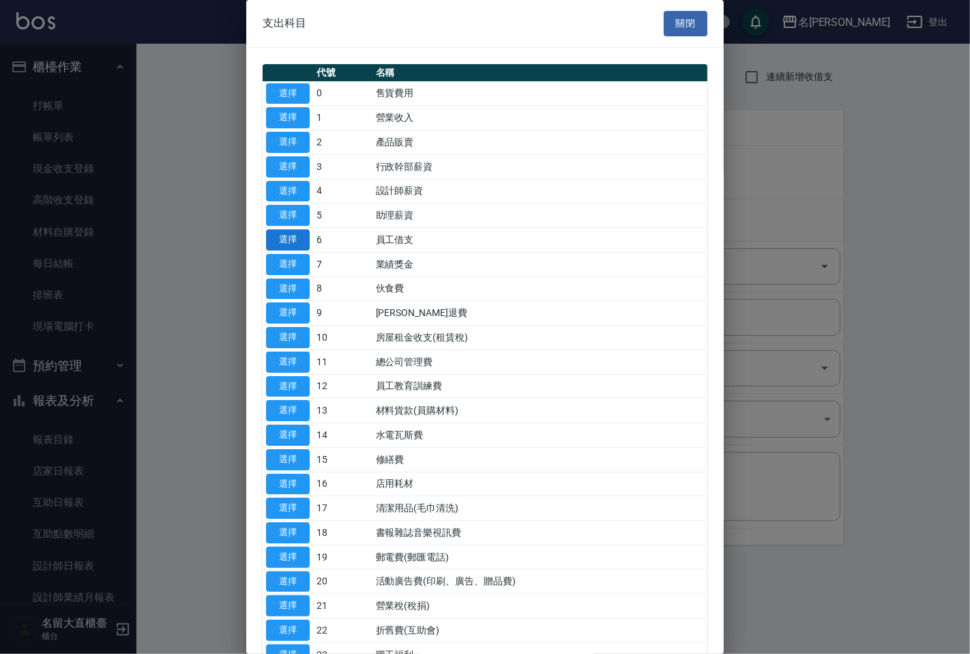
click at [290, 242] on button "選擇" at bounding box center [288, 239] width 44 height 21
type input "6 員工借支"
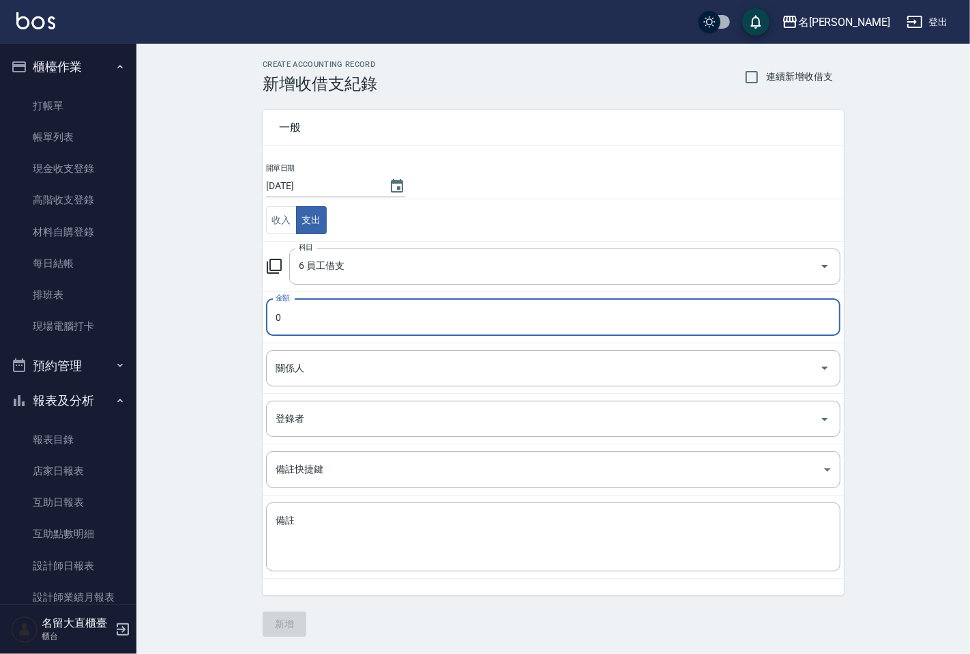
click at [295, 304] on input "0" at bounding box center [553, 317] width 575 height 37
type input "700"
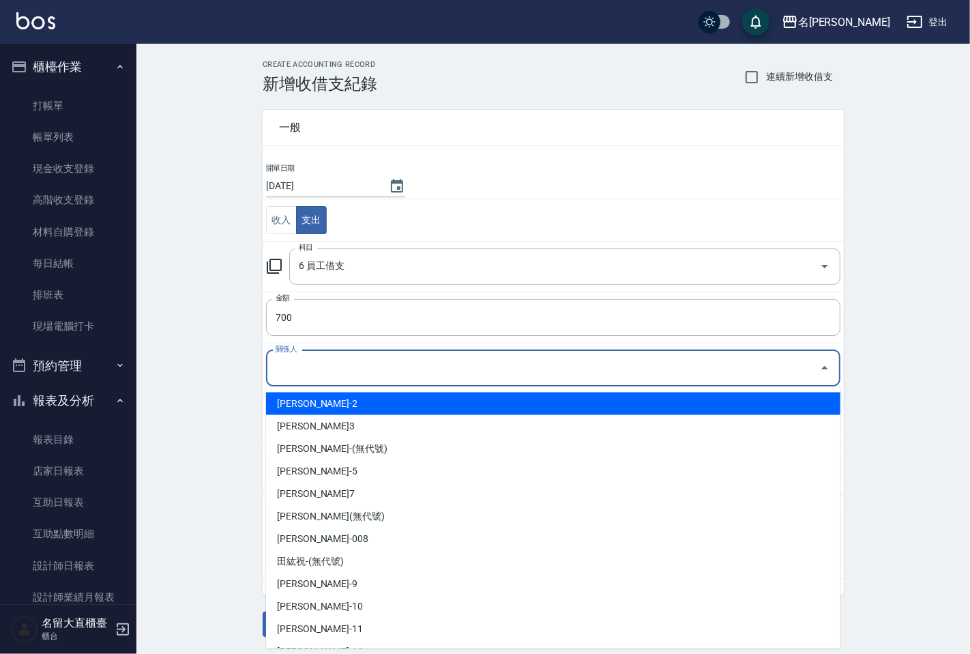
click at [310, 379] on input "關係人" at bounding box center [543, 368] width 542 height 24
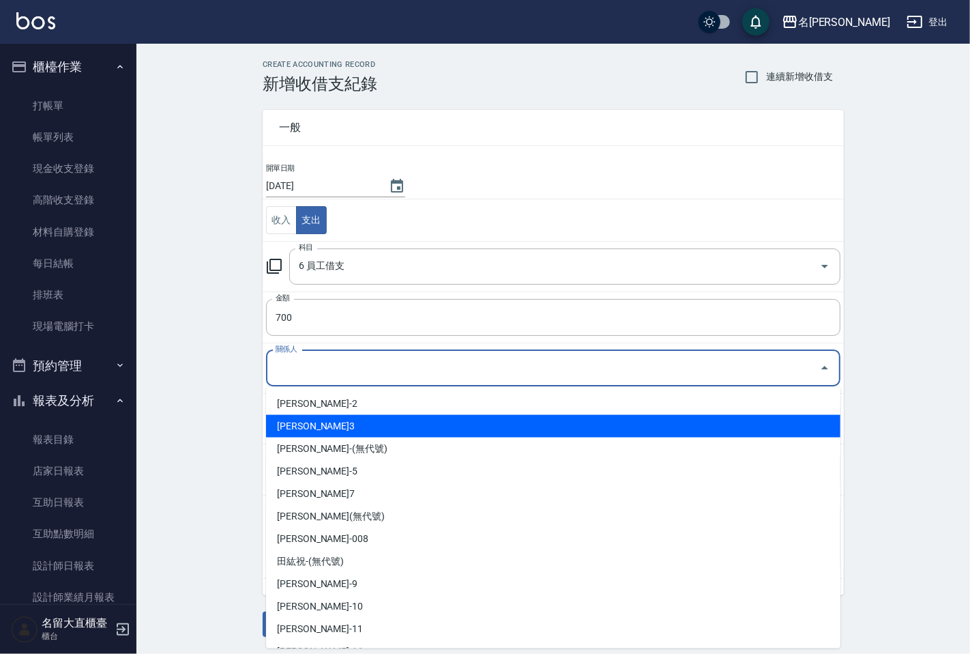
click at [309, 415] on li "[PERSON_NAME]3" at bounding box center [553, 426] width 575 height 23
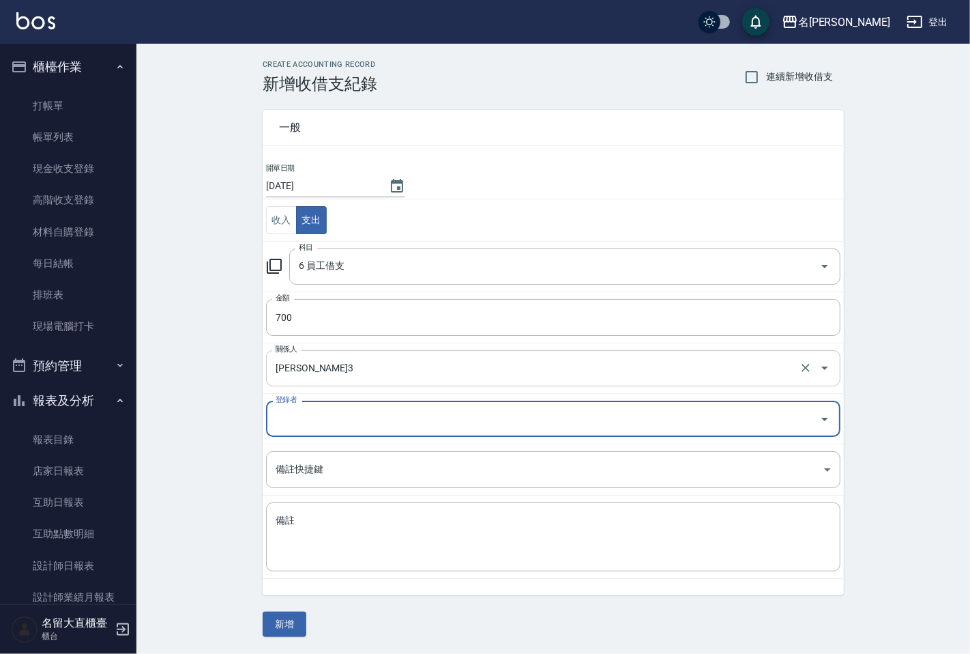
click at [312, 379] on input "[PERSON_NAME]3" at bounding box center [534, 368] width 524 height 24
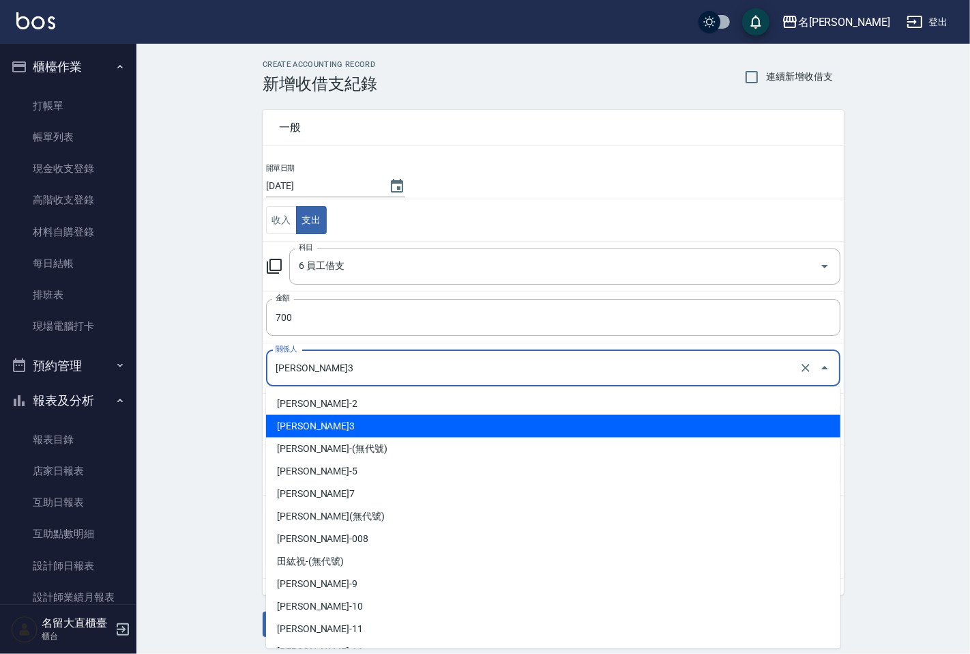
click at [312, 379] on input "[PERSON_NAME]3" at bounding box center [534, 368] width 524 height 24
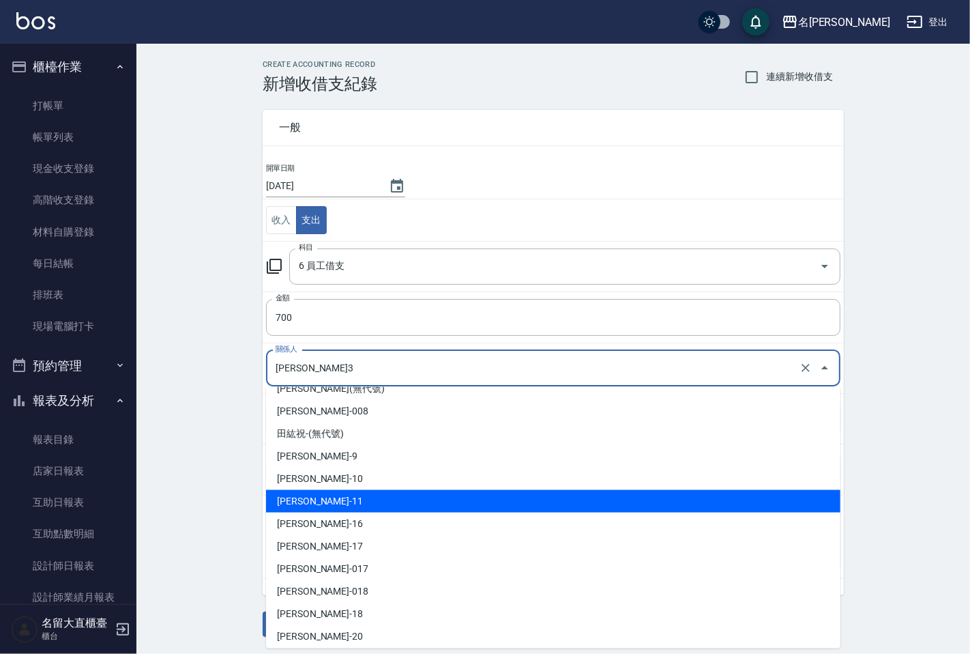
scroll to position [151, 0]
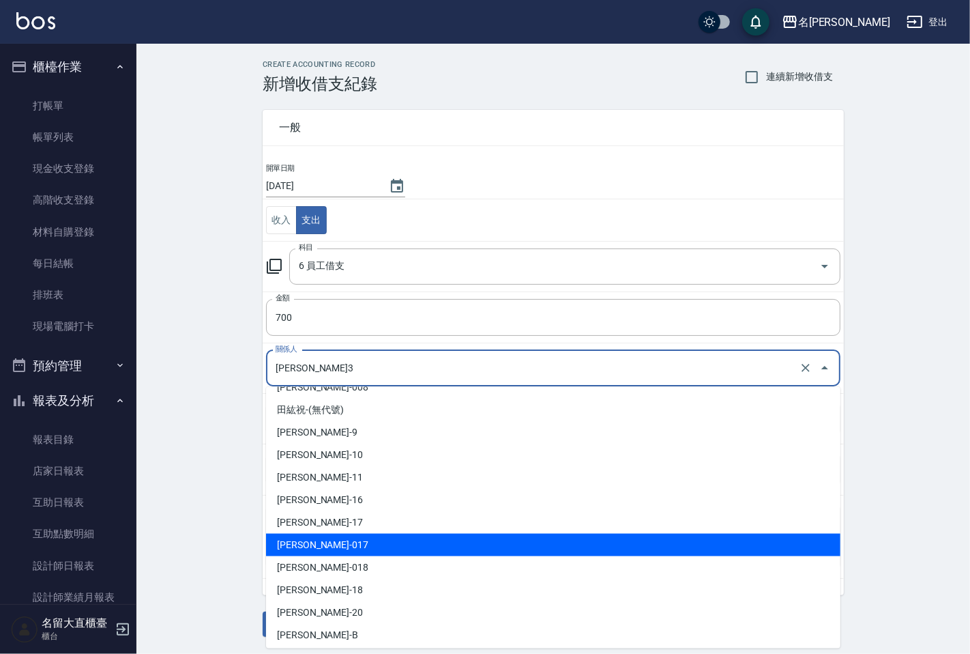
click at [322, 541] on li "[PERSON_NAME]-017" at bounding box center [553, 545] width 575 height 23
type input "[PERSON_NAME]-017"
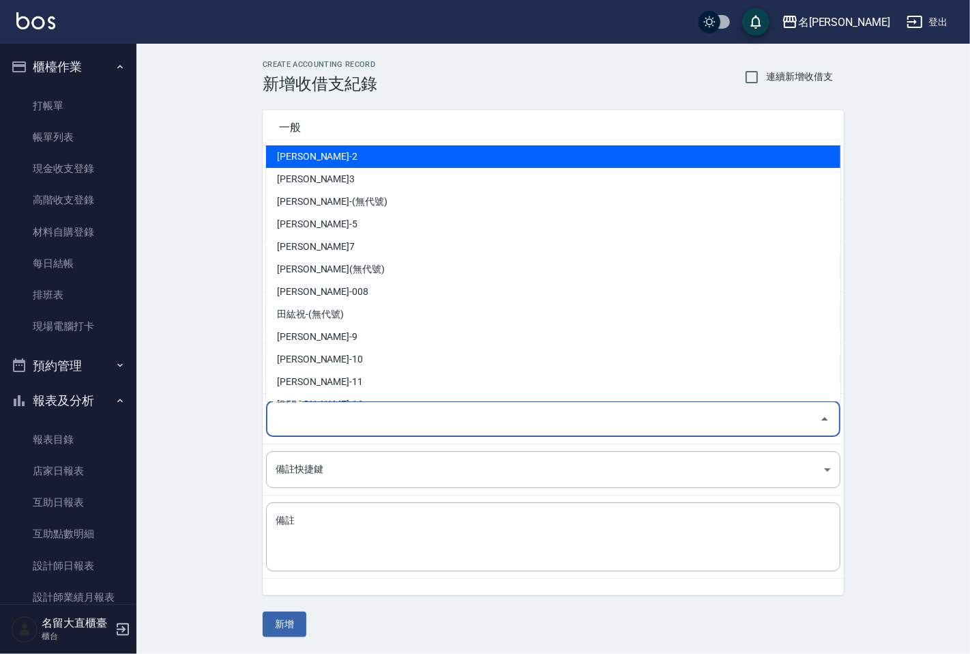
click at [313, 426] on input "登錄者" at bounding box center [543, 419] width 542 height 24
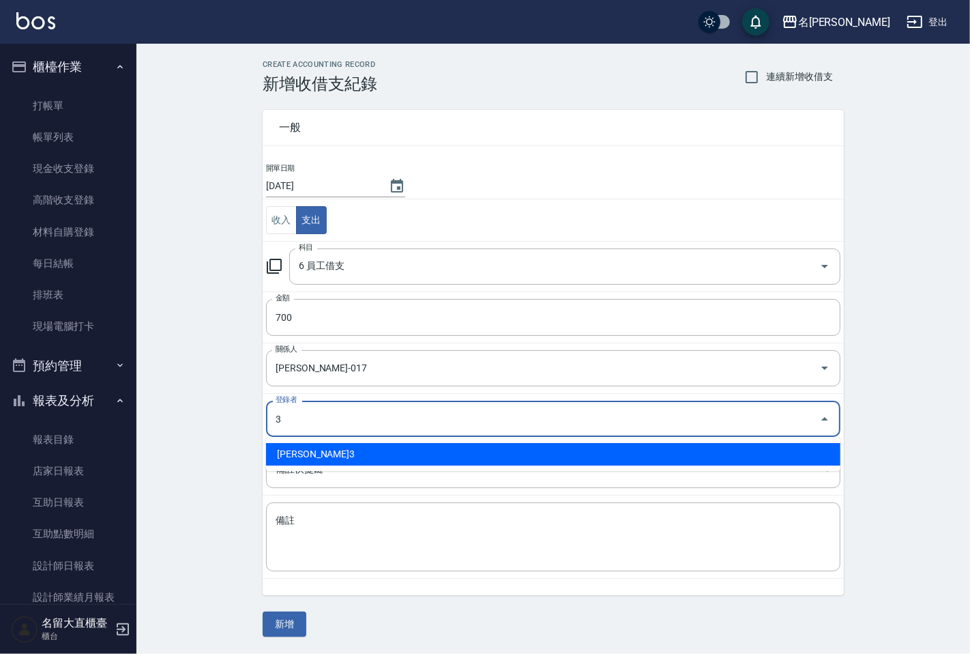
type input "[PERSON_NAME]3"
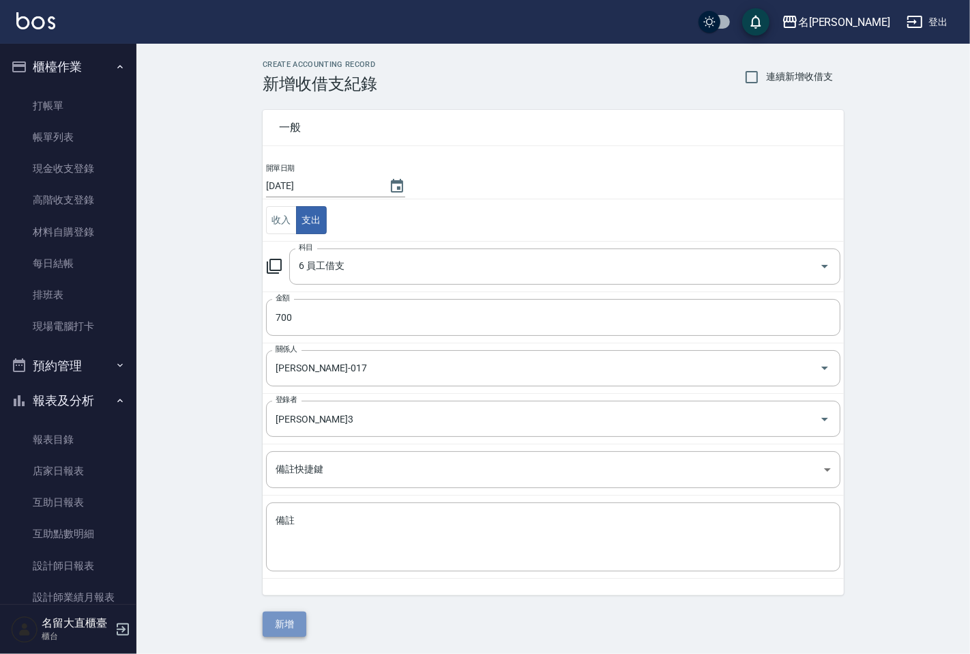
click at [298, 620] on button "新增" at bounding box center [285, 623] width 44 height 25
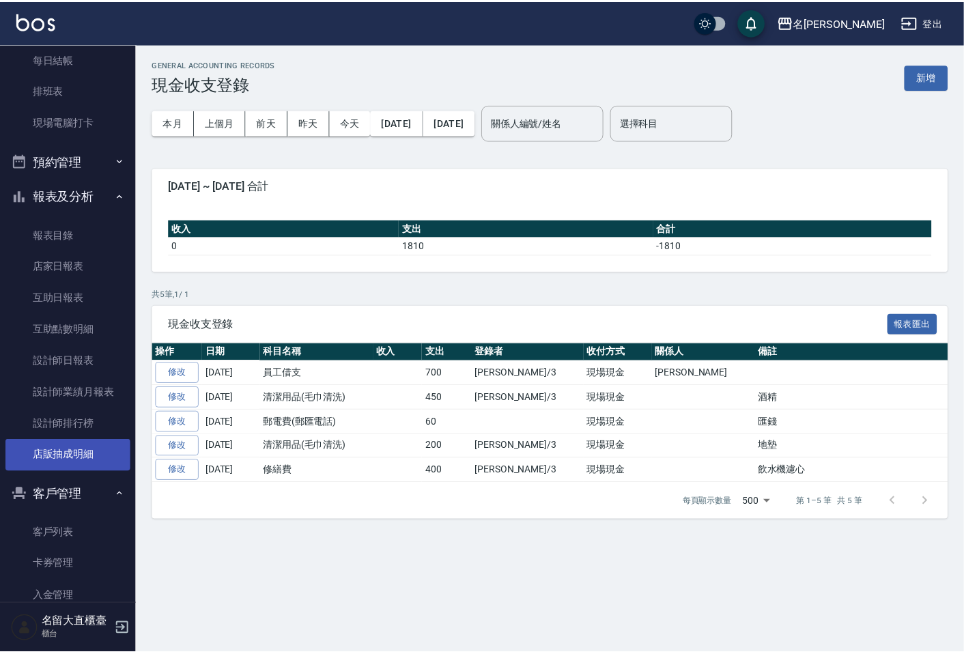
scroll to position [227, 0]
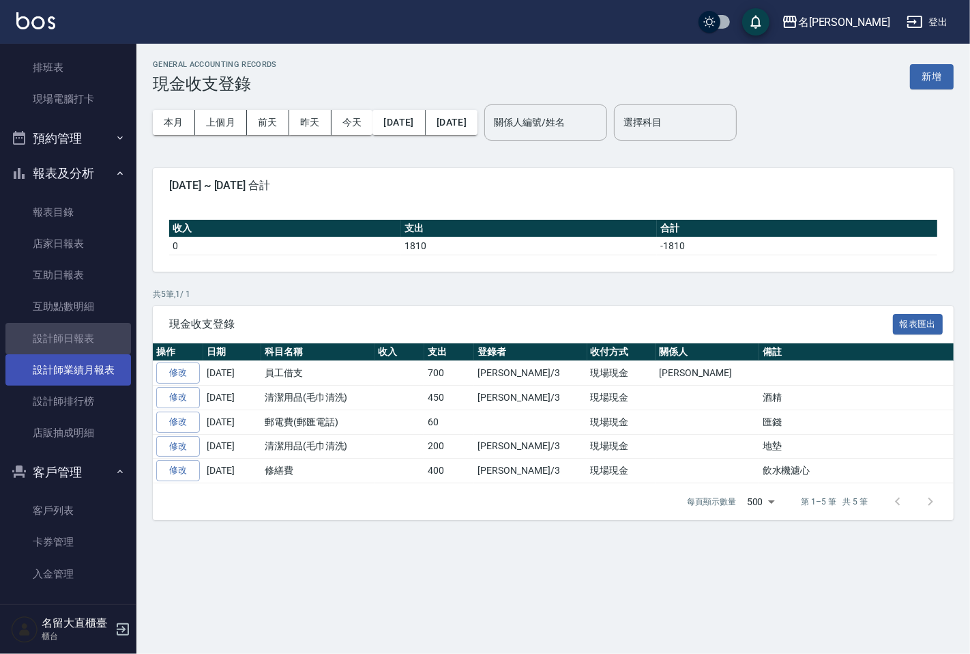
drag, startPoint x: 83, startPoint y: 346, endPoint x: 83, endPoint y: 353, distance: 7.5
click at [83, 349] on link "設計師日報表" at bounding box center [68, 338] width 126 height 31
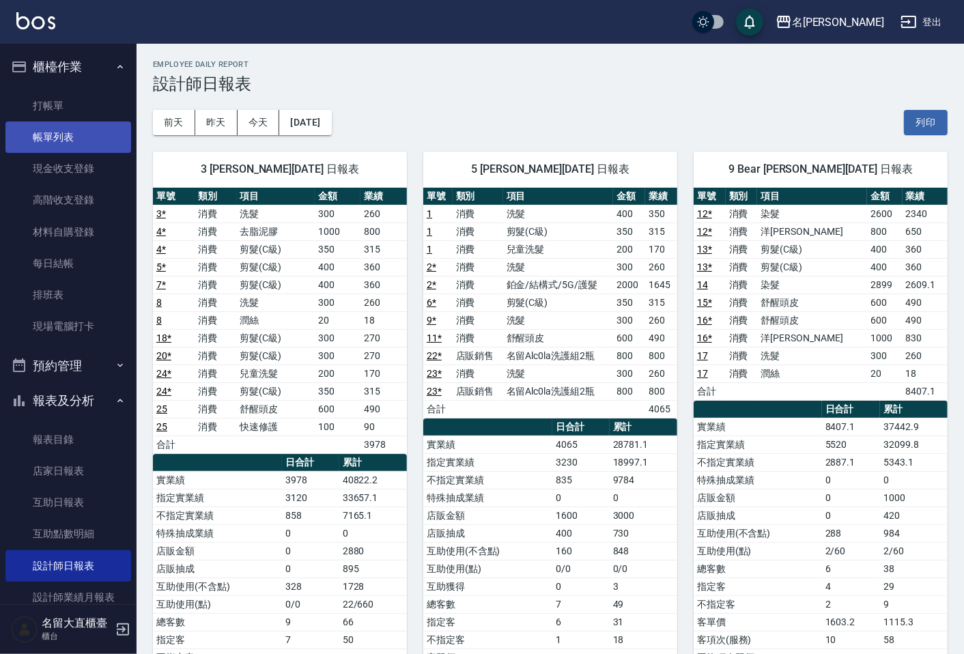
click at [76, 135] on link "帳單列表" at bounding box center [68, 136] width 126 height 31
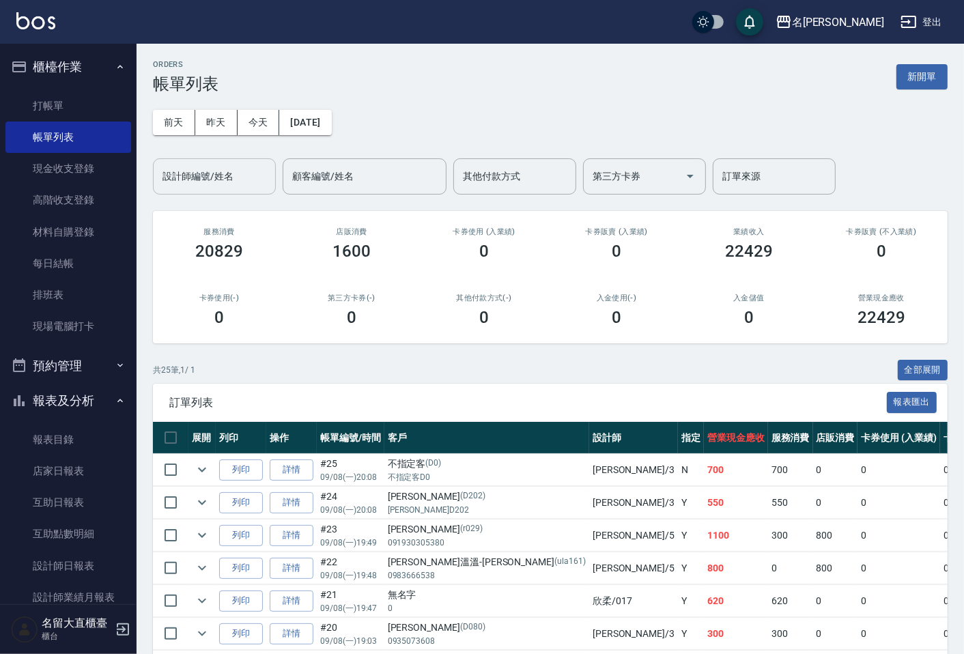
click at [182, 169] on input "設計師編號/姓名" at bounding box center [214, 176] width 111 height 24
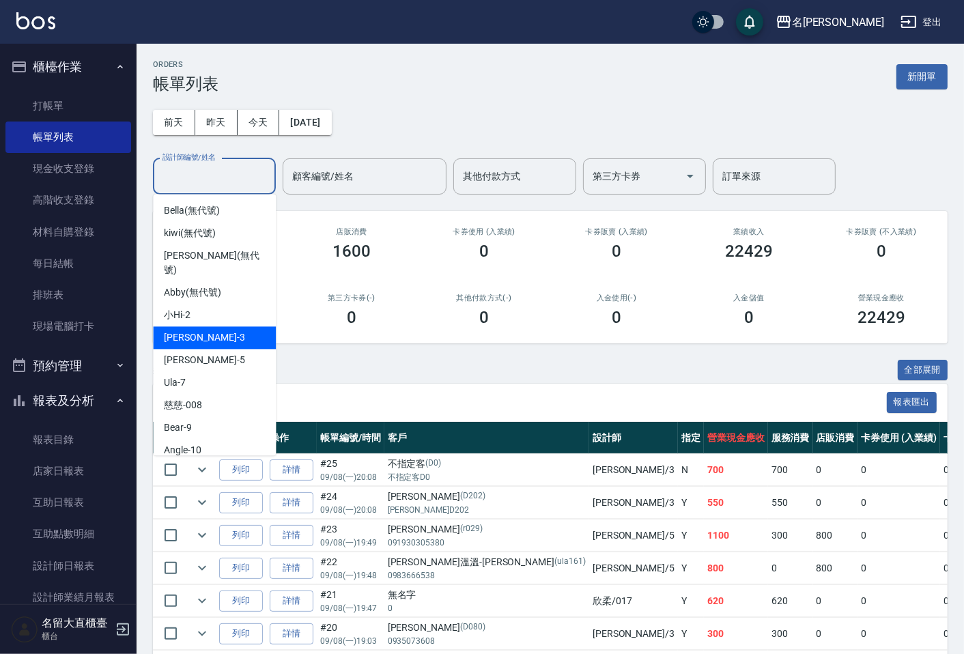
click at [190, 330] on span "[PERSON_NAME]3" at bounding box center [204, 337] width 81 height 14
type input "[PERSON_NAME]3"
